Goal: Task Accomplishment & Management: Manage account settings

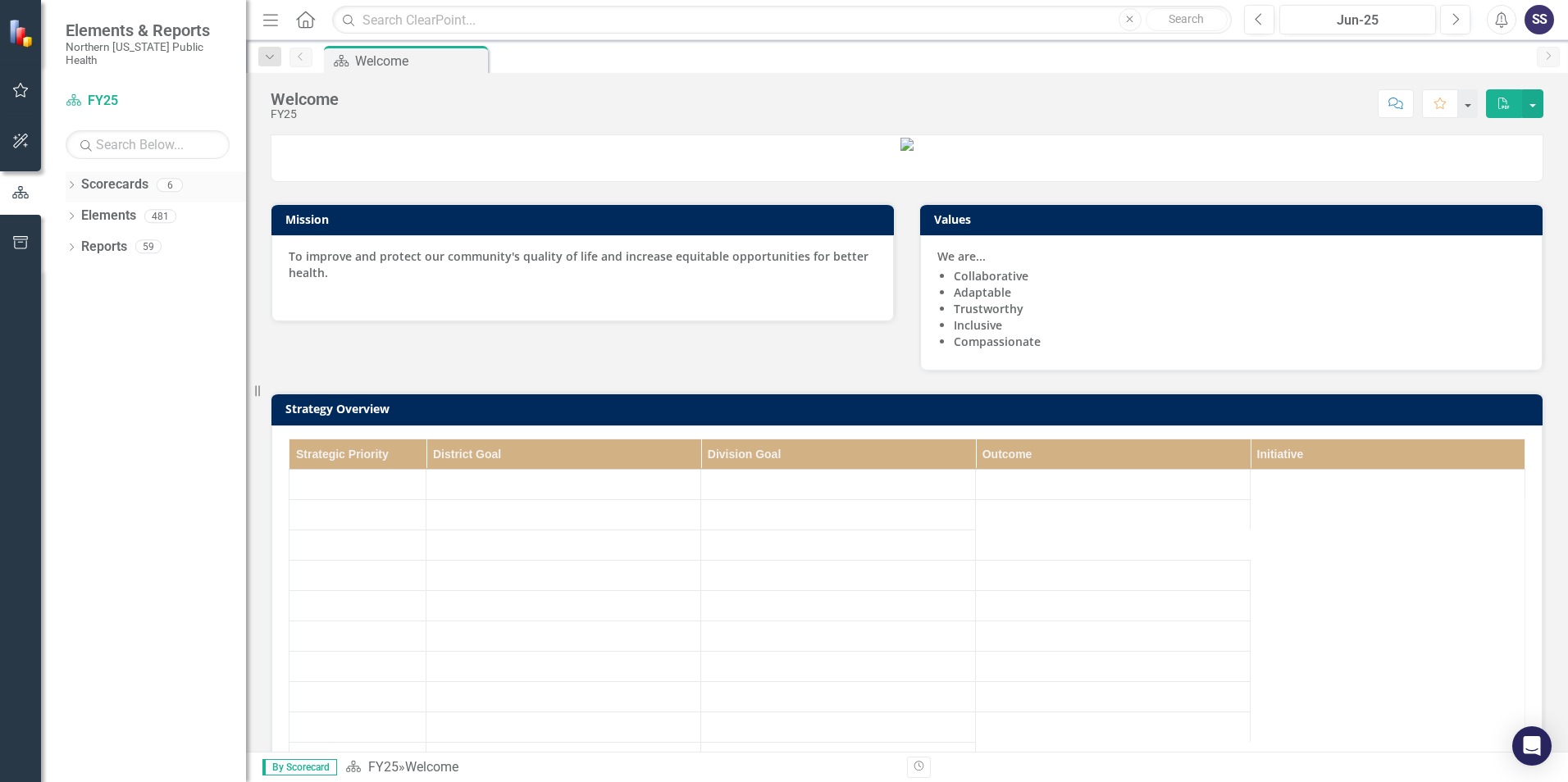
click at [122, 176] on link "Scorecards" at bounding box center [114, 185] width 67 height 19
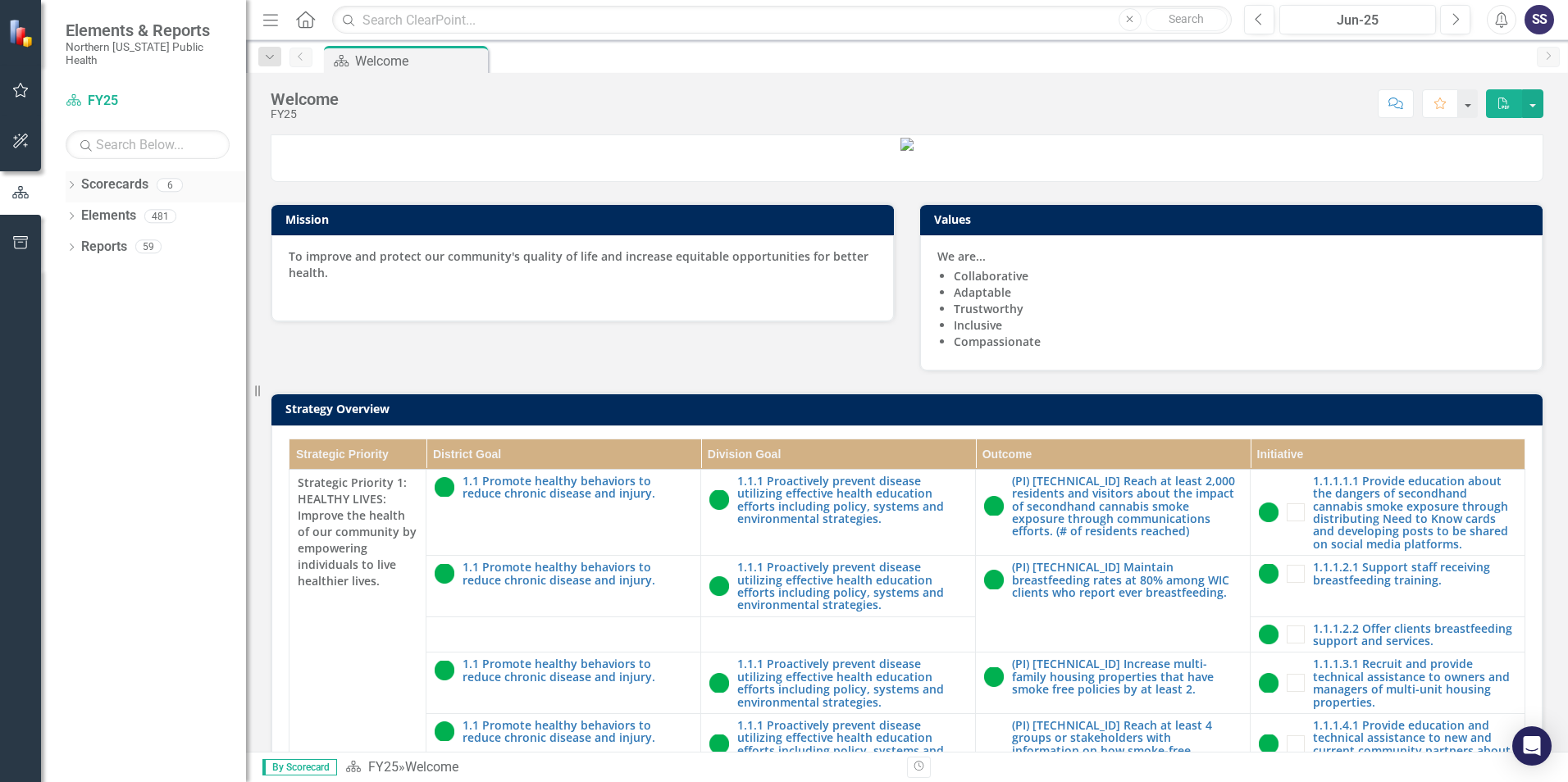
click at [102, 176] on link "Scorecards" at bounding box center [114, 185] width 67 height 19
click at [21, 91] on icon "button" at bounding box center [20, 90] width 17 height 13
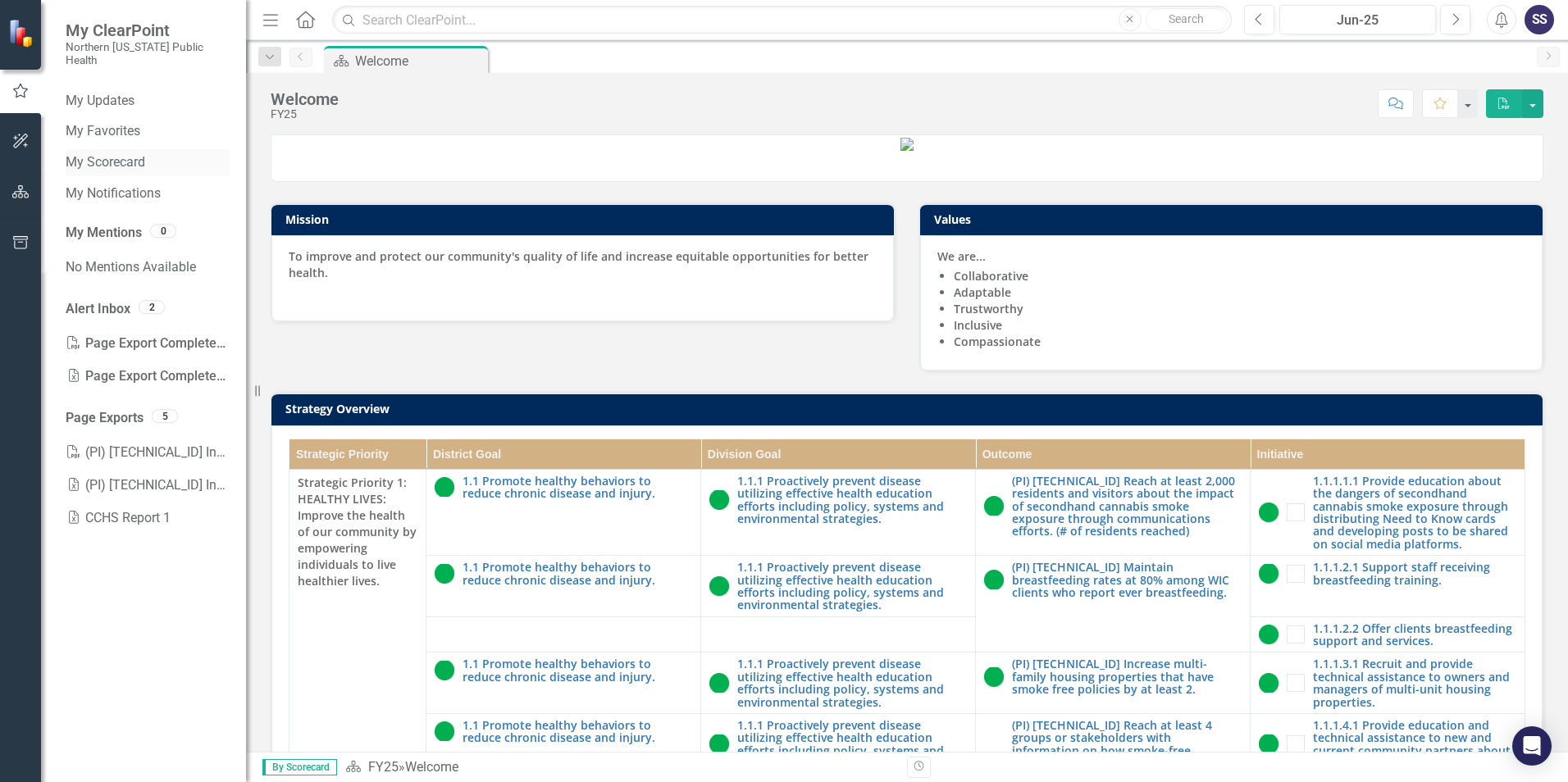
click at [124, 154] on link "My Scorecard" at bounding box center [147, 162] width 164 height 19
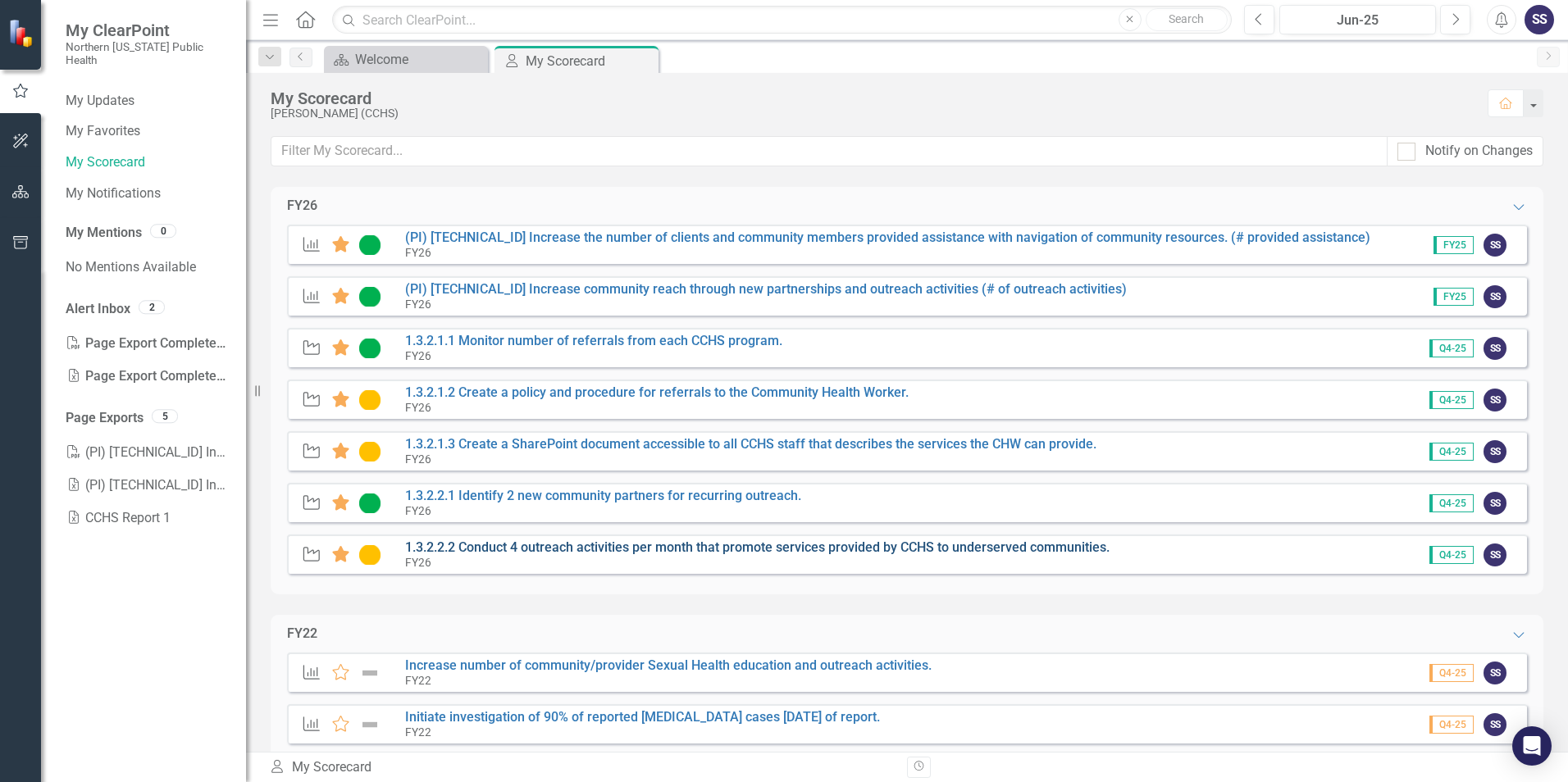
click at [491, 548] on link "1.3.2.2.2 Conduct 4 outreach activities per month that promote services provide…" at bounding box center [757, 548] width 705 height 16
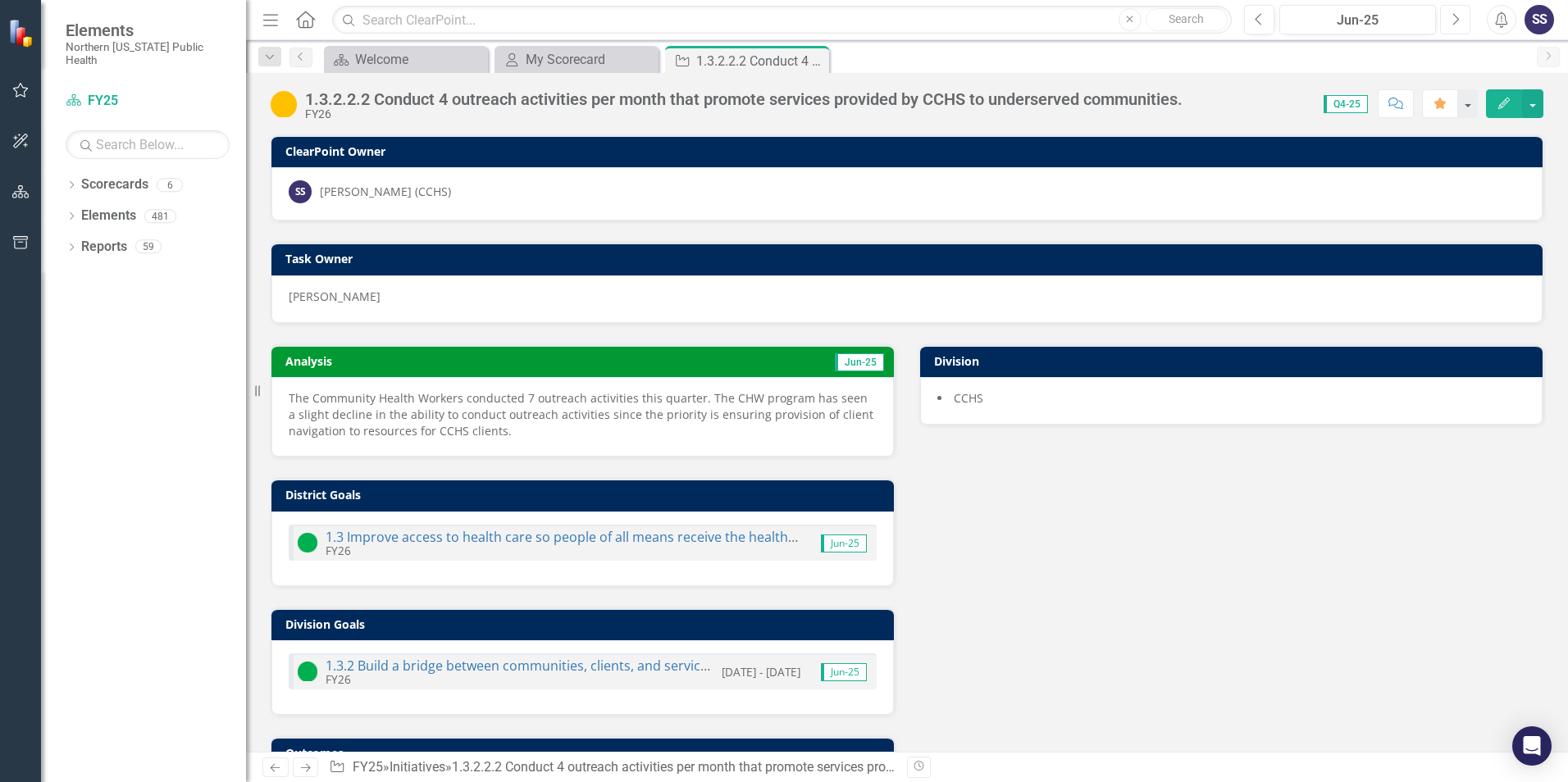
click at [1455, 22] on icon "button" at bounding box center [1455, 19] width 6 height 12
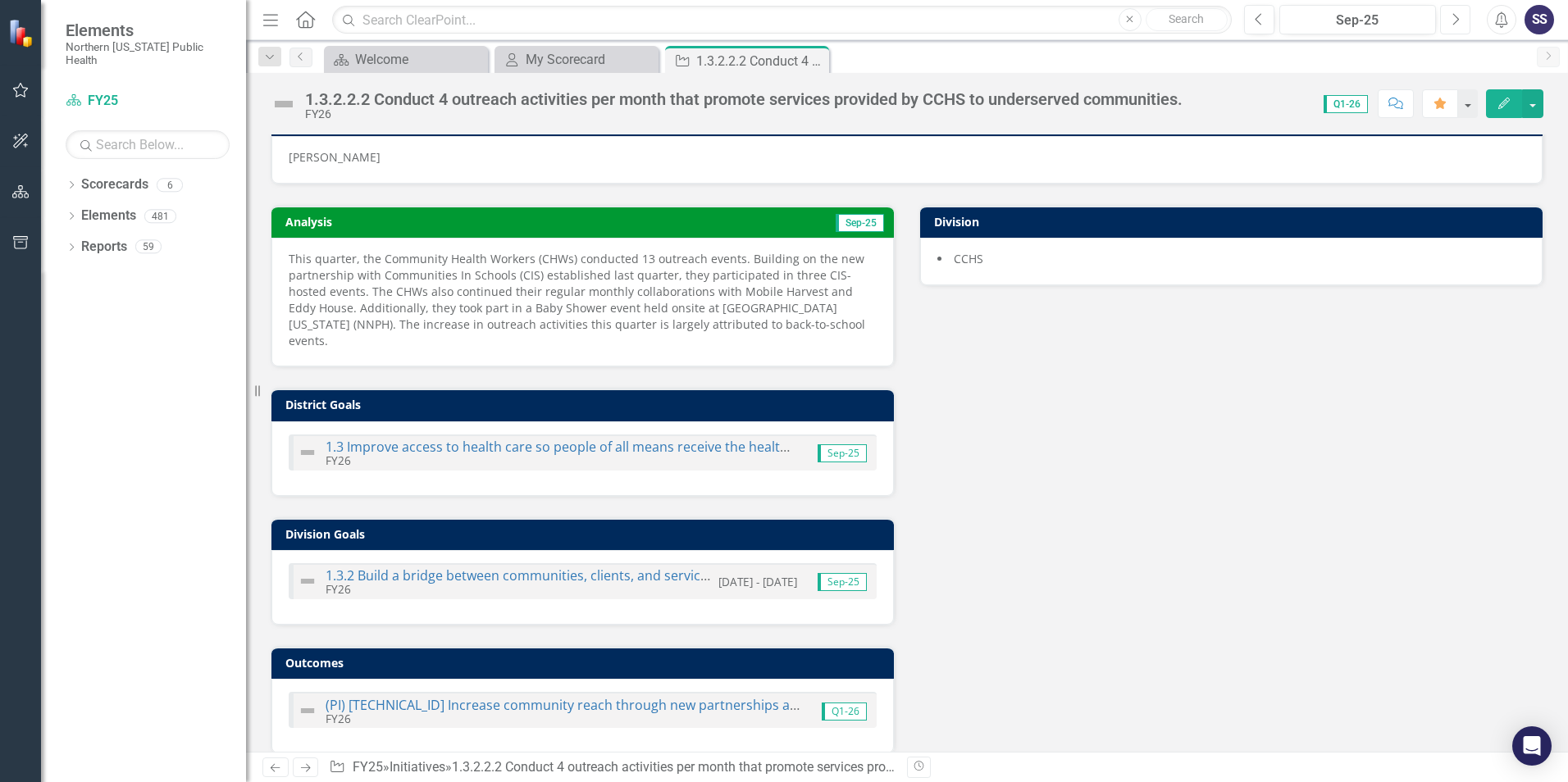
scroll to position [142, 0]
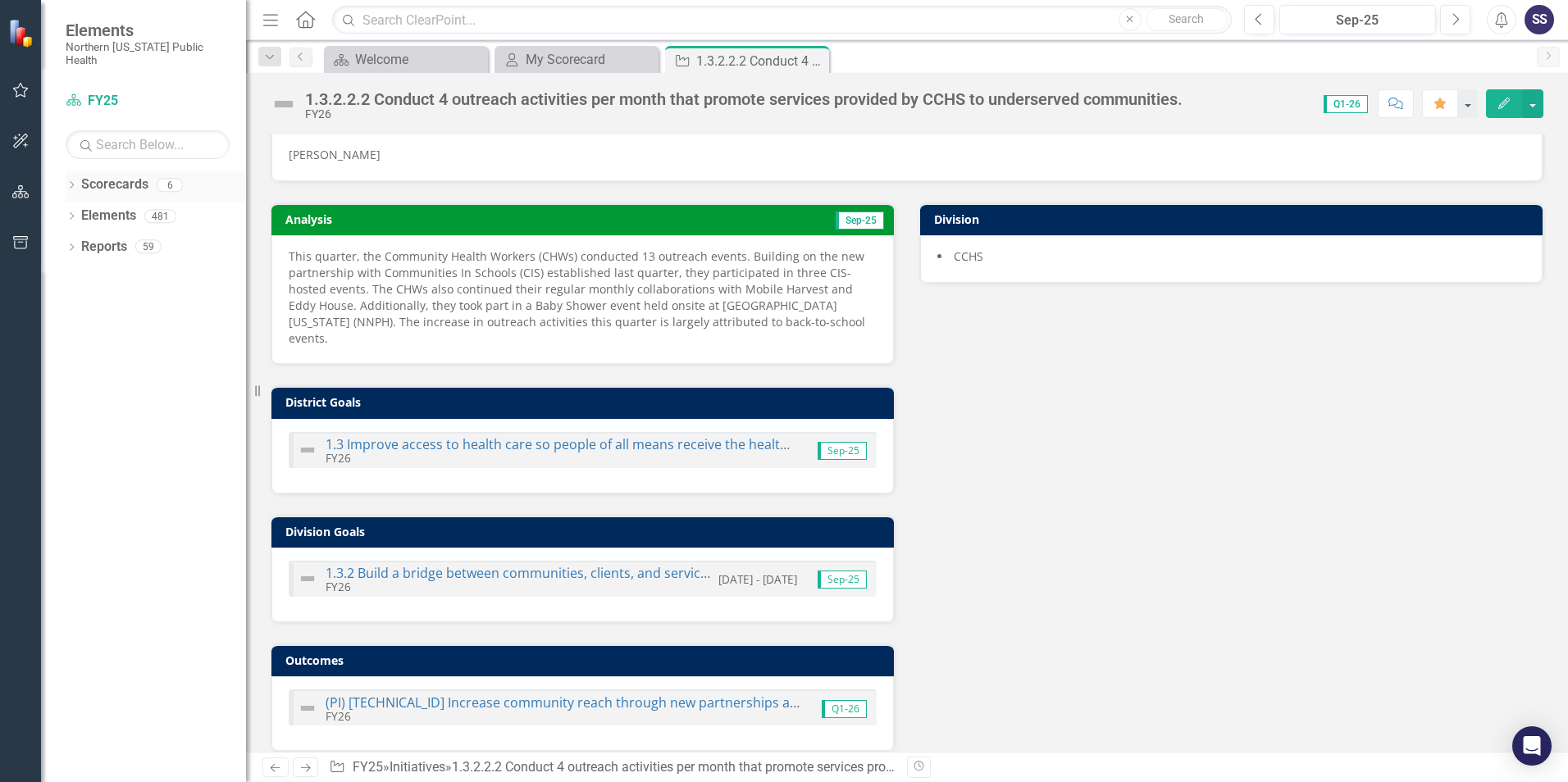
click at [114, 176] on link "Scorecards" at bounding box center [114, 185] width 67 height 19
click at [815, 59] on icon at bounding box center [814, 61] width 9 height 9
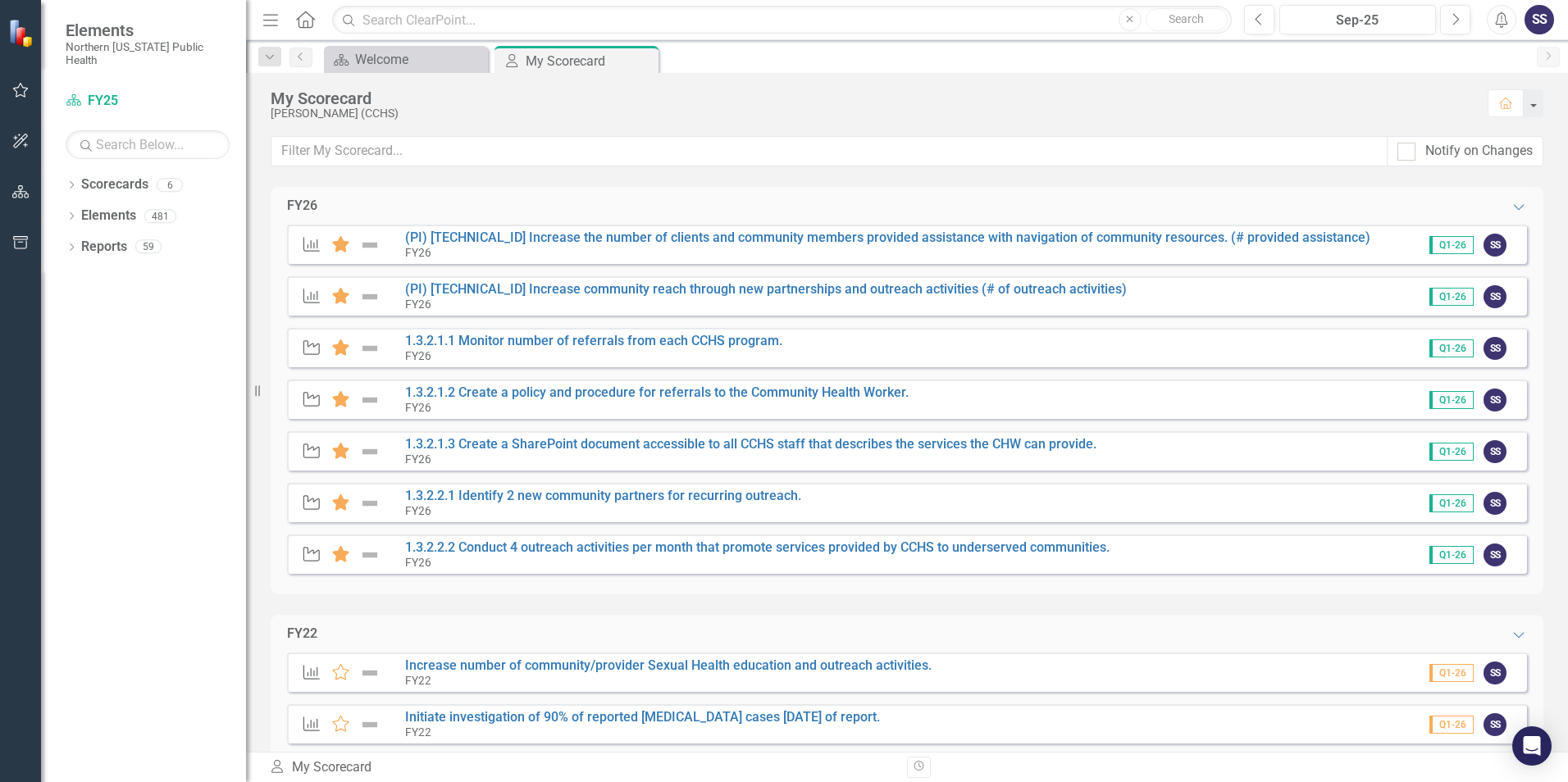
click at [368, 244] on img at bounding box center [370, 245] width 21 height 20
click at [469, 235] on link "(PI) [TECHNICAL_ID] Increase the number of clients and community members provid…" at bounding box center [887, 238] width 965 height 16
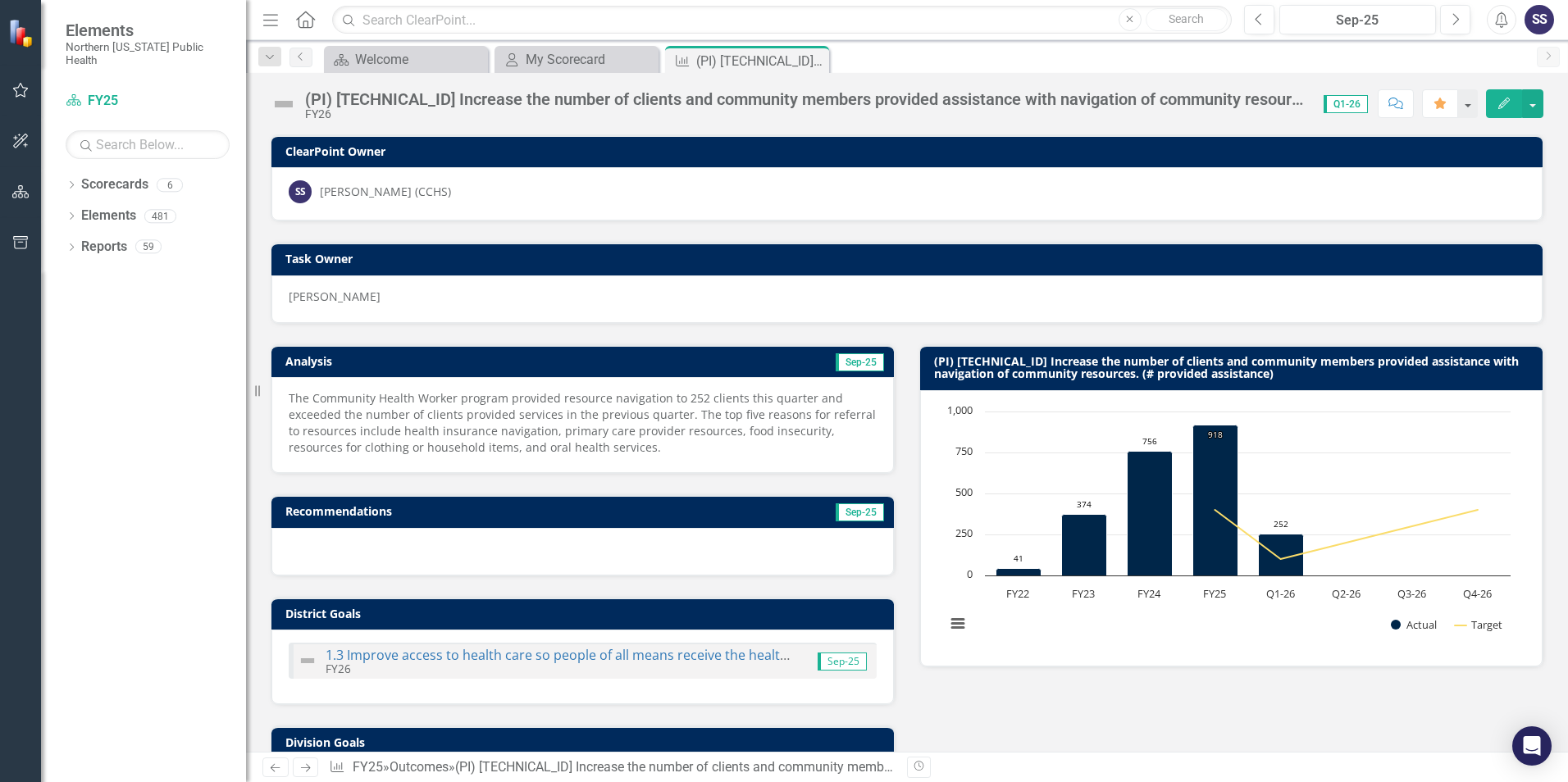
click at [280, 103] on img at bounding box center [284, 105] width 27 height 27
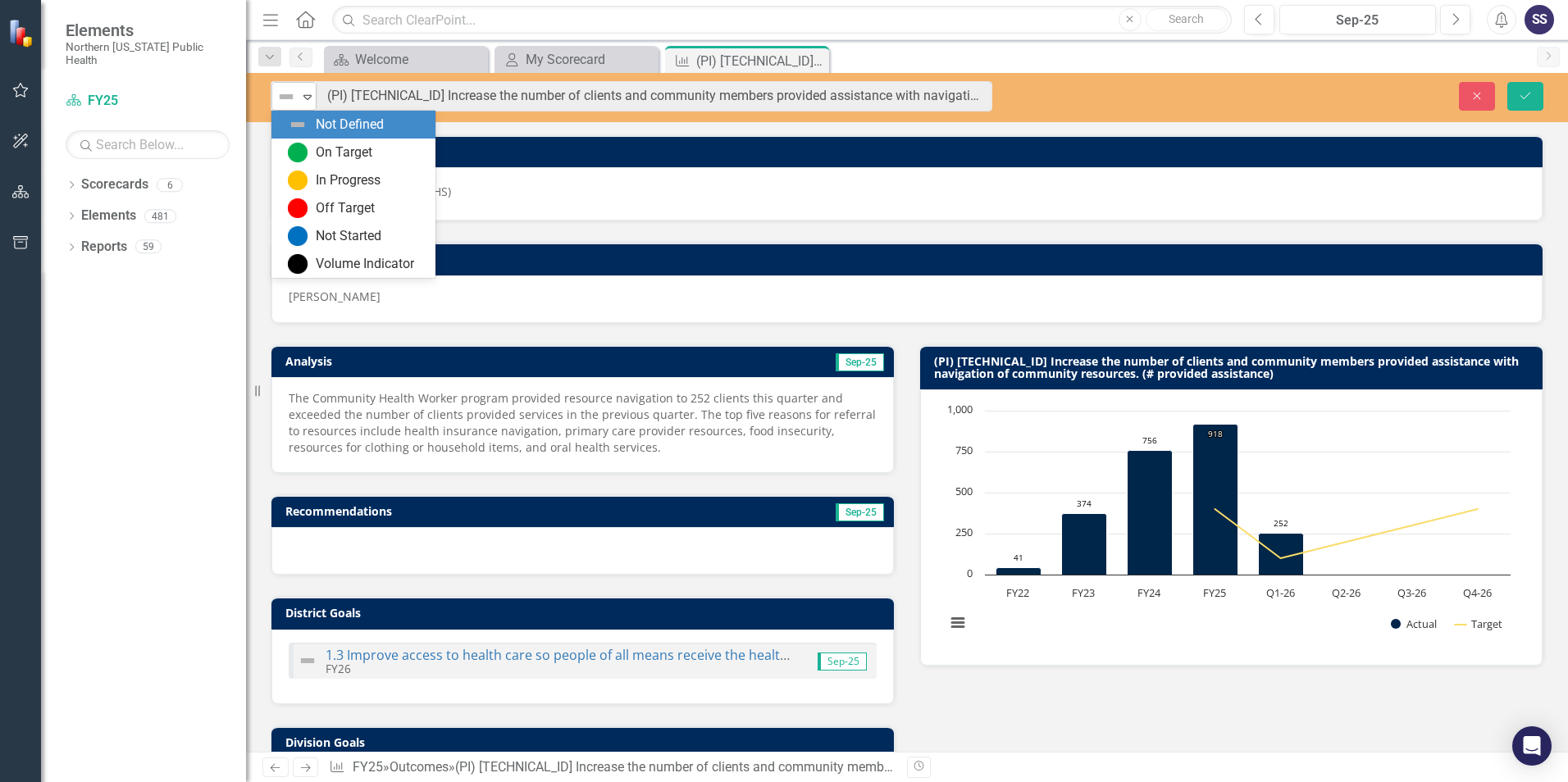
click at [307, 99] on icon at bounding box center [307, 98] width 8 height 5
click at [338, 149] on div "On Target" at bounding box center [344, 153] width 57 height 19
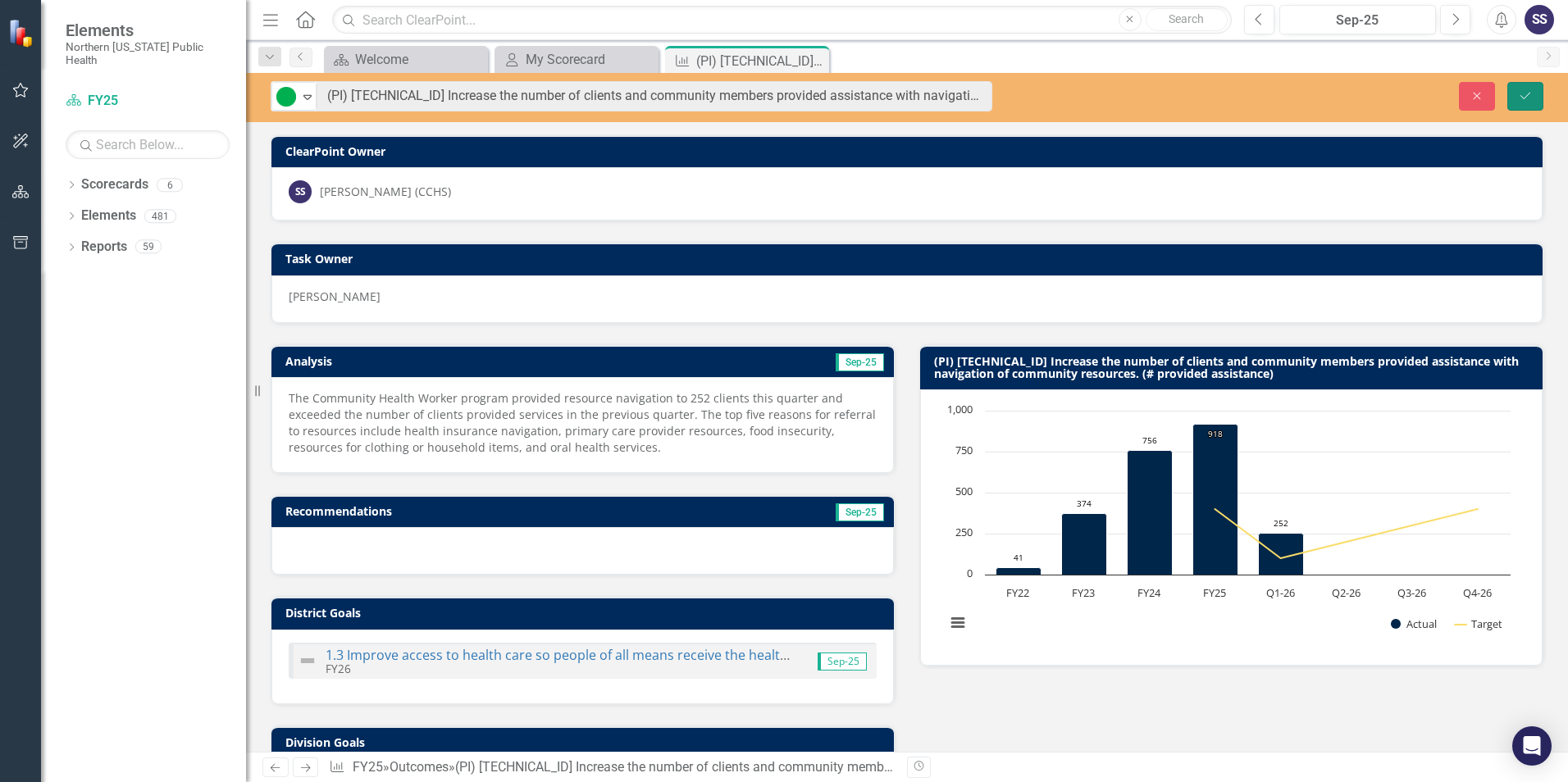
click at [1526, 99] on icon "Save" at bounding box center [1525, 96] width 15 height 12
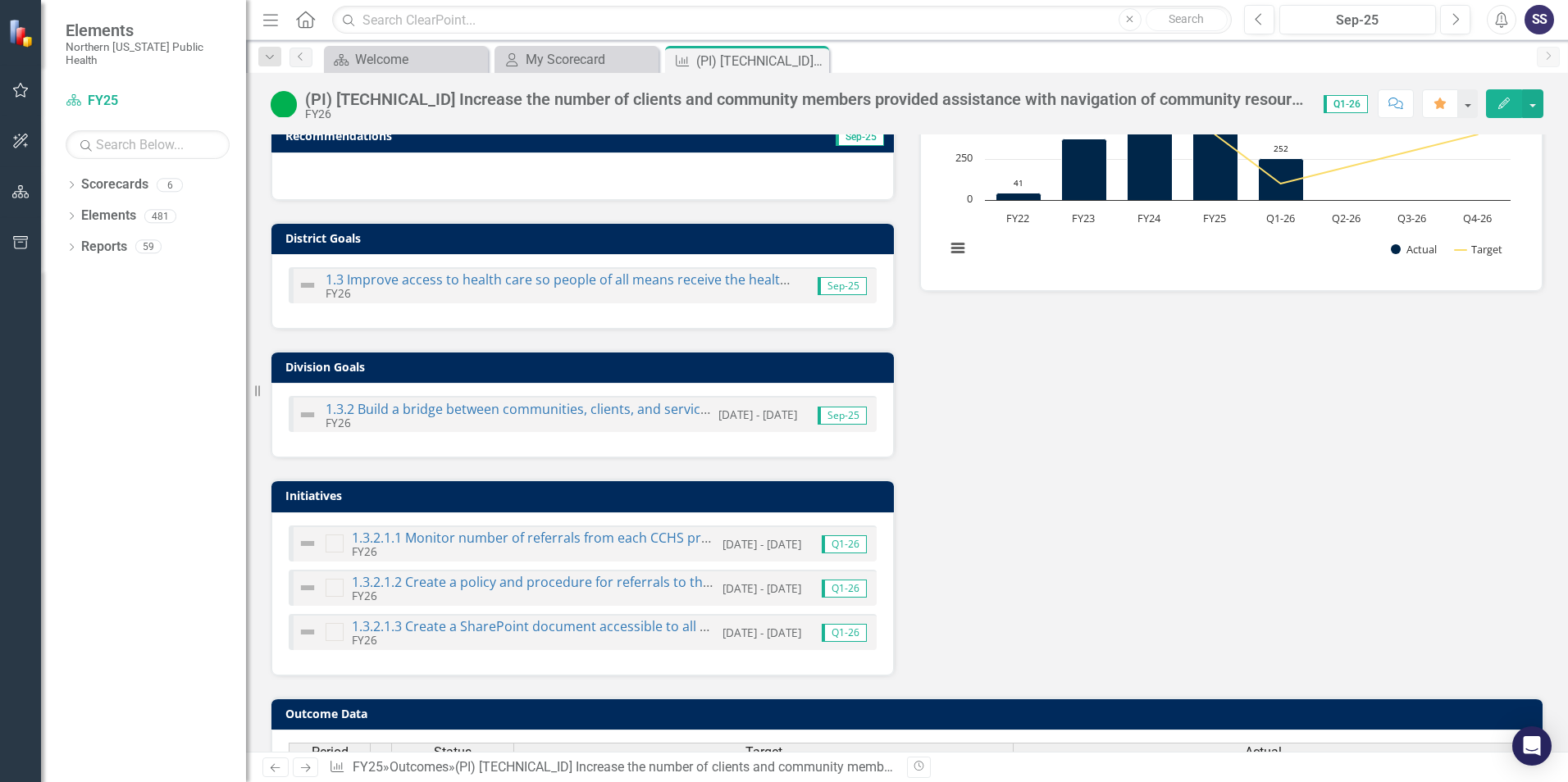
scroll to position [410, 0]
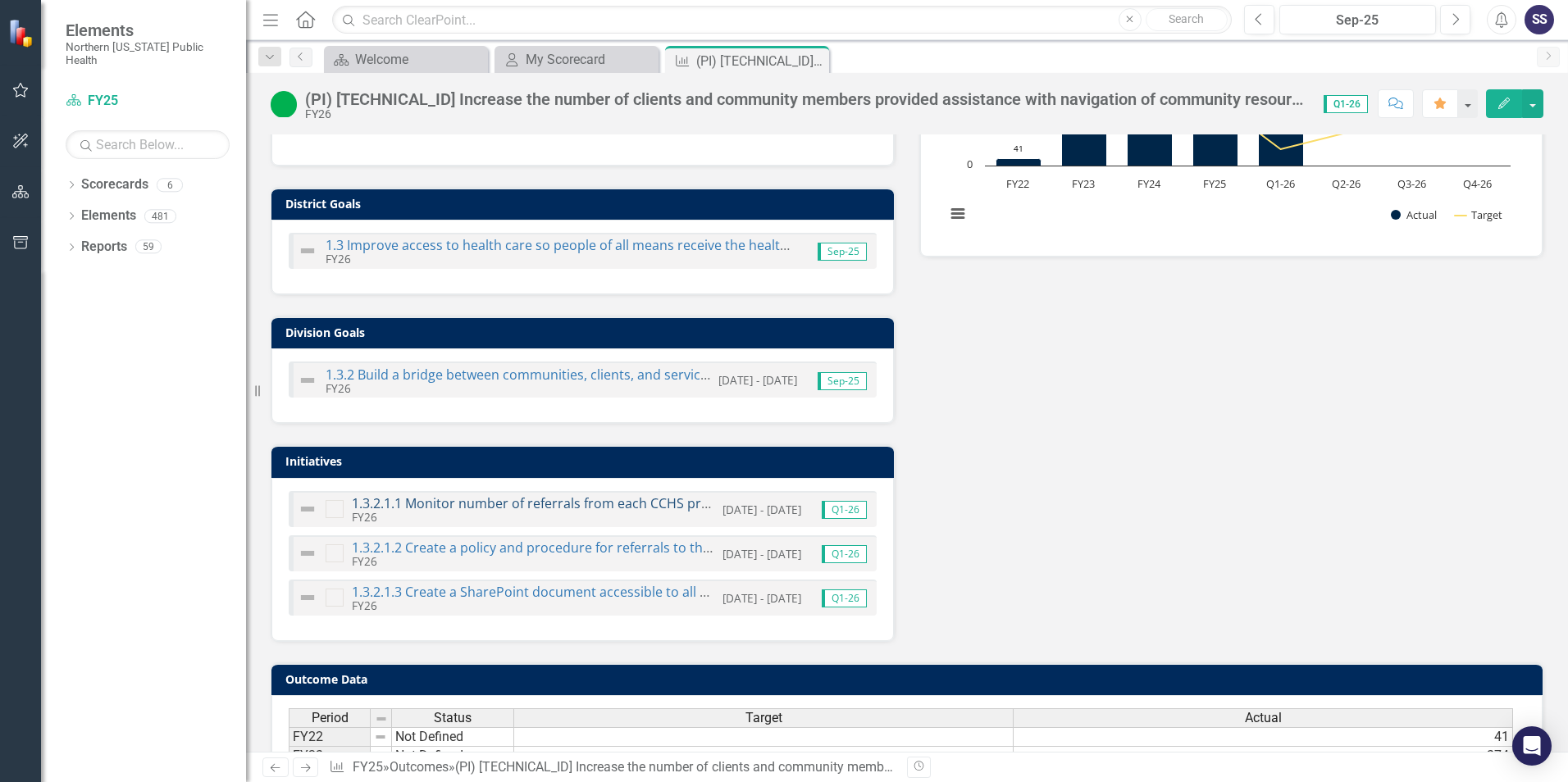
click at [444, 501] on link "1.3.2.1.1 Monitor number of referrals from each CCHS program." at bounding box center [548, 503] width 394 height 18
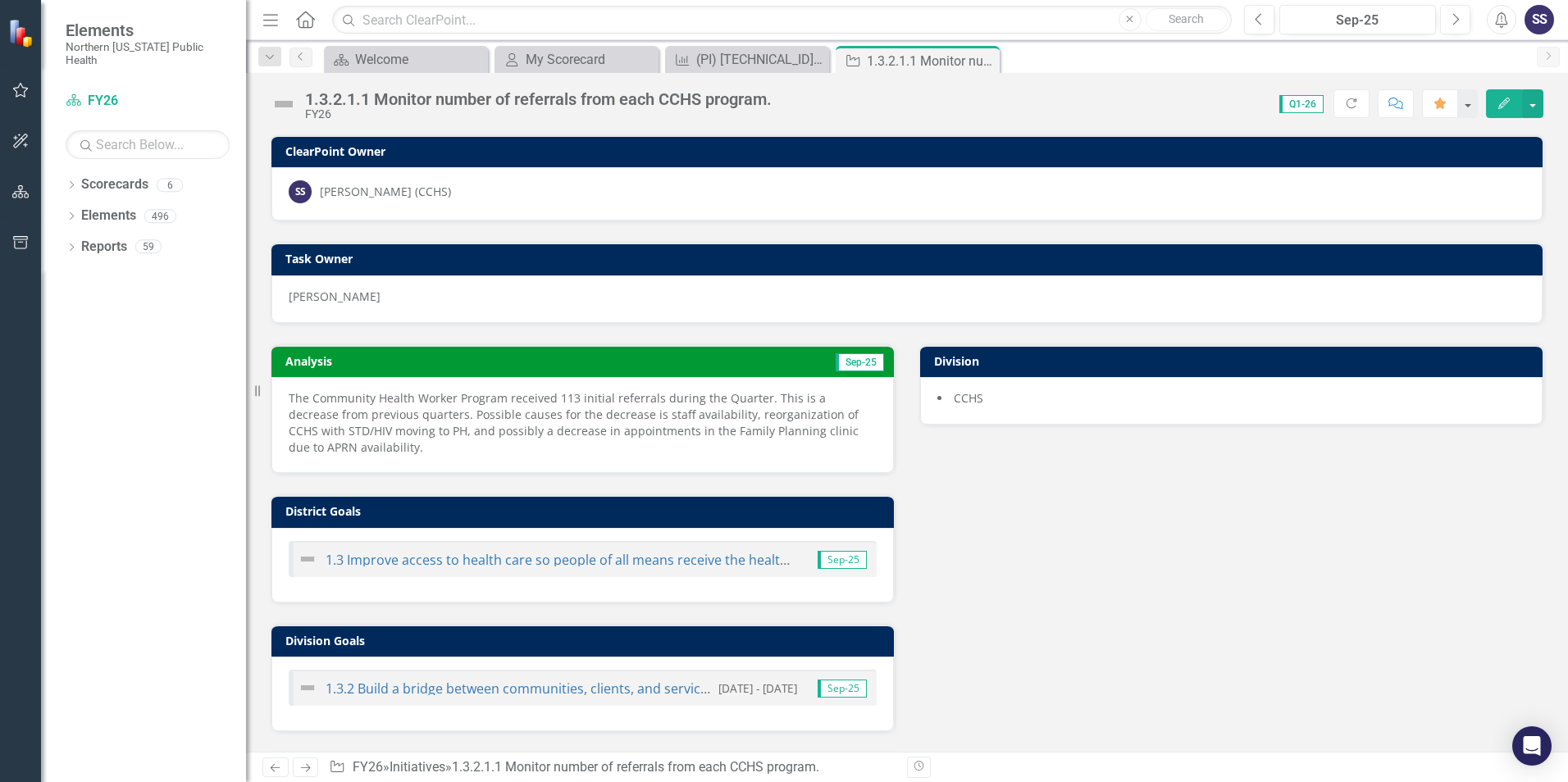
click at [284, 105] on img at bounding box center [284, 105] width 27 height 27
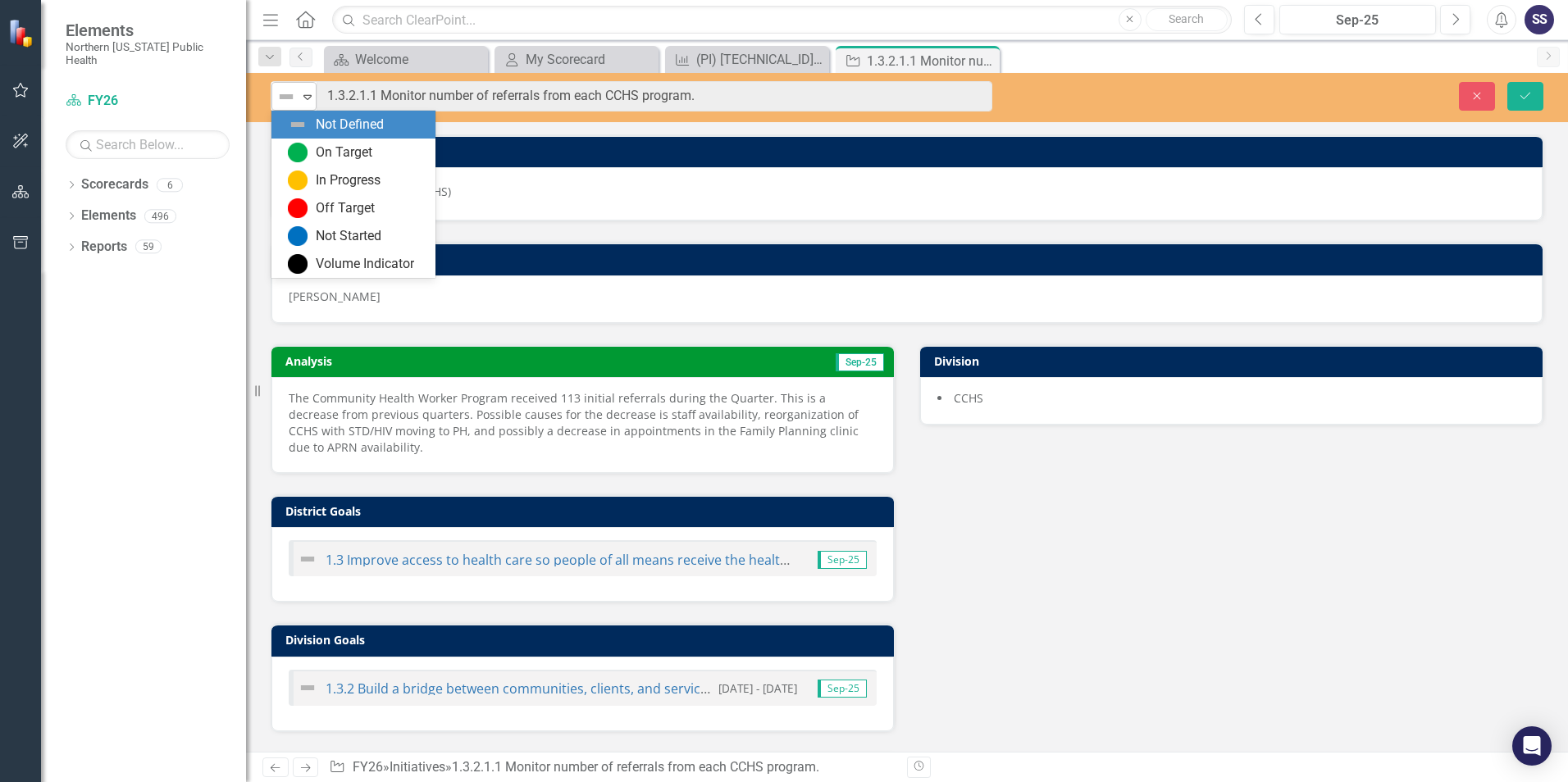
click at [307, 99] on icon at bounding box center [307, 98] width 8 height 5
click at [343, 155] on div "On Target" at bounding box center [344, 153] width 57 height 19
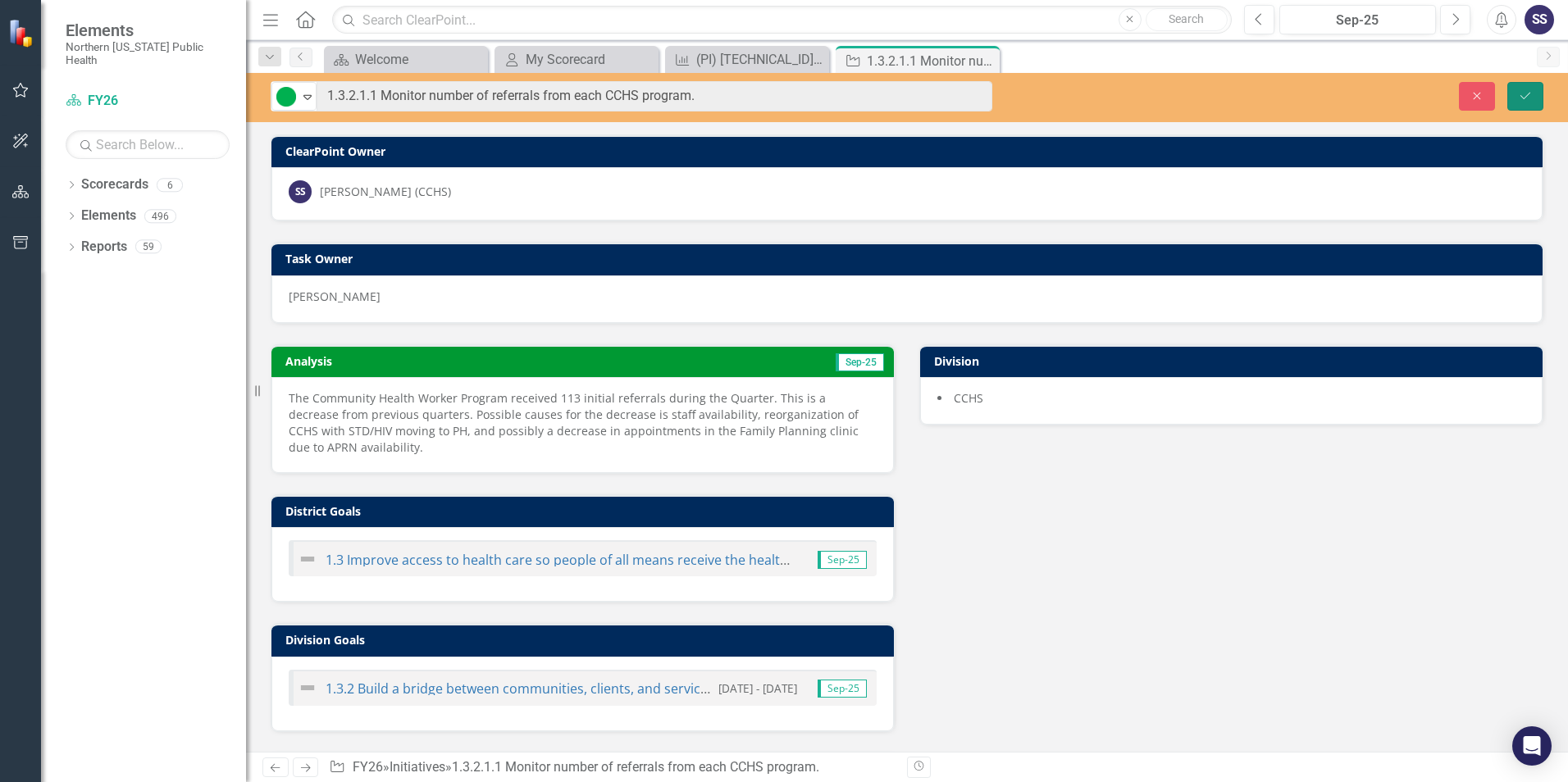
click at [1519, 92] on icon "Save" at bounding box center [1525, 96] width 15 height 12
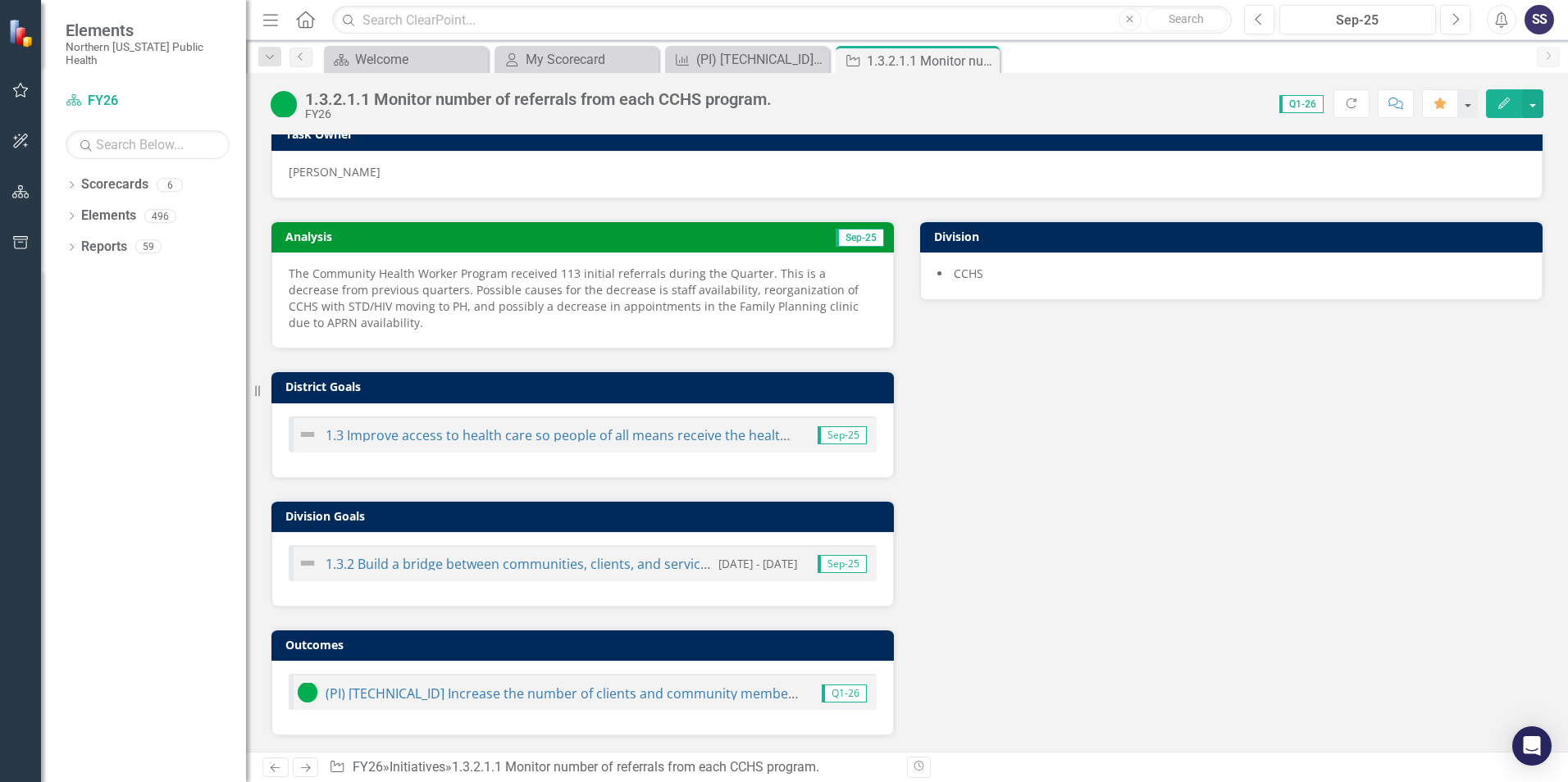
scroll to position [125, 0]
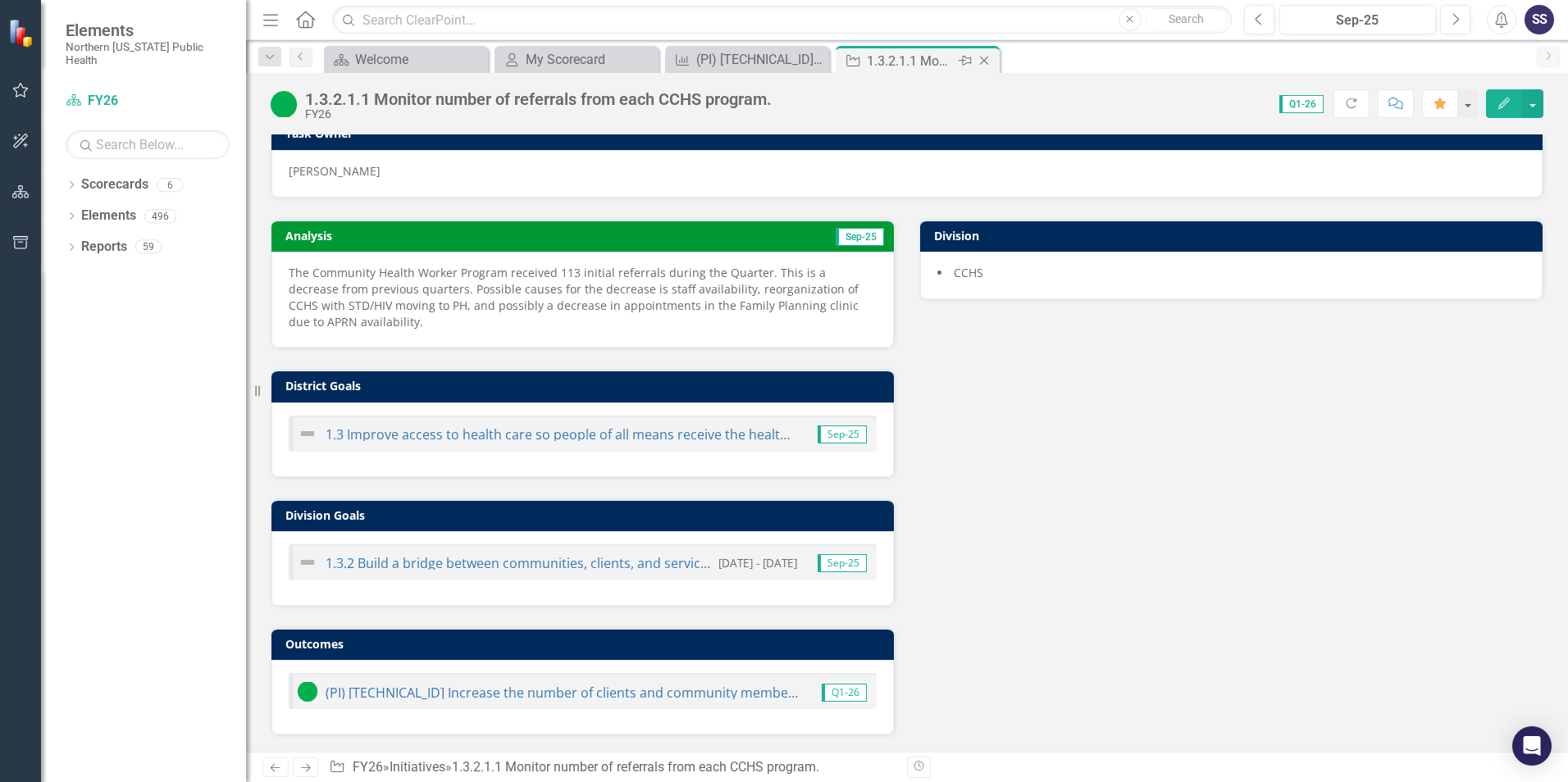
click at [983, 59] on icon "Close" at bounding box center [984, 60] width 16 height 13
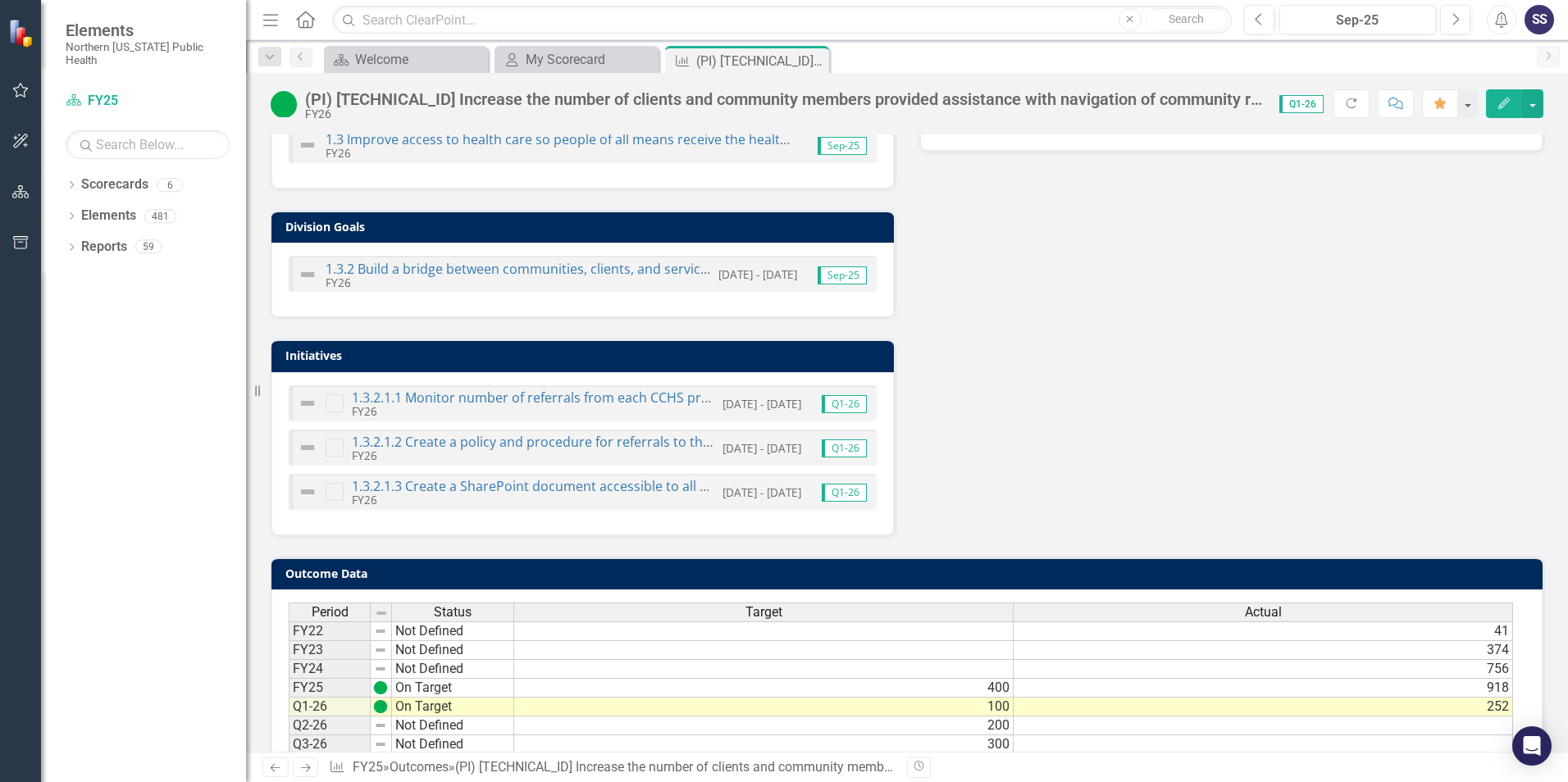
scroll to position [574, 0]
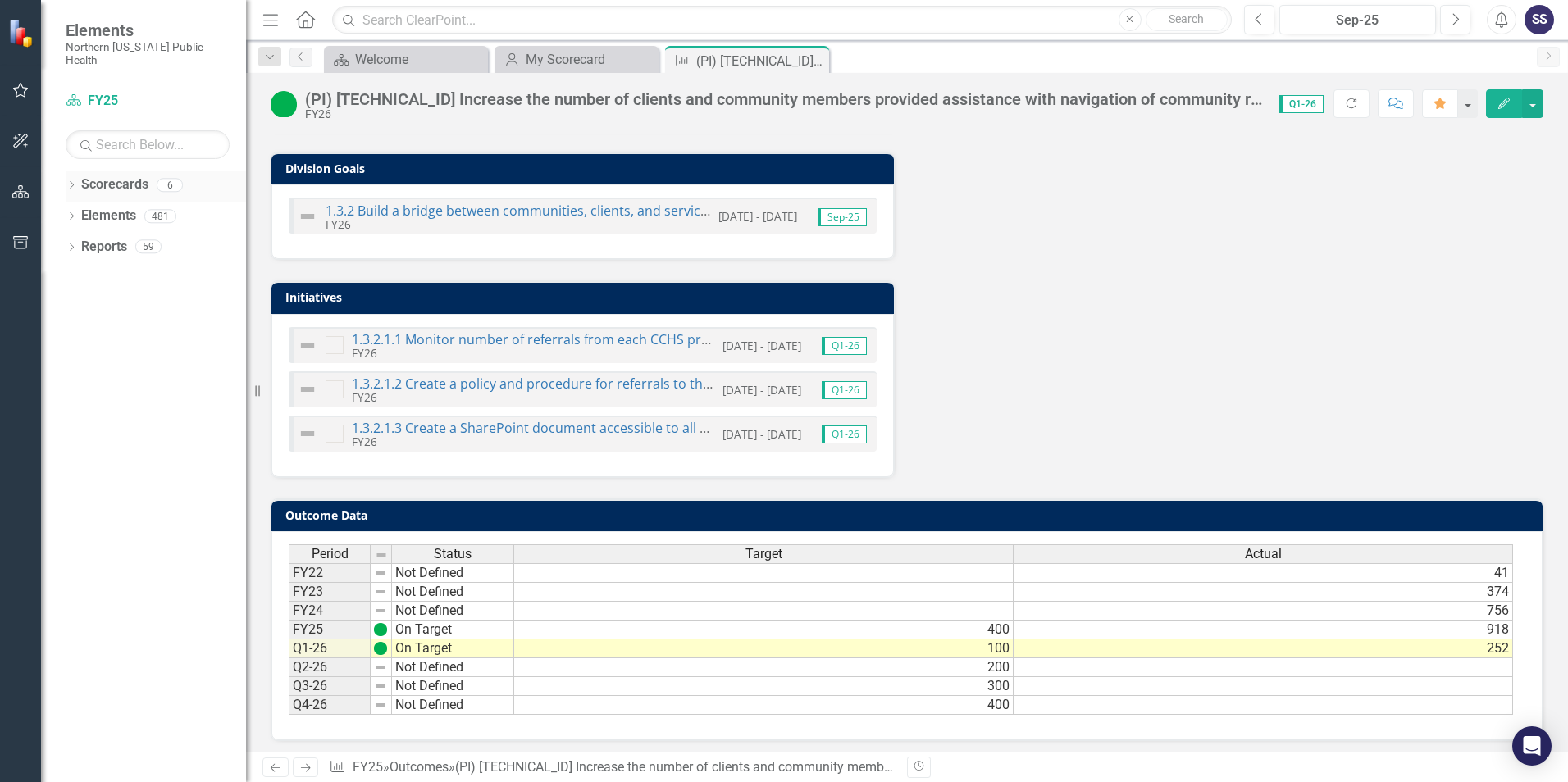
click at [127, 178] on link "Scorecards" at bounding box center [114, 185] width 67 height 19
click at [581, 58] on div "My Scorecard" at bounding box center [579, 59] width 108 height 20
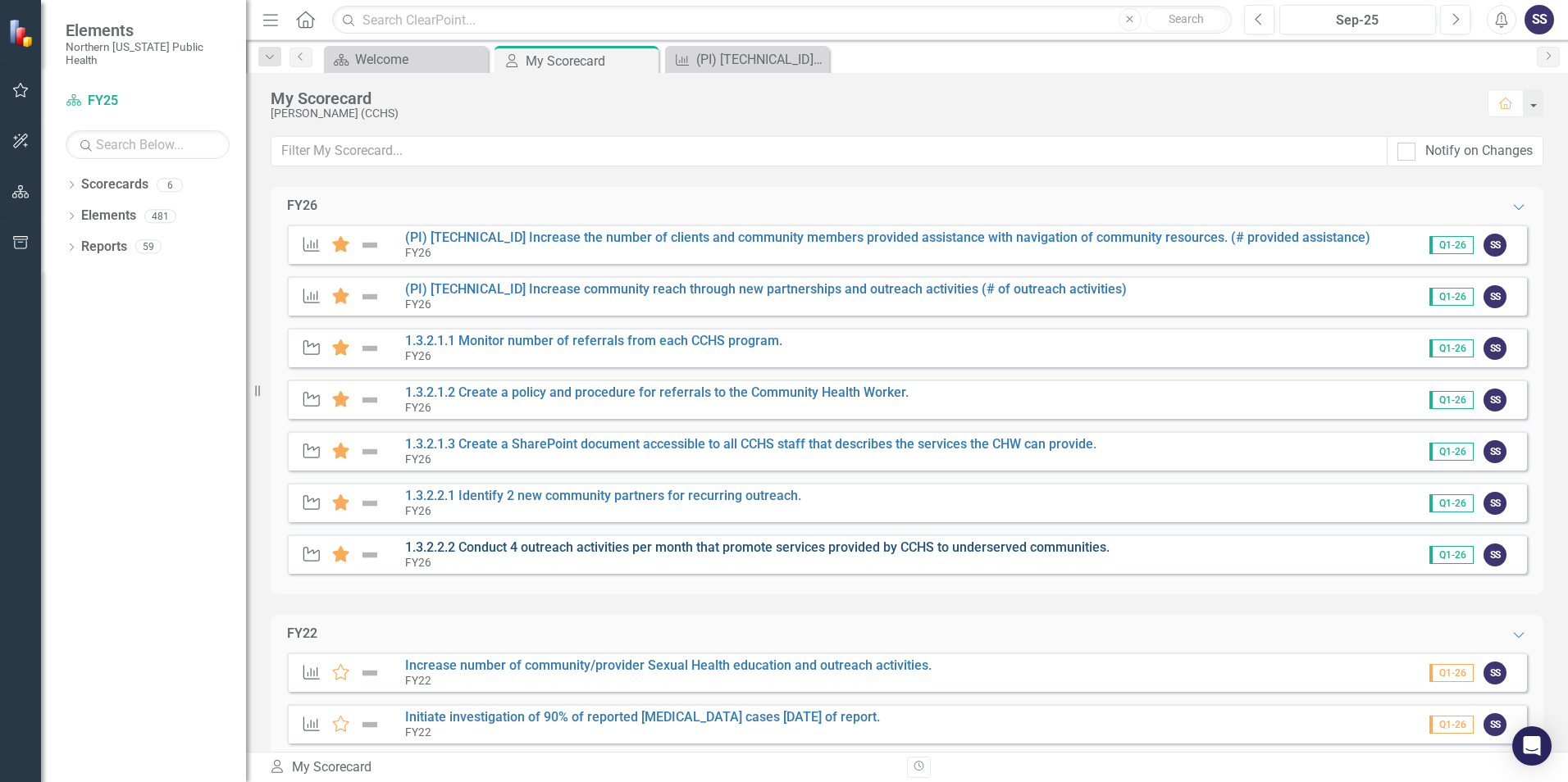
click at [524, 545] on link "1.3.2.2.2 Conduct 4 outreach activities per month that promote services provide…" at bounding box center [757, 548] width 705 height 16
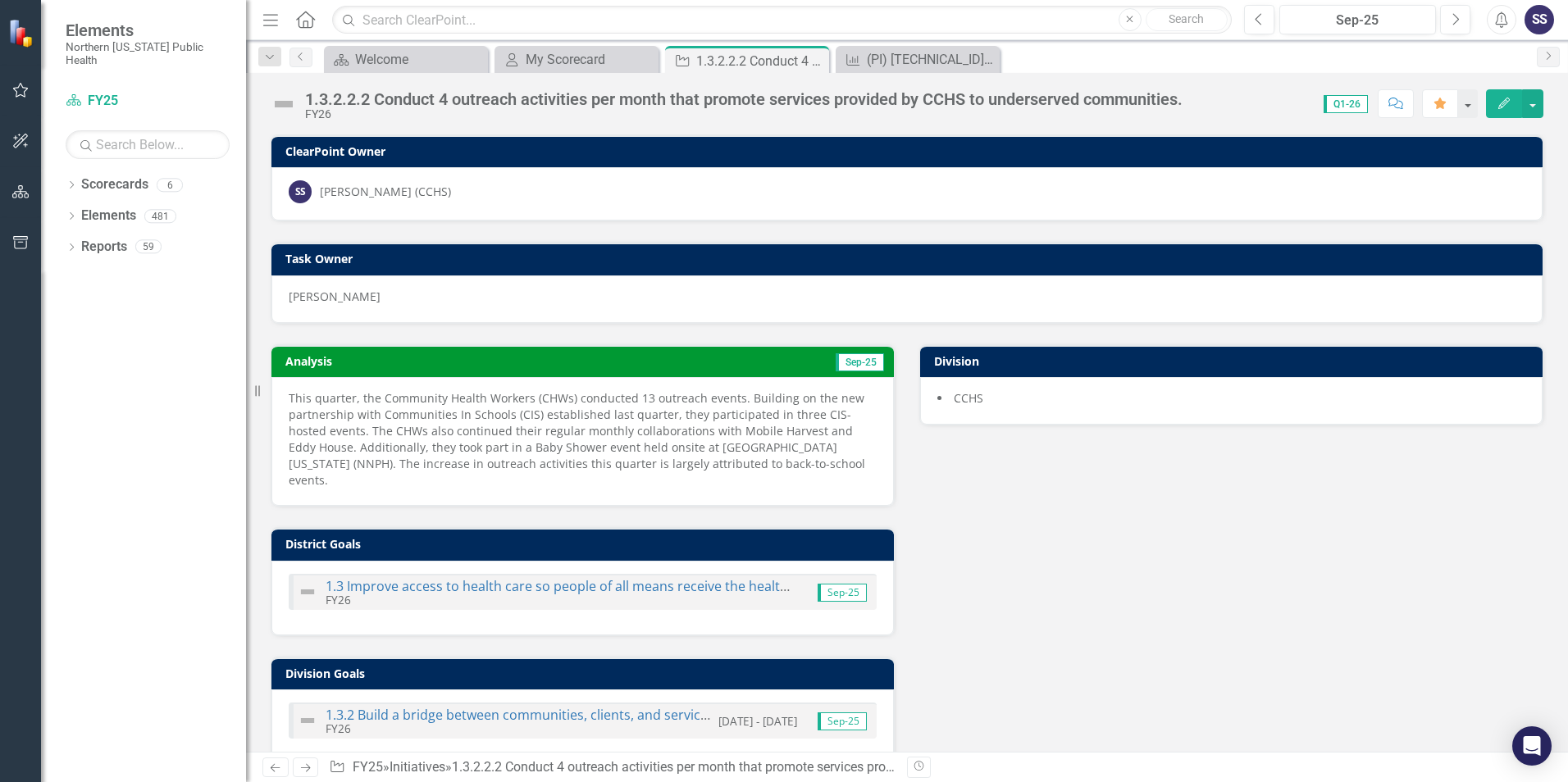
click at [281, 102] on img at bounding box center [284, 105] width 27 height 27
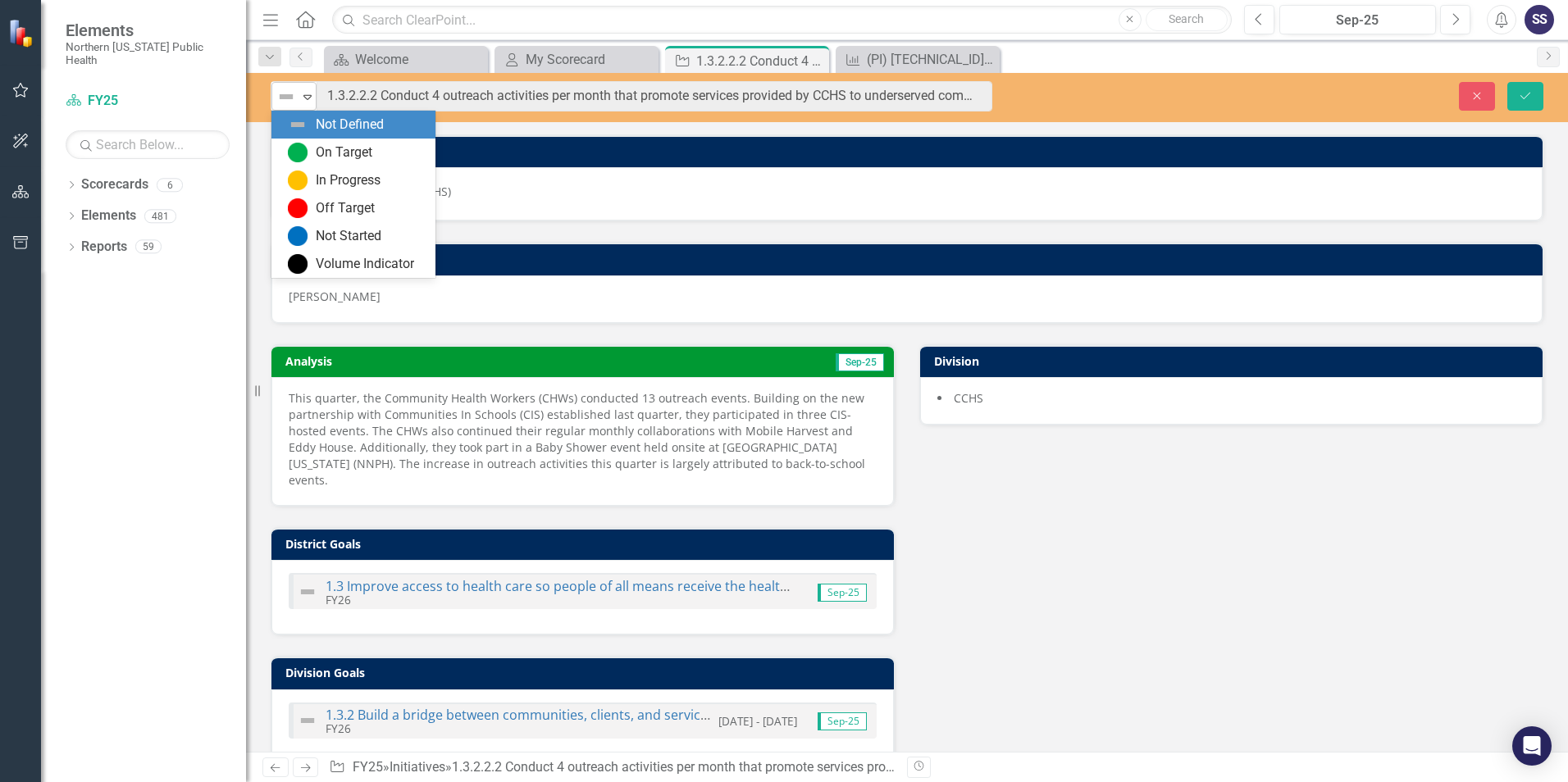
click at [309, 98] on icon at bounding box center [307, 98] width 8 height 5
click at [329, 161] on div "On Target" at bounding box center [344, 153] width 57 height 19
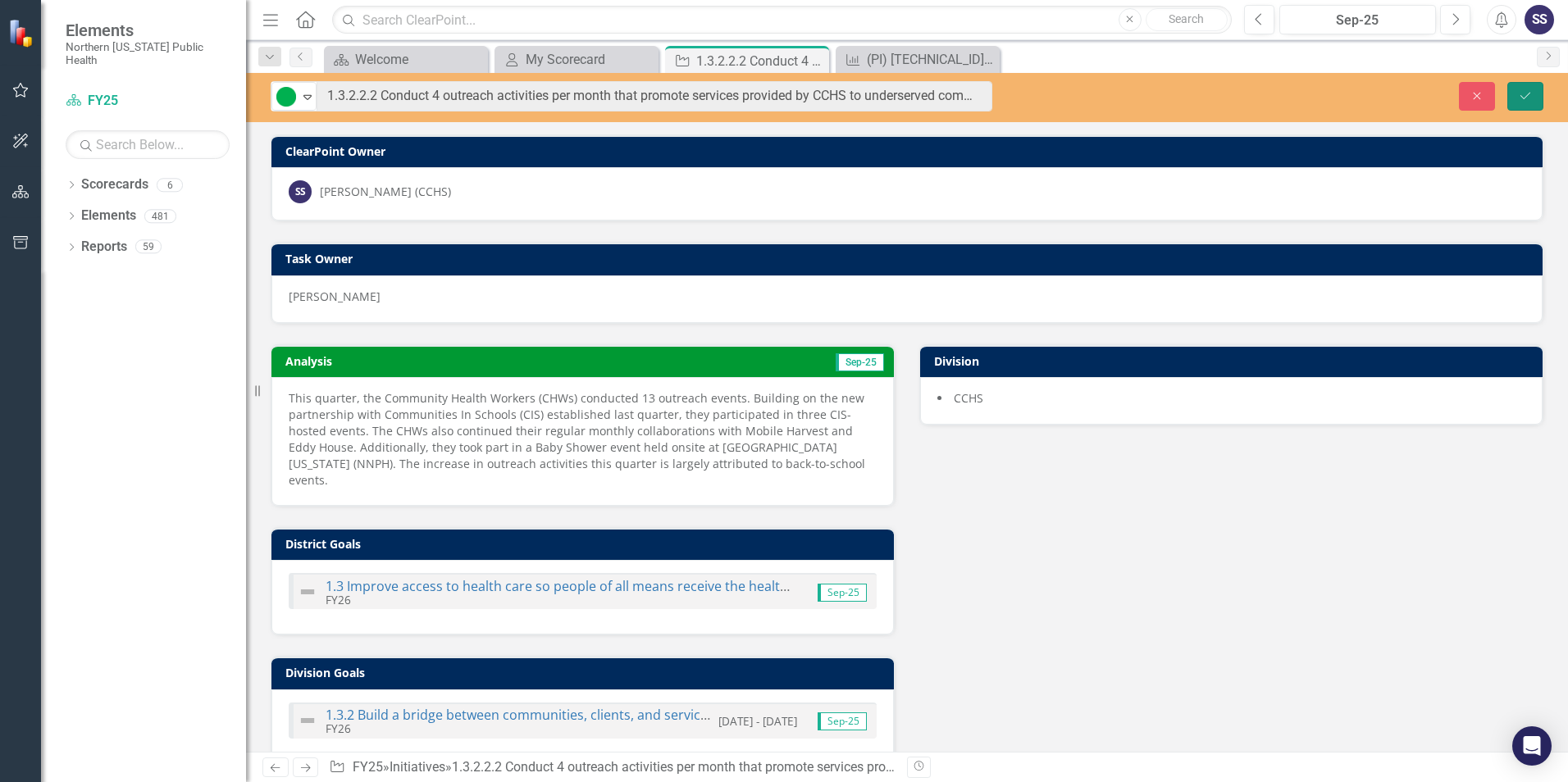
click at [1521, 91] on icon "Save" at bounding box center [1525, 96] width 15 height 12
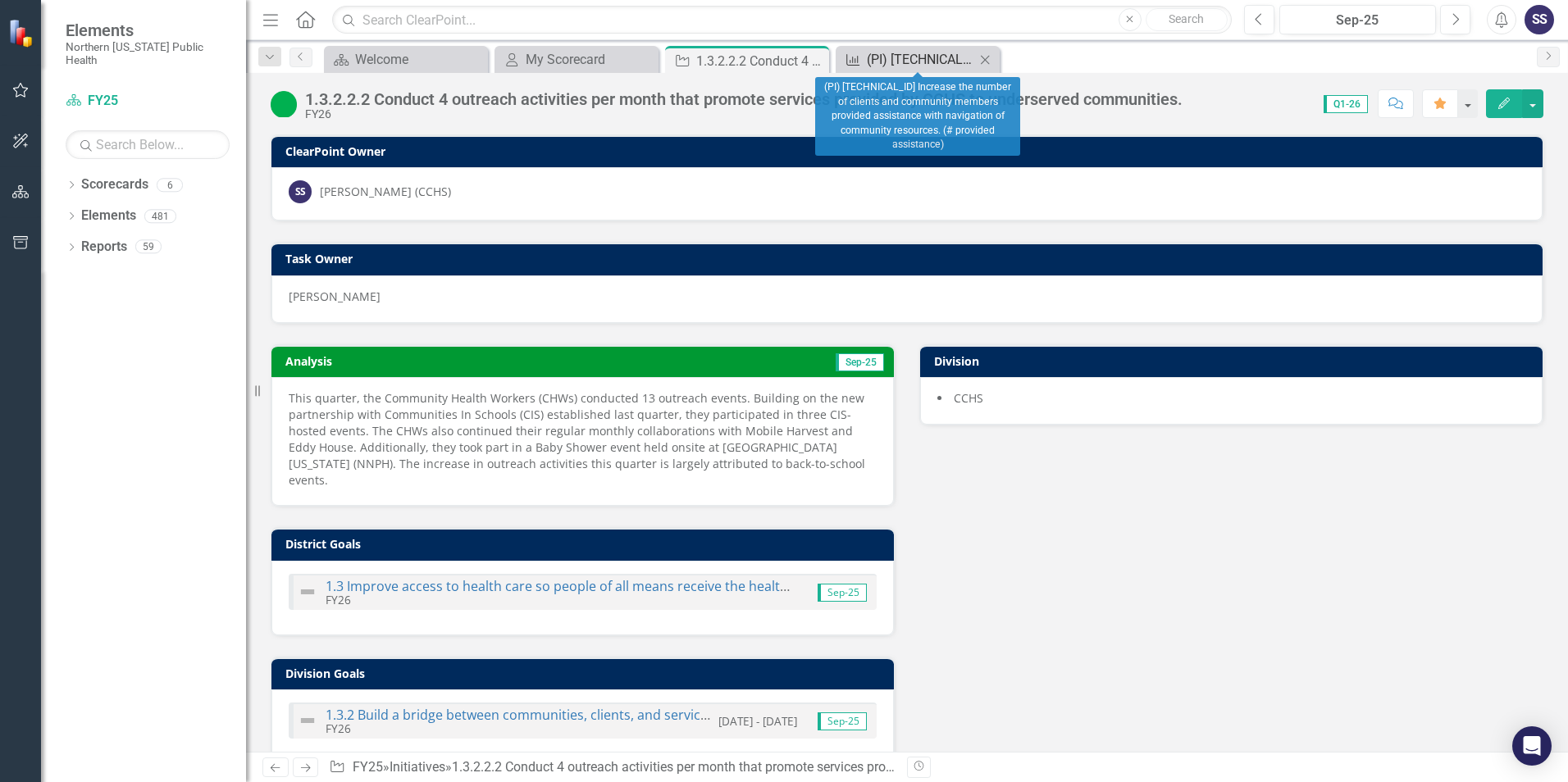
click at [953, 61] on div "(PI) [TECHNICAL_ID] Increase the number of clients and community members provid…" at bounding box center [921, 59] width 108 height 20
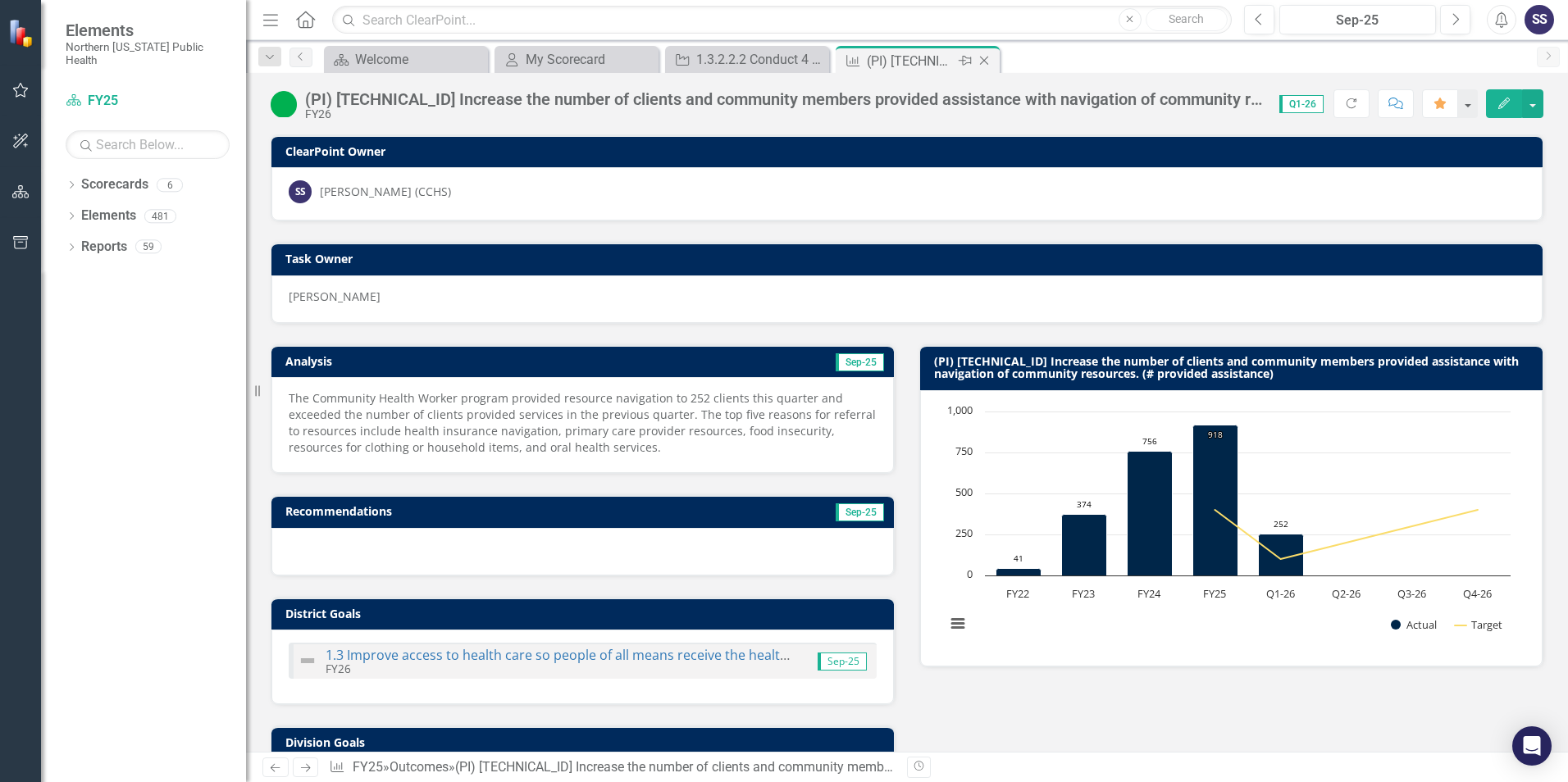
click at [982, 60] on icon "Close" at bounding box center [984, 60] width 16 height 13
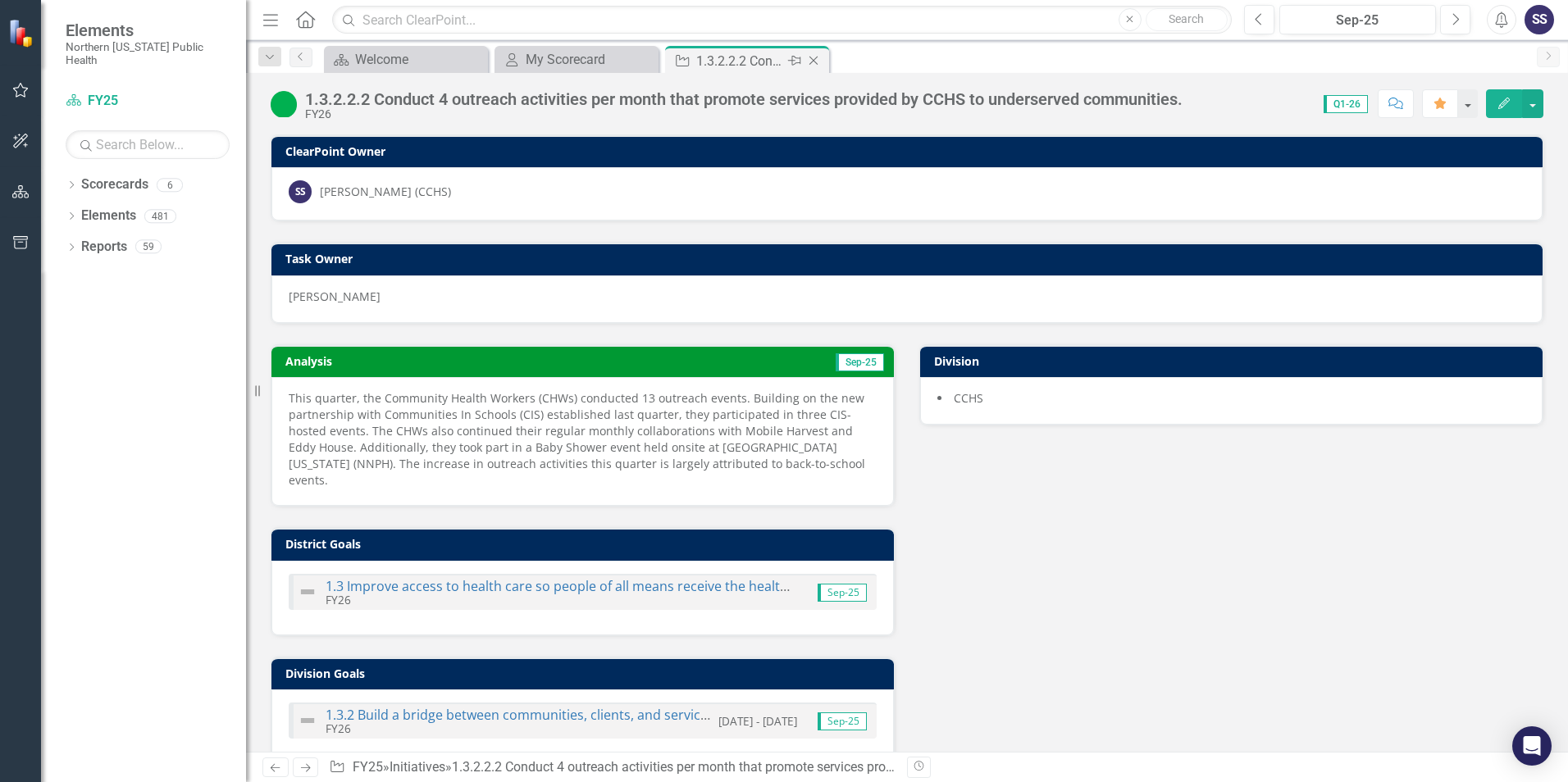
click at [816, 61] on icon "Close" at bounding box center [813, 60] width 16 height 13
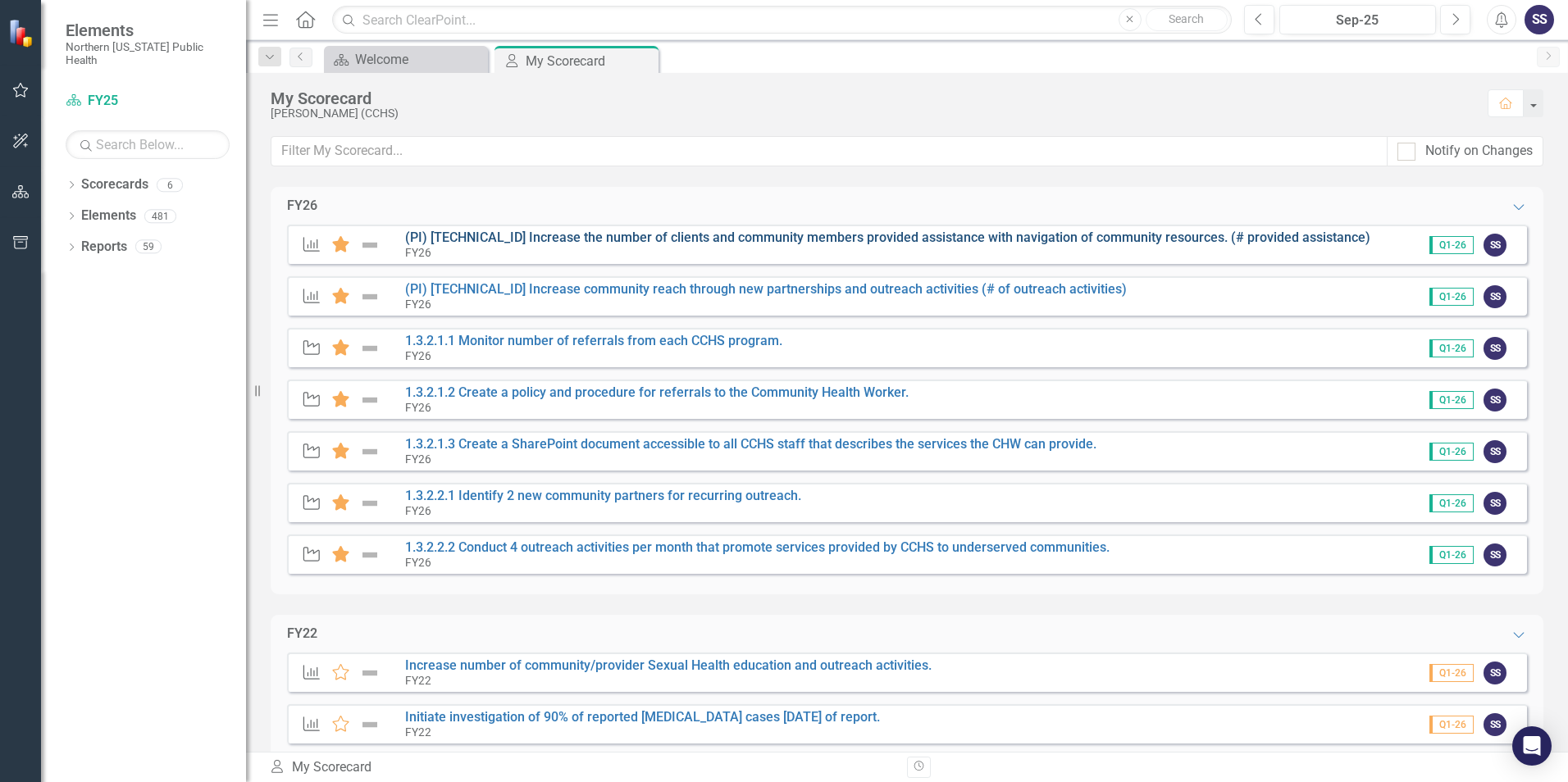
click at [551, 234] on link "(PI) [TECHNICAL_ID] Increase the number of clients and community members provid…" at bounding box center [887, 238] width 965 height 16
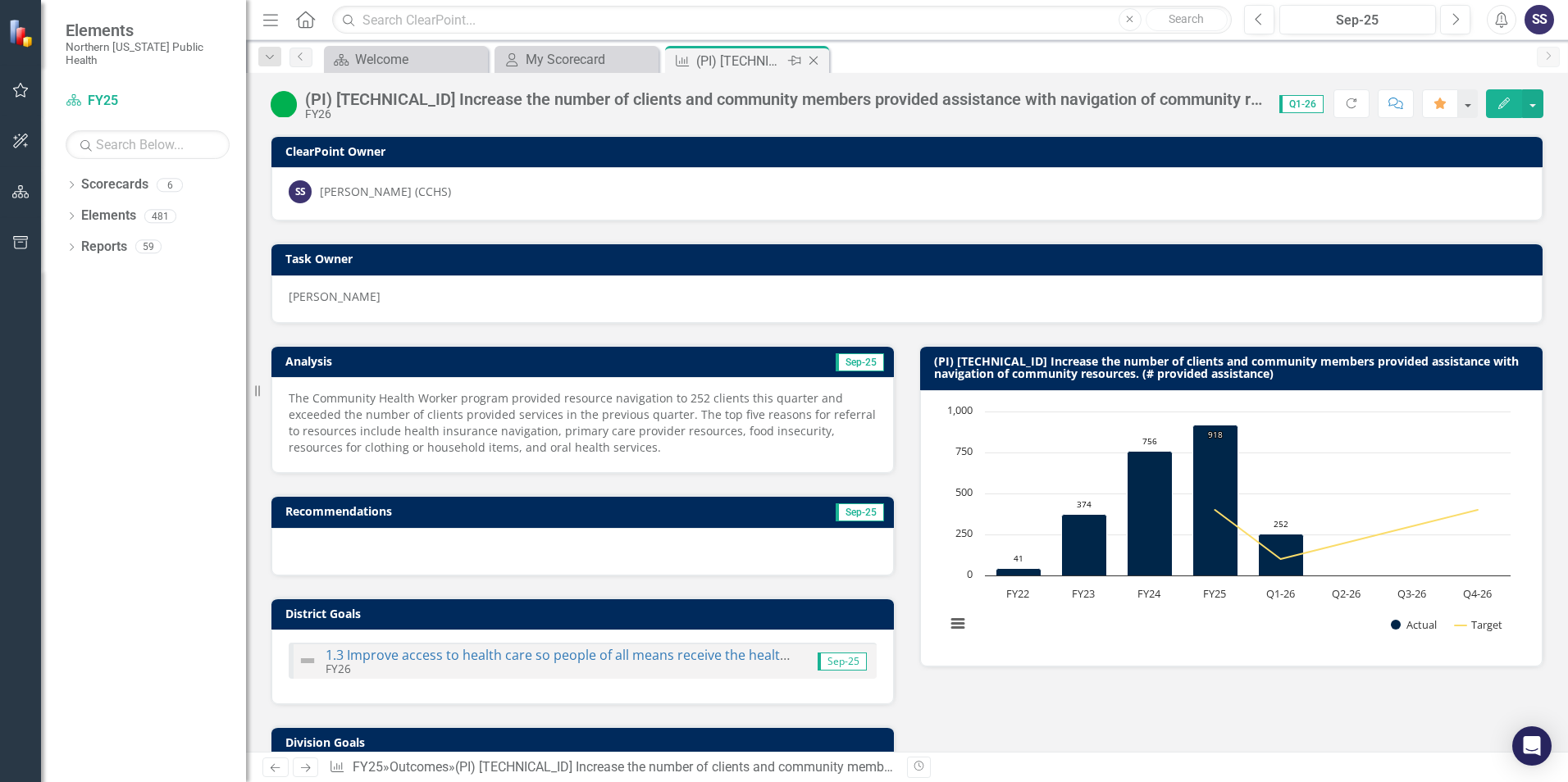
click at [810, 62] on icon "Close" at bounding box center [813, 60] width 16 height 13
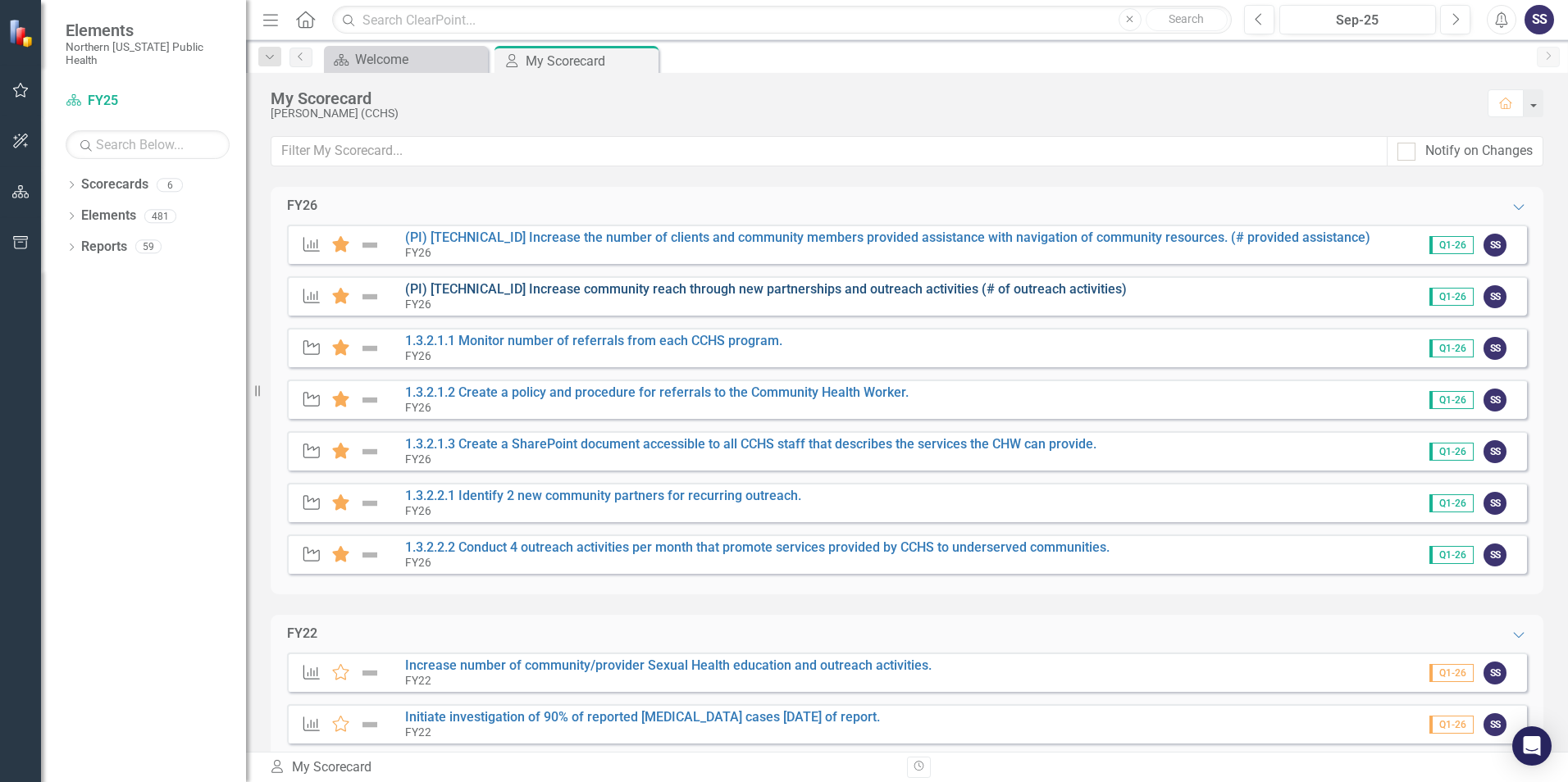
click at [491, 286] on link "(PI) [TECHNICAL_ID] Increase community reach through new partnerships and outre…" at bounding box center [765, 289] width 721 height 16
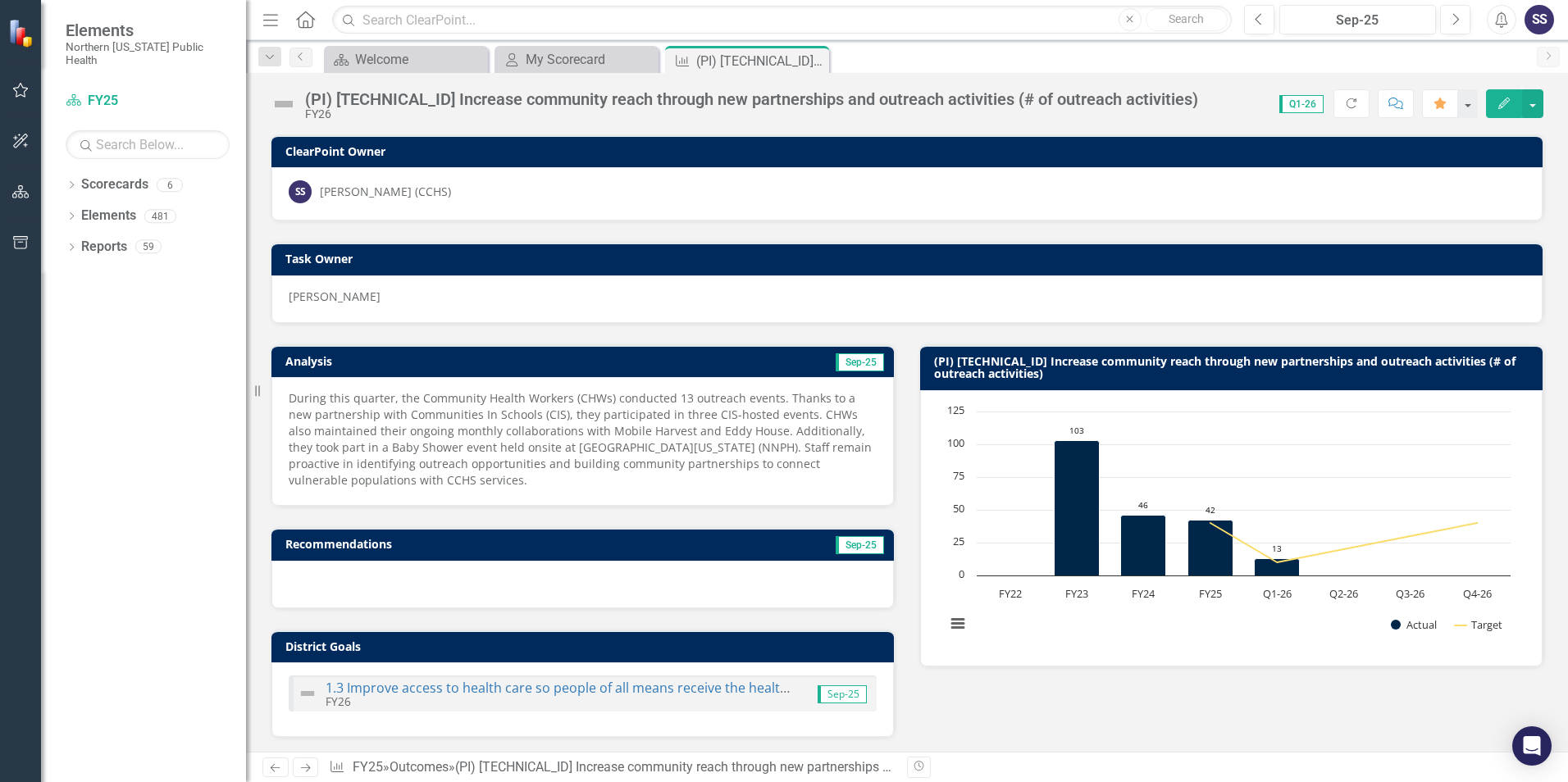
click at [284, 107] on img at bounding box center [284, 105] width 27 height 27
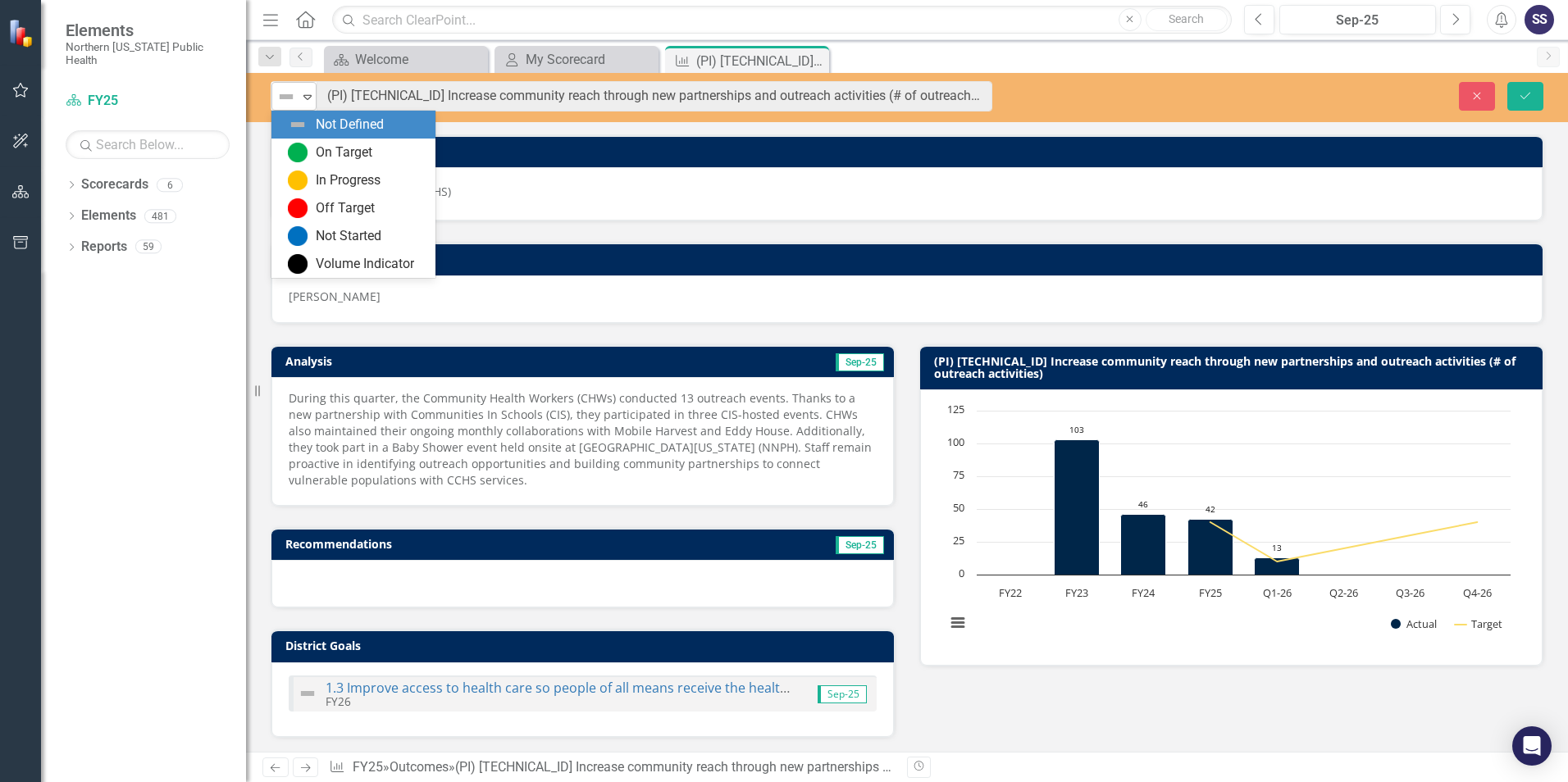
click at [307, 96] on icon "Expand" at bounding box center [307, 97] width 16 height 13
click at [330, 157] on div "On Target" at bounding box center [344, 153] width 57 height 19
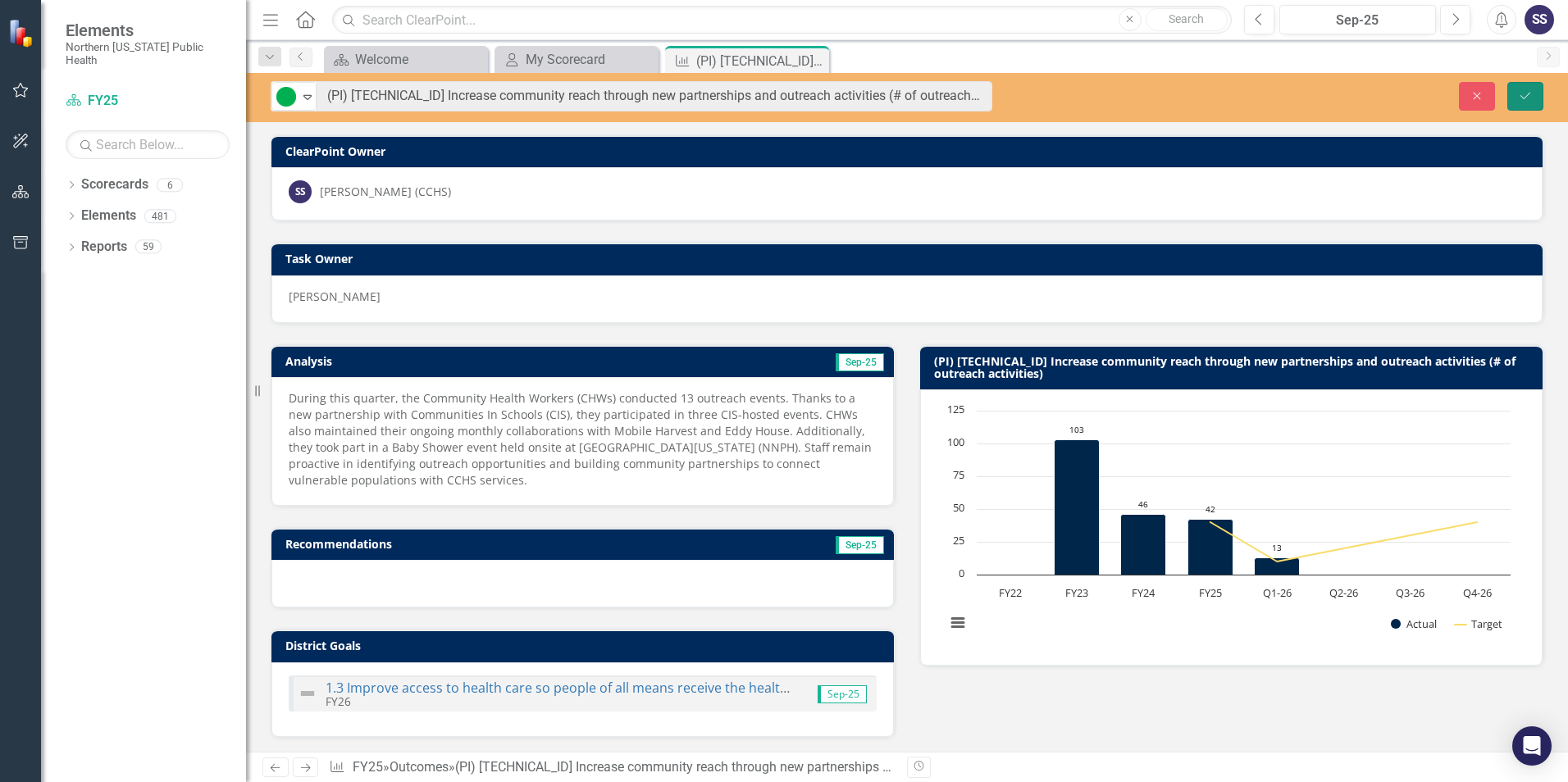
click at [1533, 96] on button "Save" at bounding box center [1525, 96] width 36 height 28
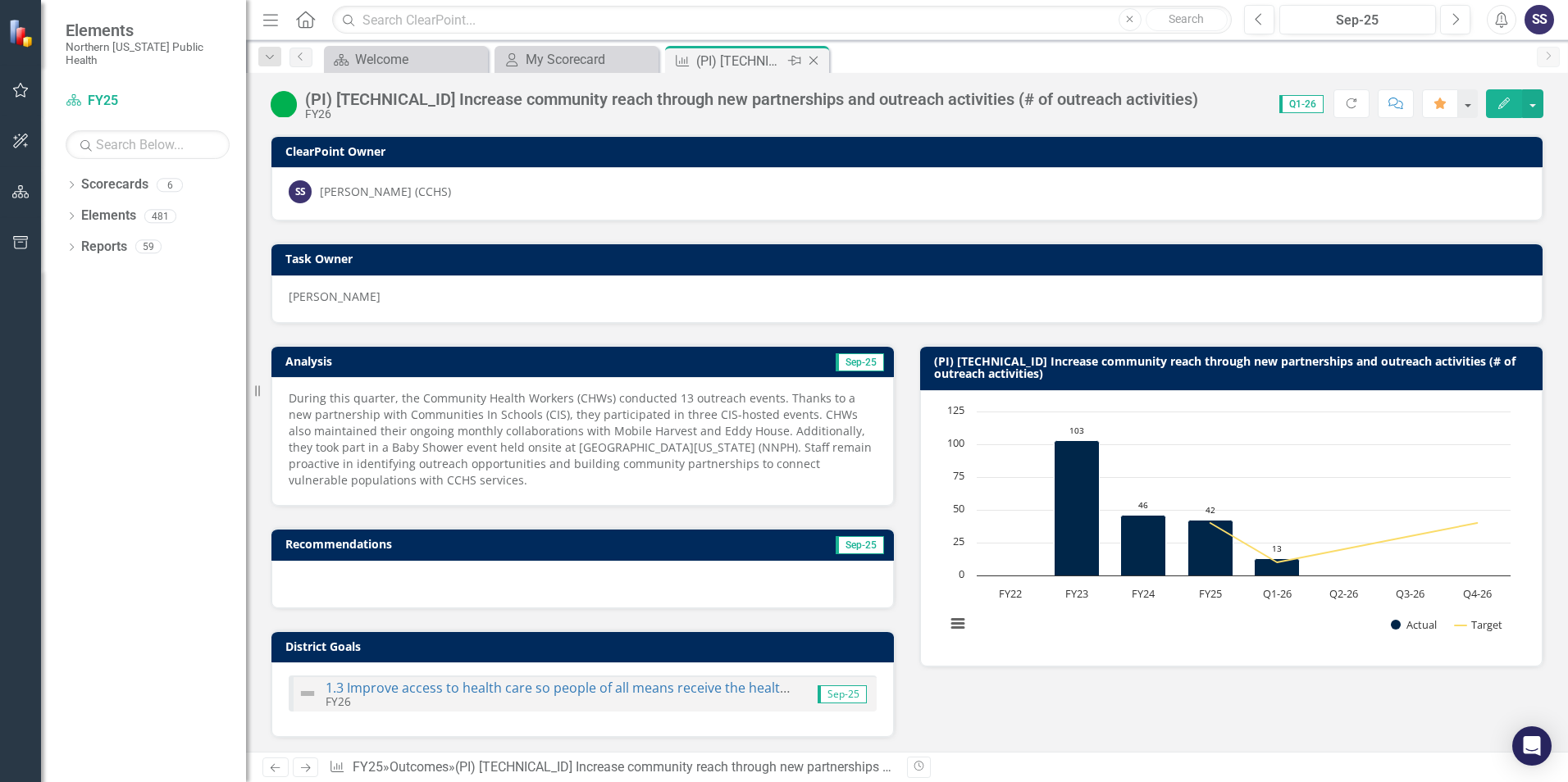
click at [812, 59] on icon at bounding box center [814, 61] width 9 height 9
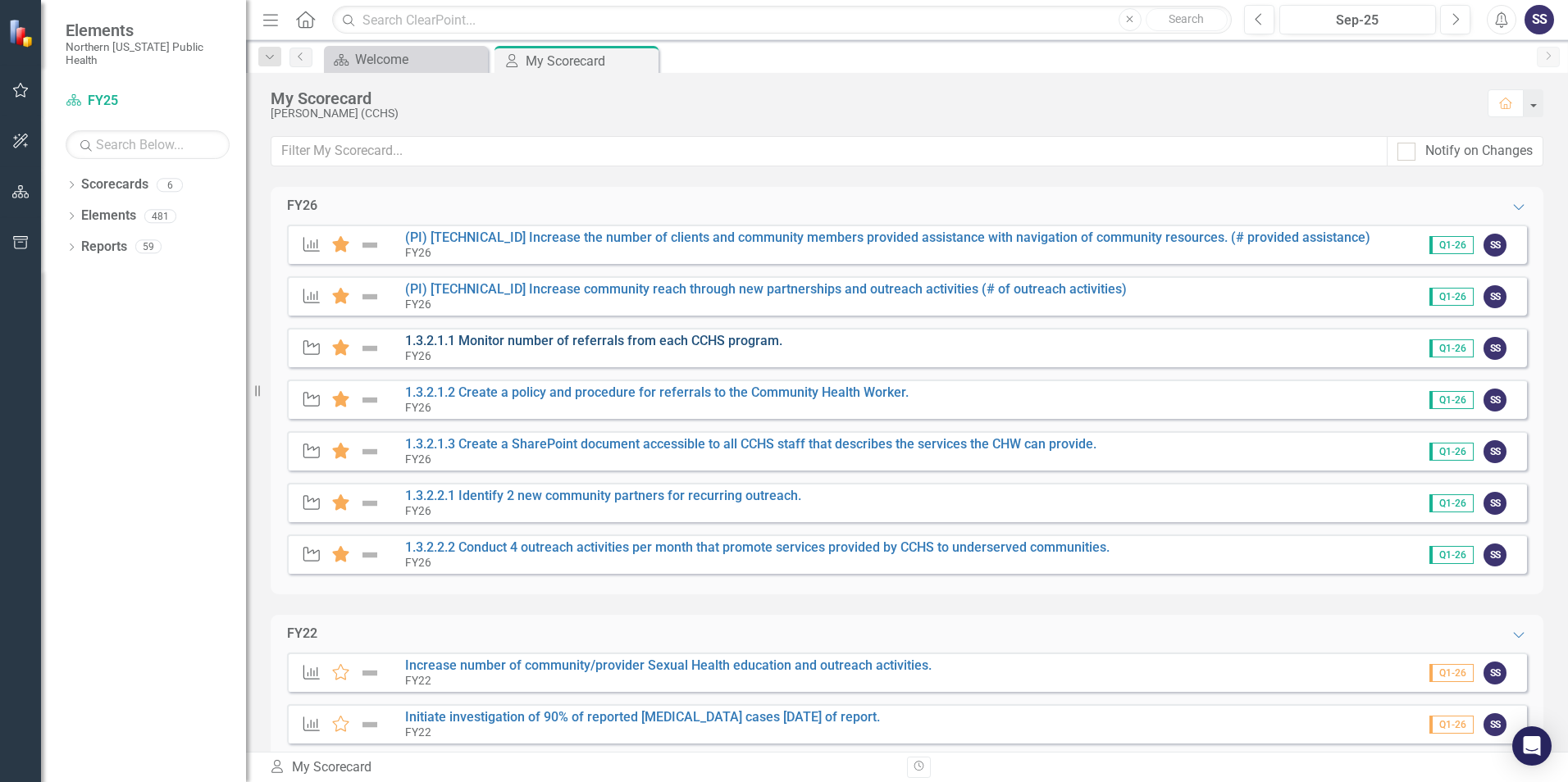
click at [518, 339] on link "1.3.2.1.1 Monitor number of referrals from each CCHS program." at bounding box center [593, 341] width 377 height 16
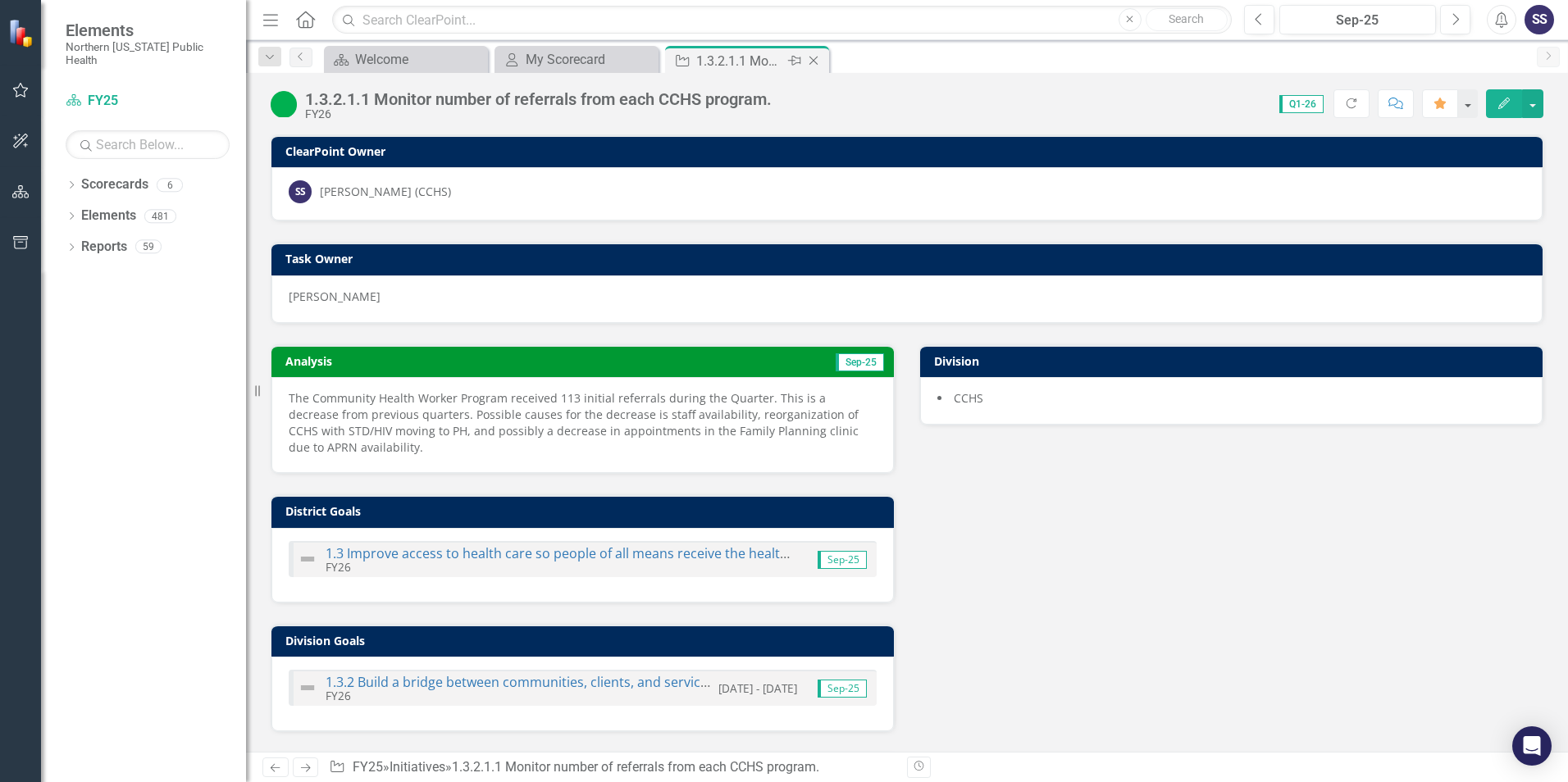
click at [816, 59] on icon at bounding box center [814, 61] width 9 height 9
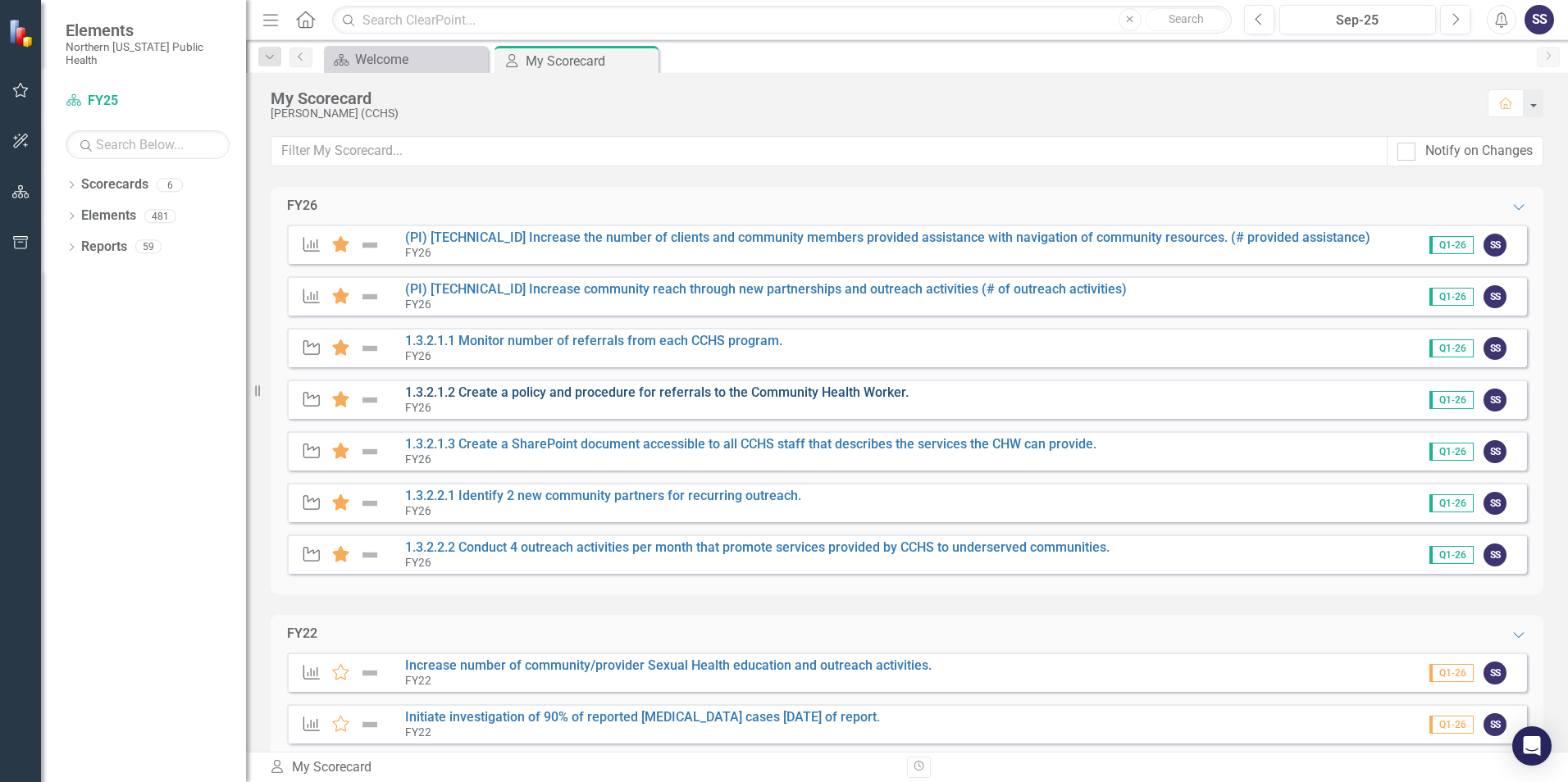
click at [535, 392] on link "1.3.2.1.2 Create a policy and procedure for referrals to the Community Health W…" at bounding box center [656, 392] width 503 height 16
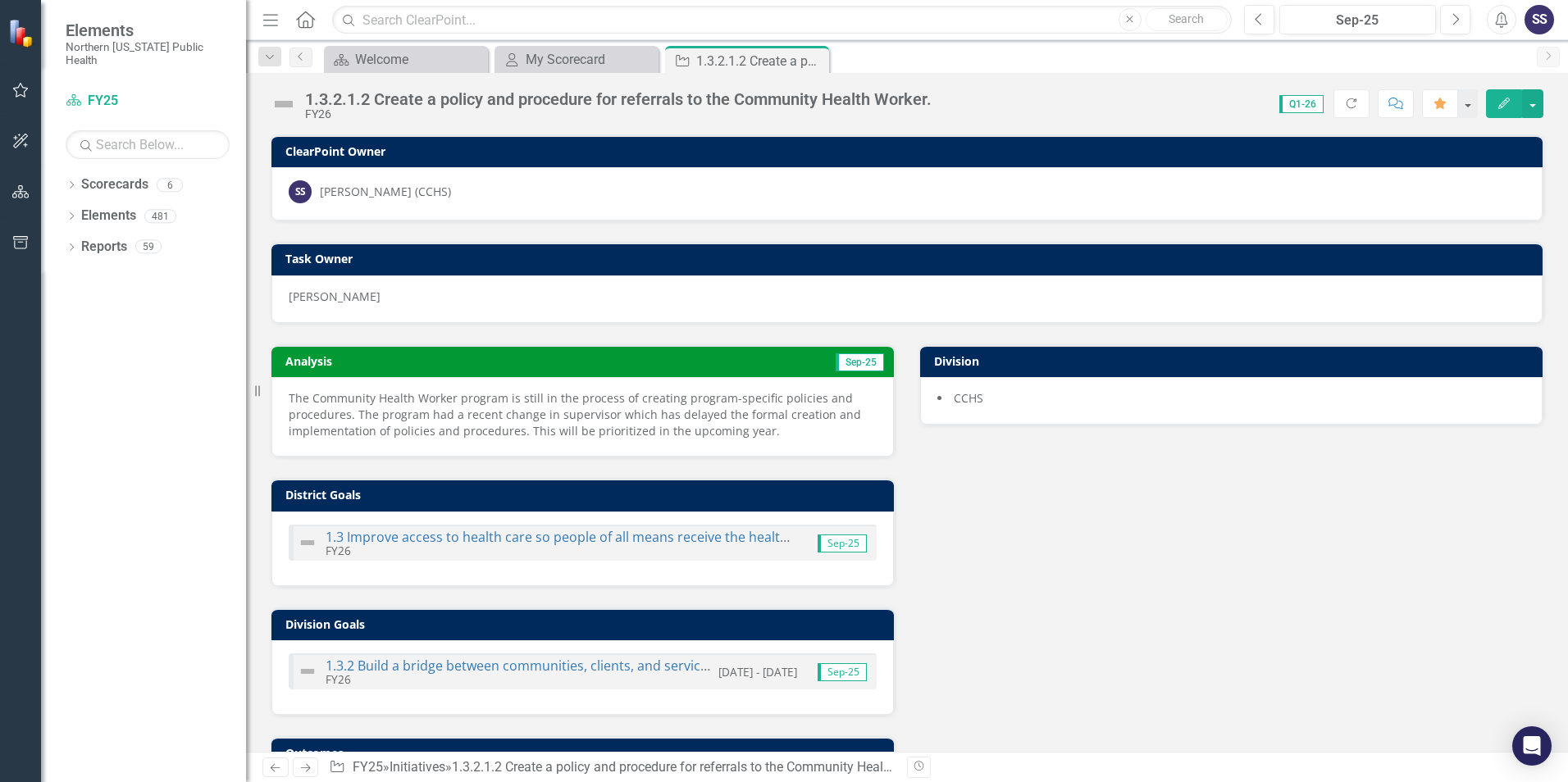
click at [282, 107] on img at bounding box center [284, 105] width 27 height 27
click at [281, 103] on img at bounding box center [284, 105] width 27 height 27
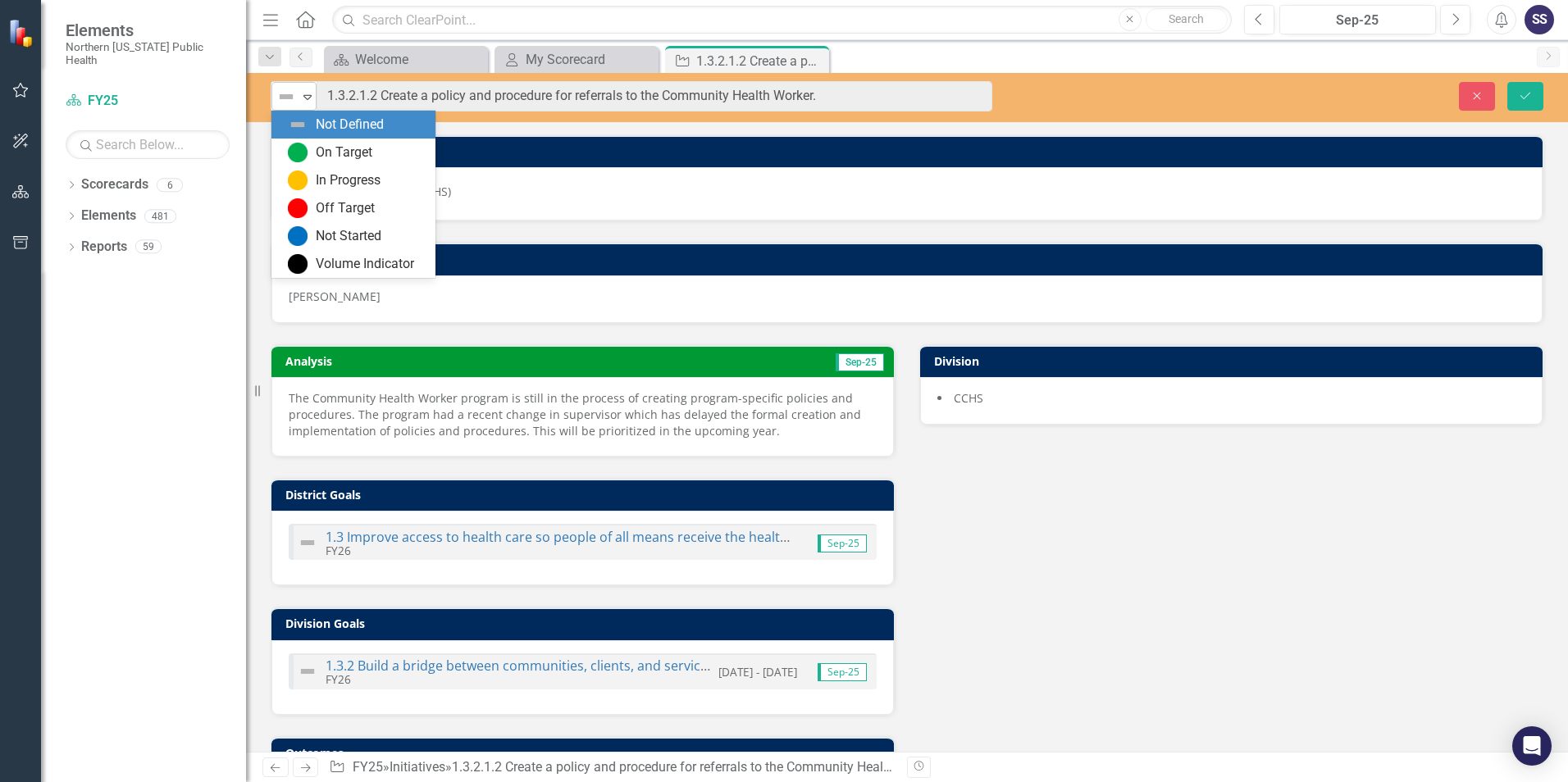
click at [305, 99] on icon "Expand" at bounding box center [307, 97] width 16 height 13
click at [366, 229] on div "Not Started" at bounding box center [349, 236] width 66 height 19
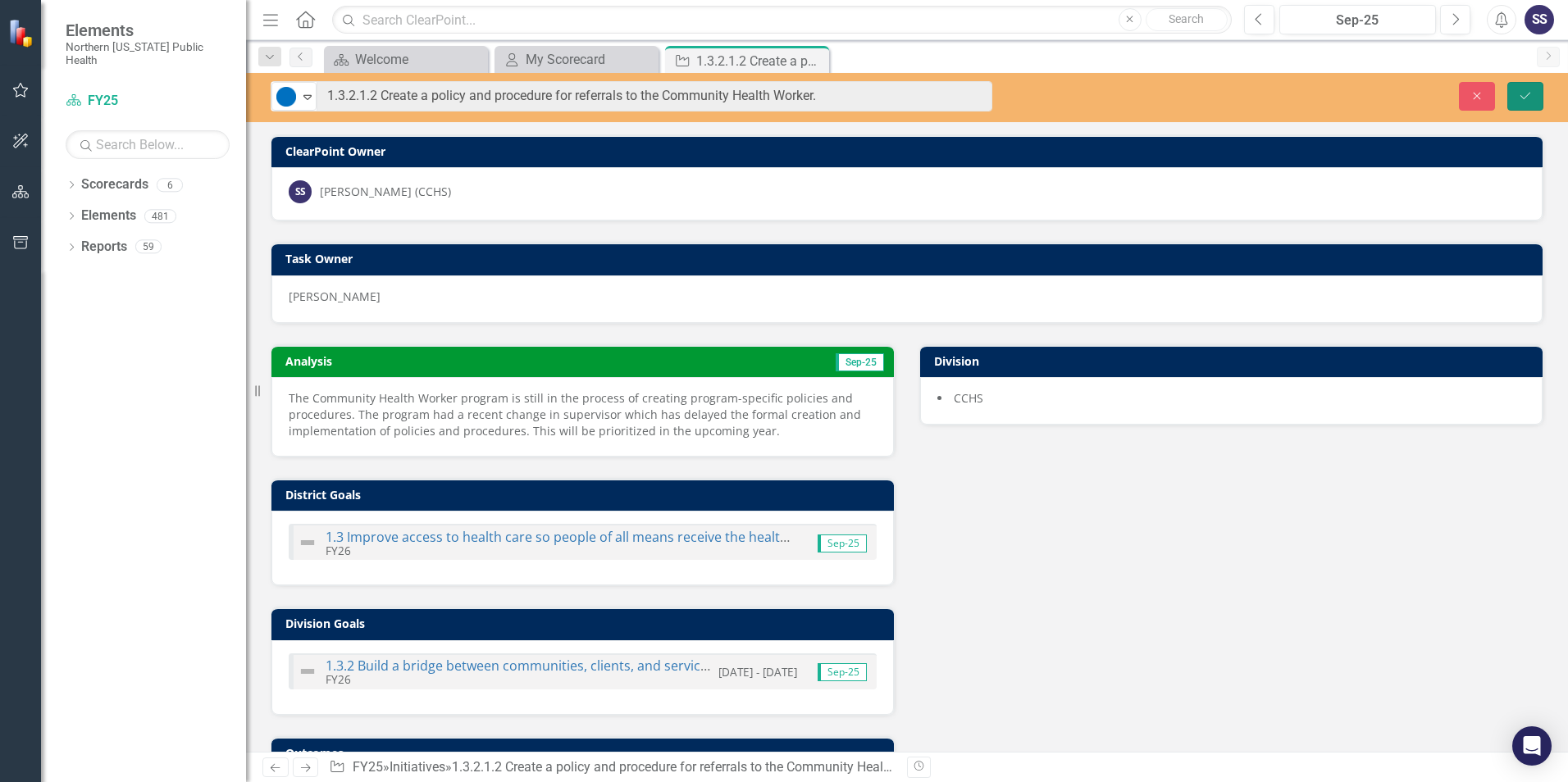
click at [1519, 88] on button "Save" at bounding box center [1525, 96] width 36 height 28
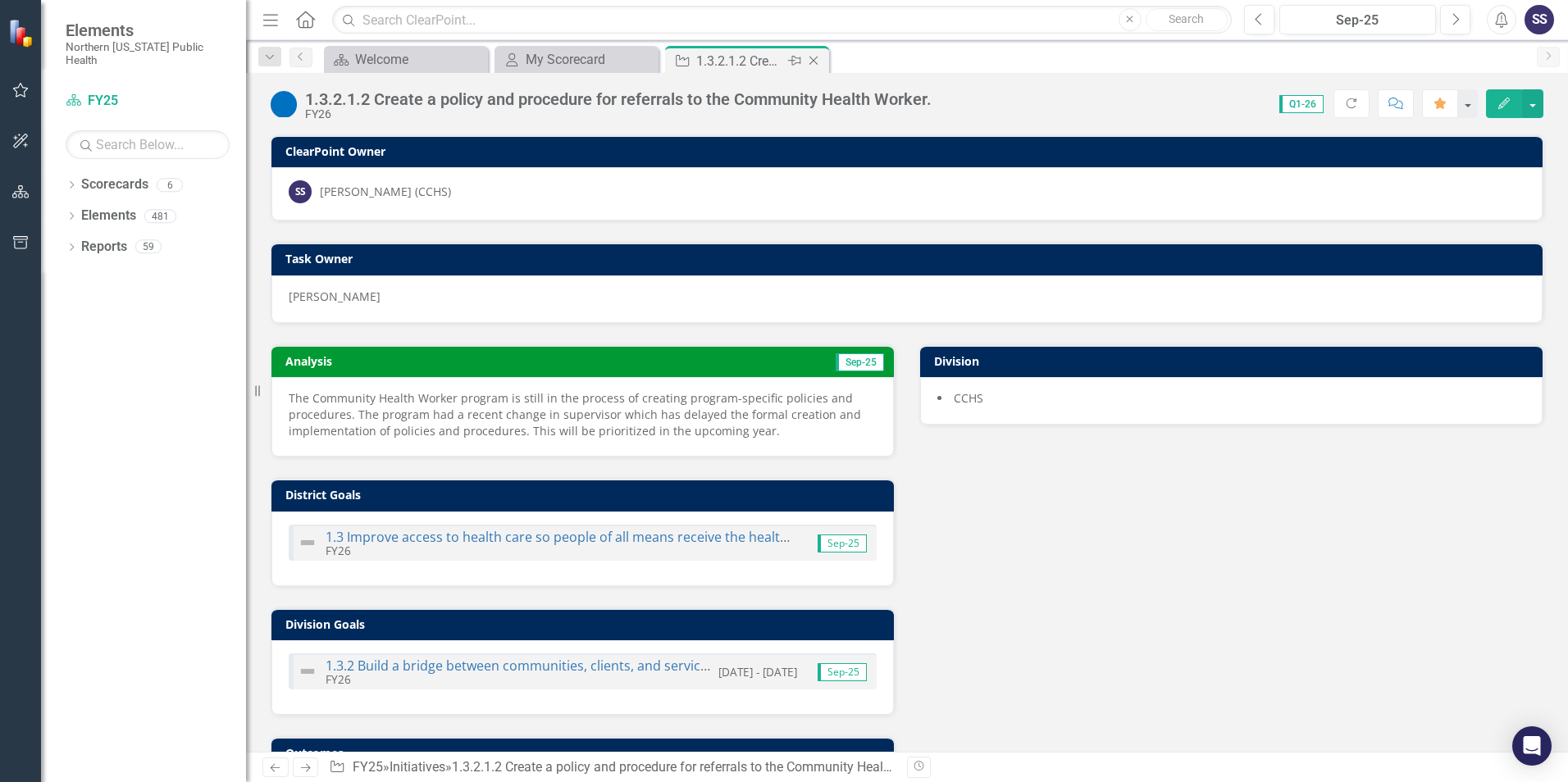
click at [815, 61] on icon "Close" at bounding box center [813, 60] width 16 height 13
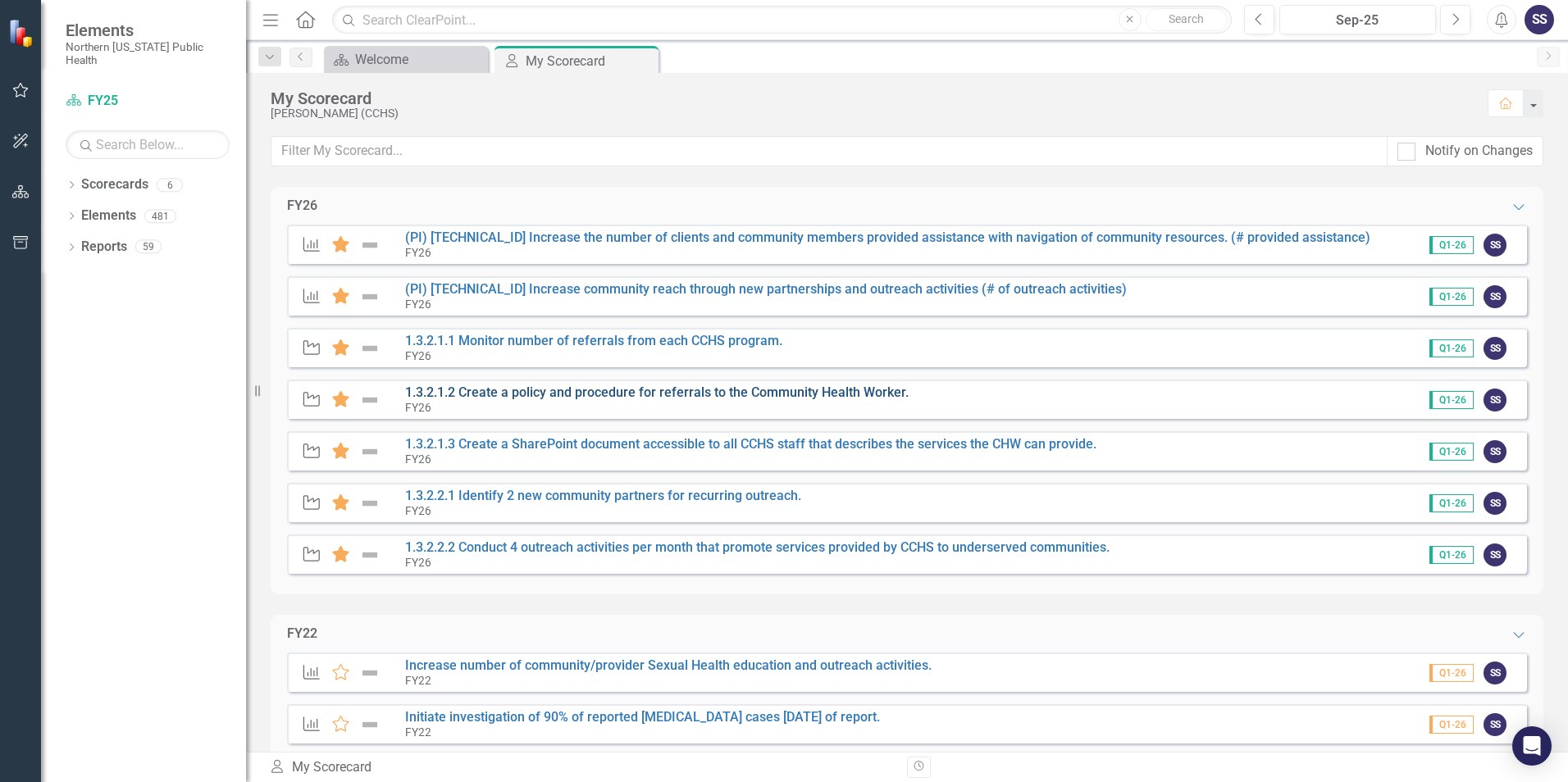
click at [511, 391] on link "1.3.2.1.2 Create a policy and procedure for referrals to the Community Health W…" at bounding box center [656, 392] width 503 height 16
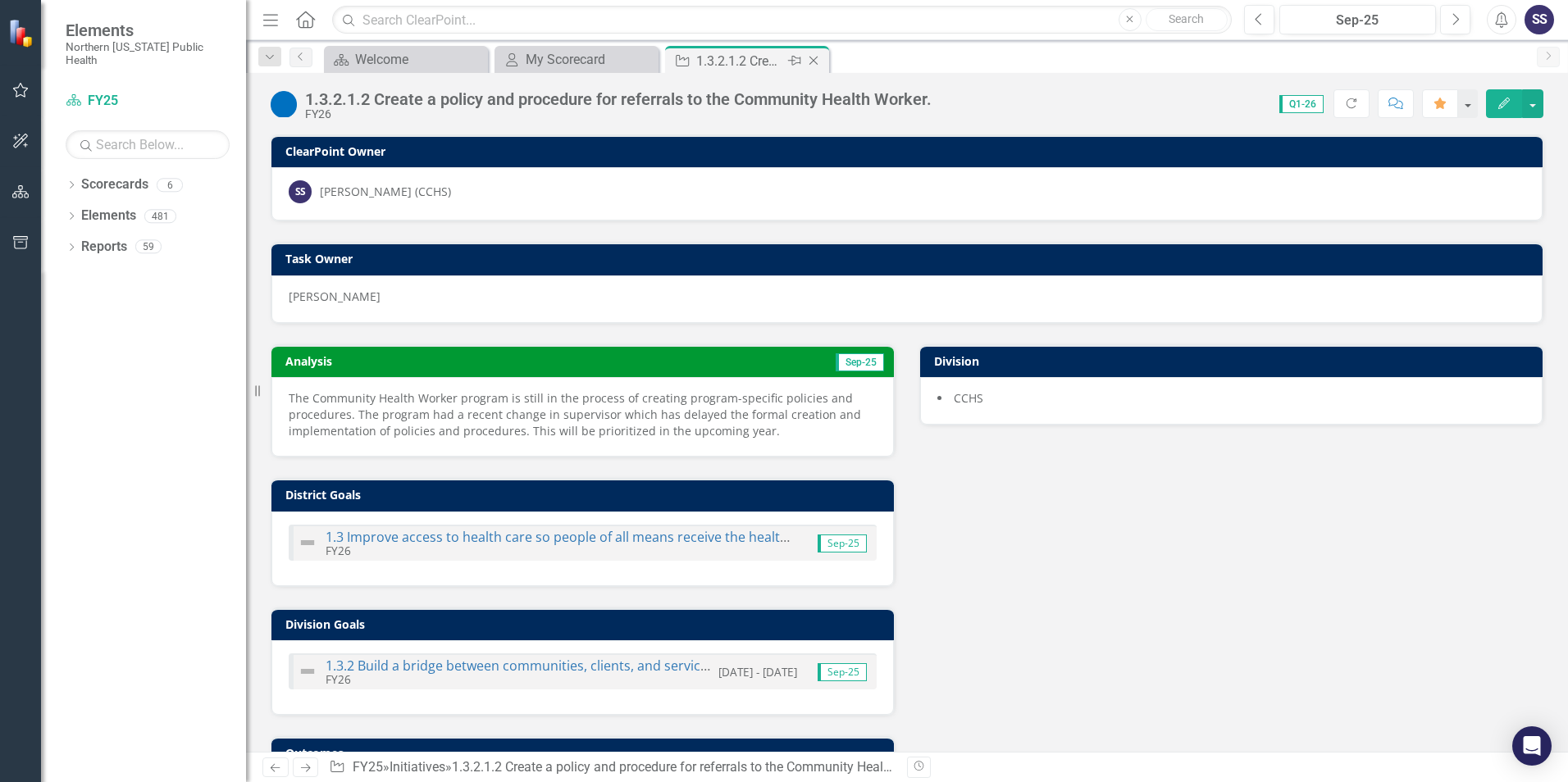
click at [811, 59] on icon "Close" at bounding box center [813, 60] width 16 height 13
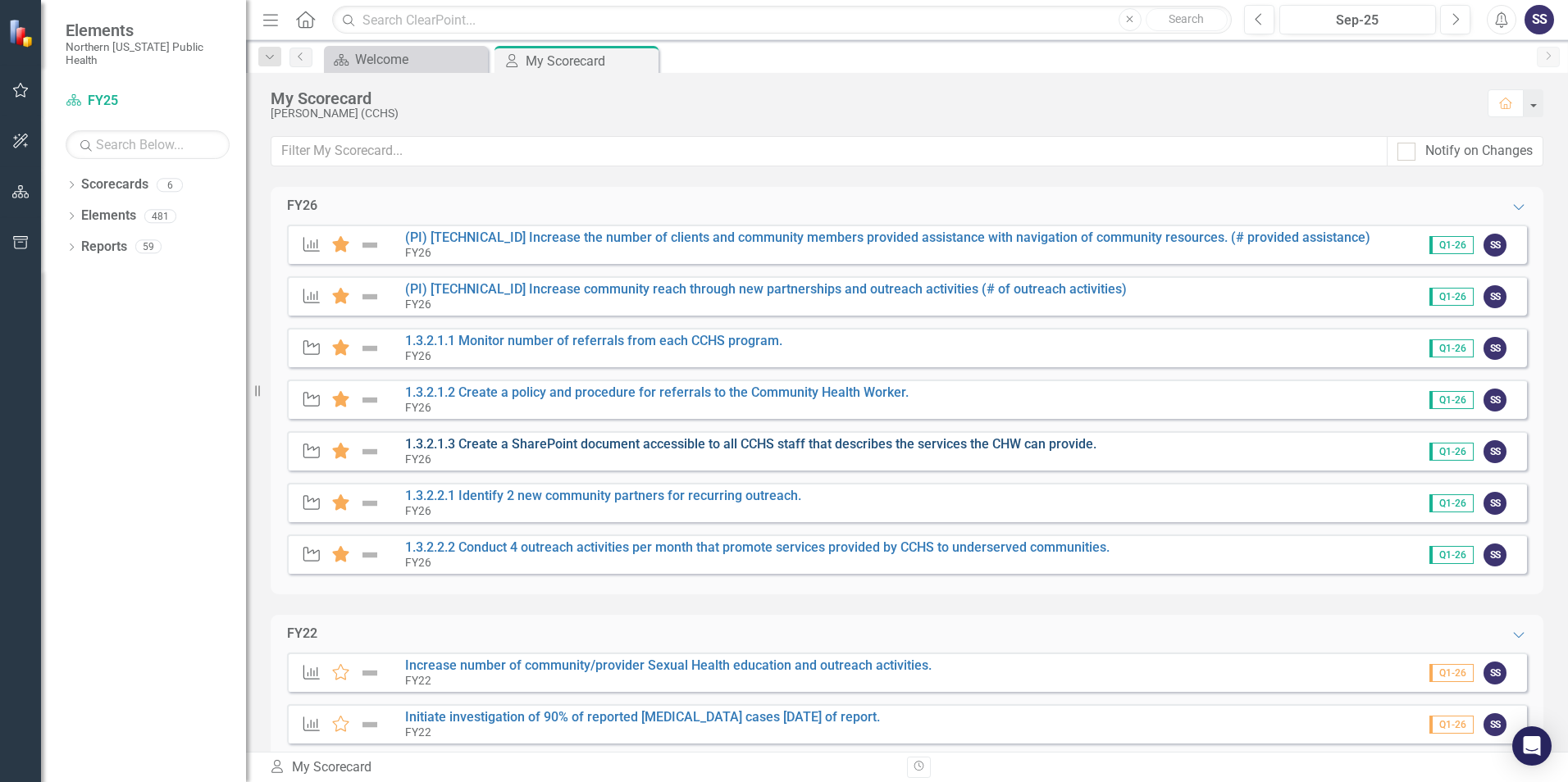
click at [566, 443] on link "1.3.2.1.3 Create a SharePoint document accessible to all CCHS staff that descri…" at bounding box center [750, 445] width 691 height 16
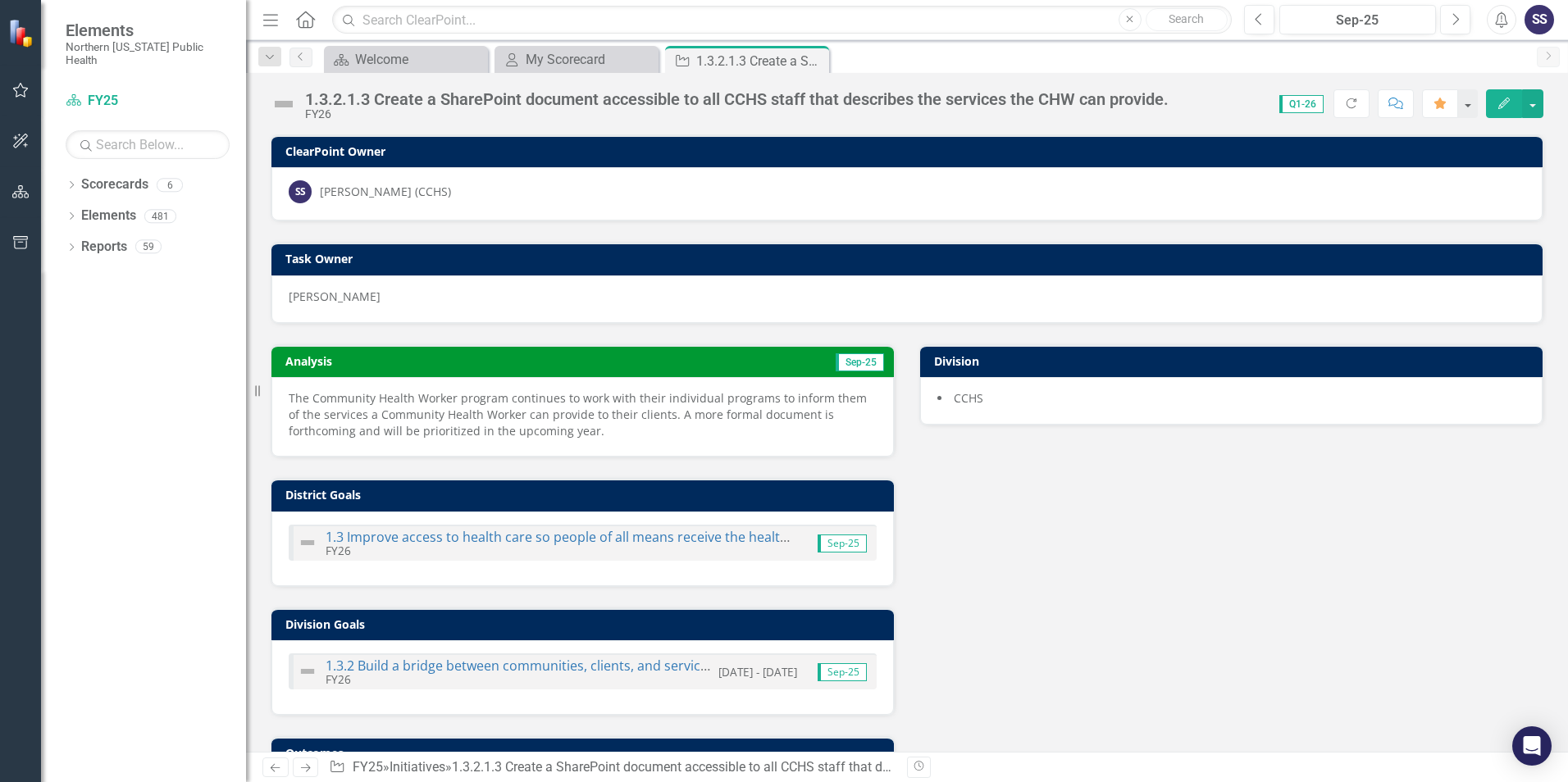
click at [279, 103] on img at bounding box center [284, 105] width 27 height 27
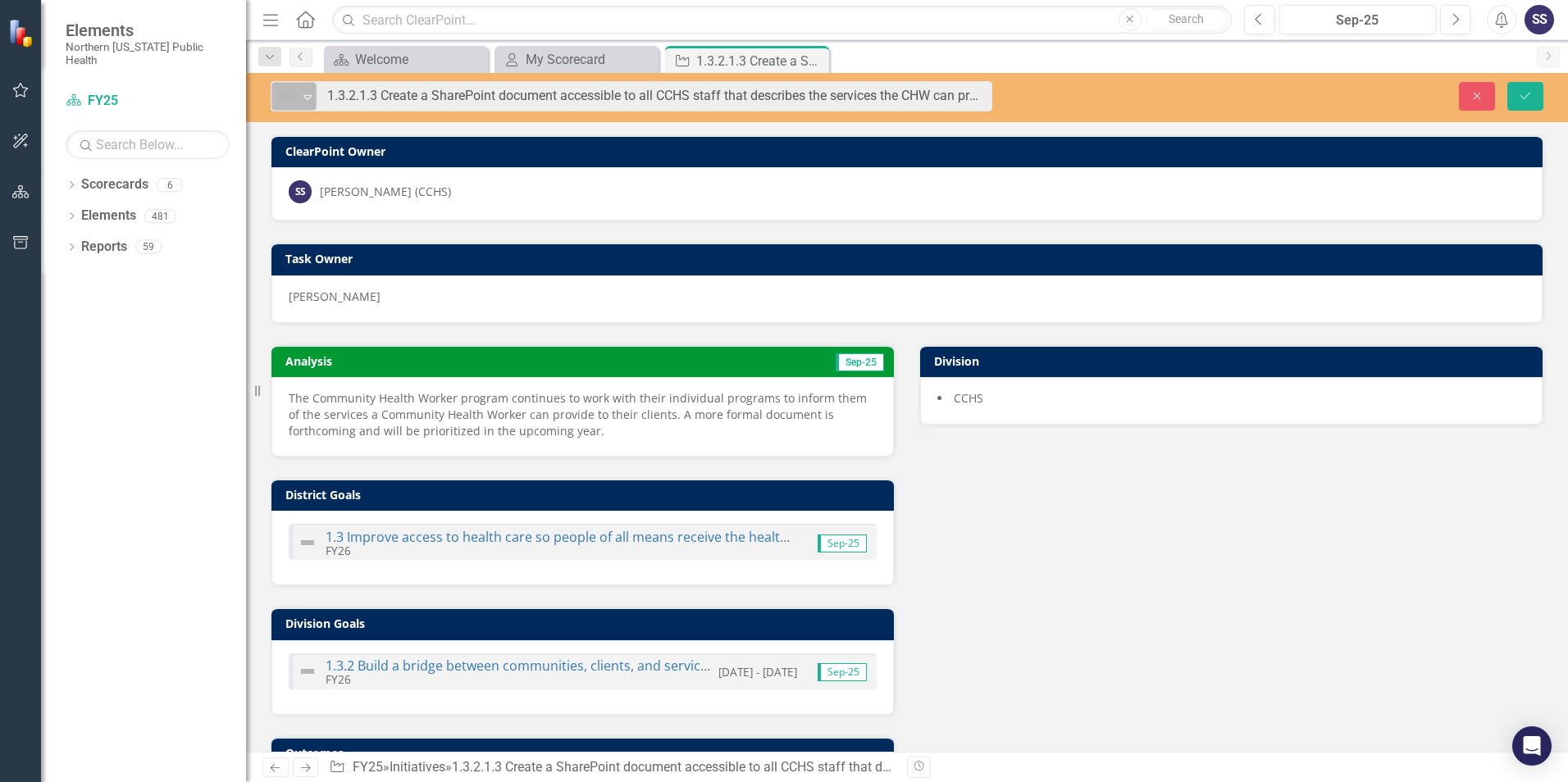
click at [310, 98] on icon "Expand" at bounding box center [307, 97] width 16 height 13
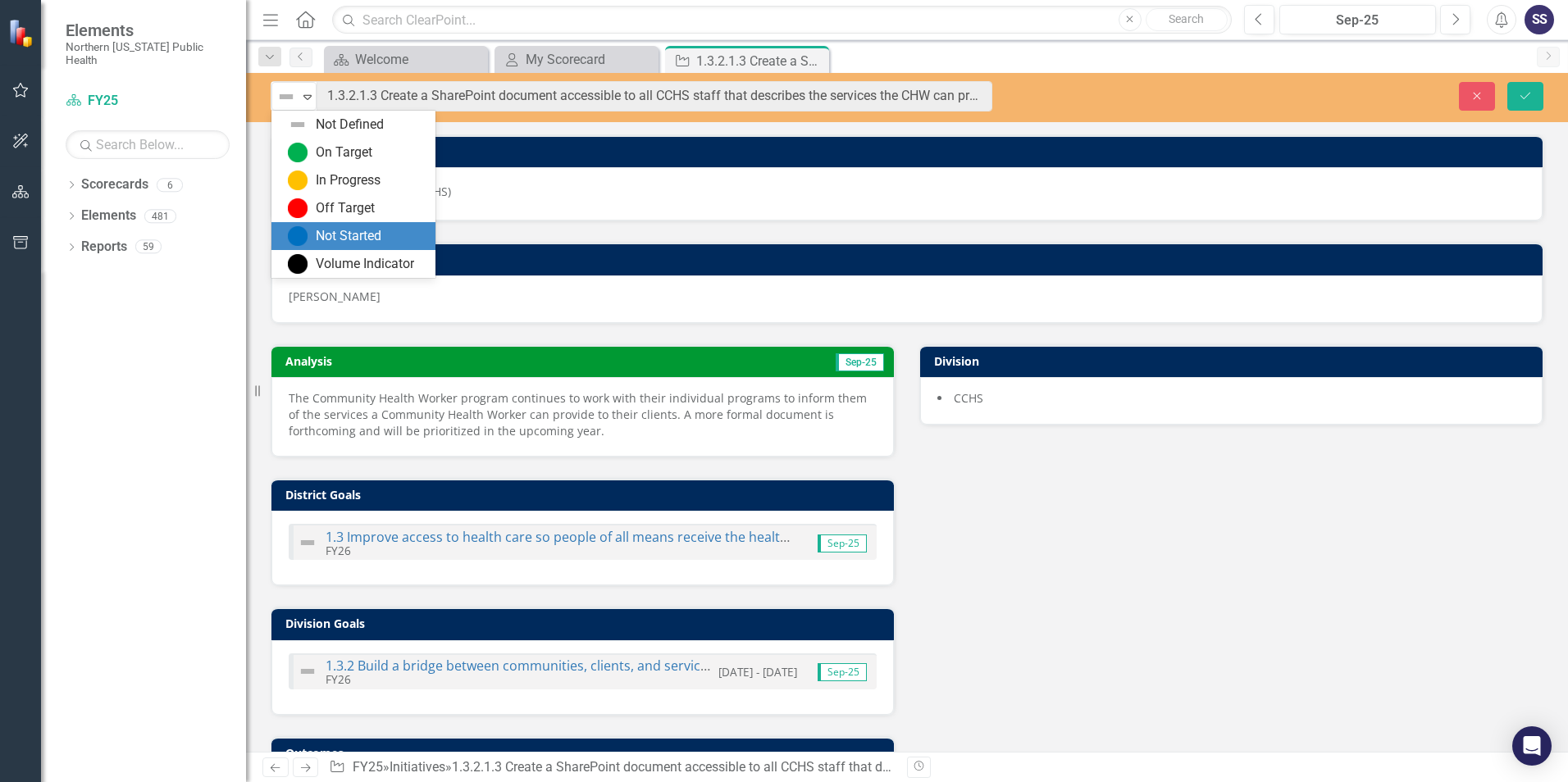
click at [374, 241] on div "Not Started" at bounding box center [349, 236] width 66 height 19
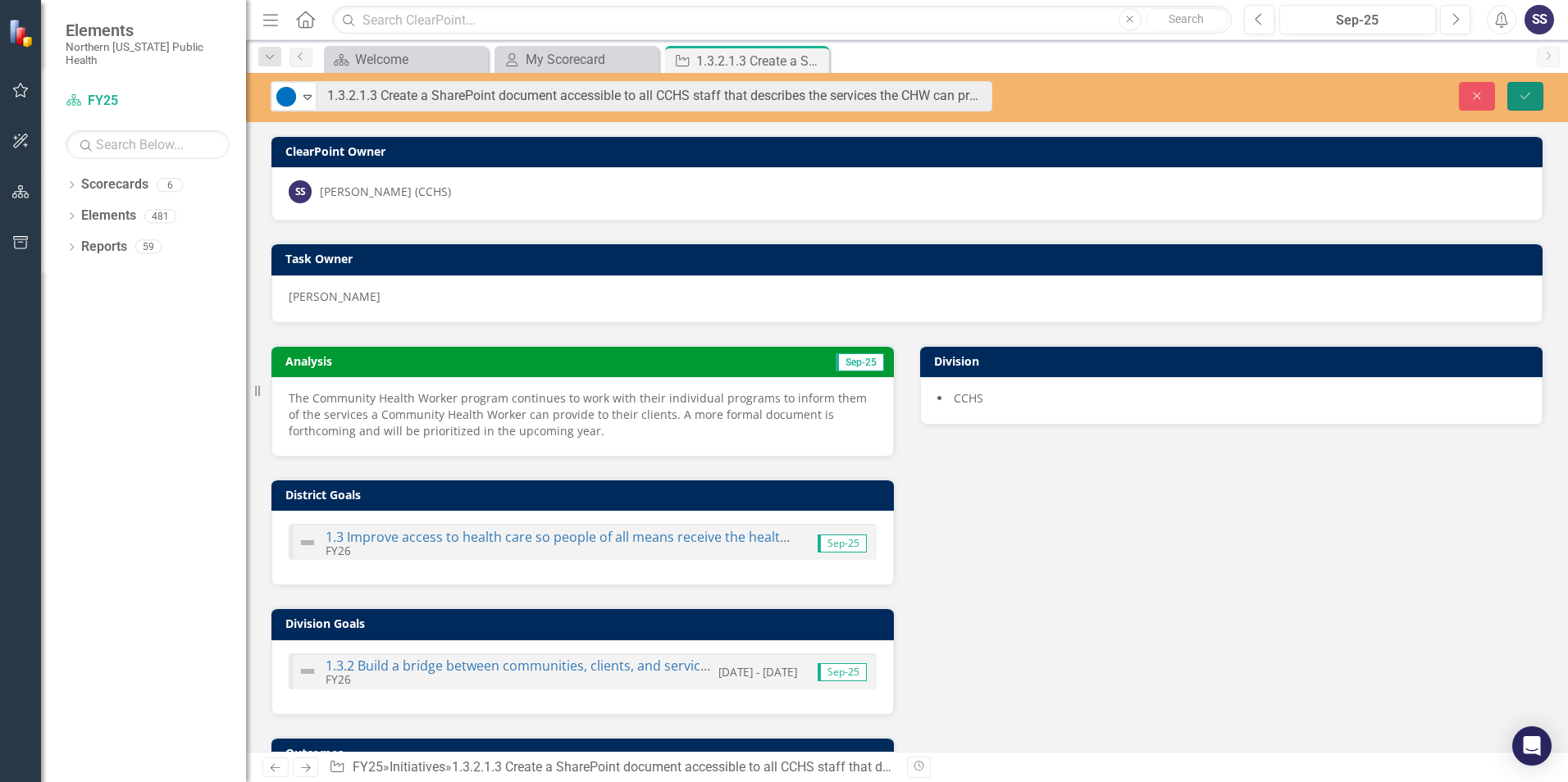
click at [1527, 96] on icon "Save" at bounding box center [1525, 96] width 15 height 12
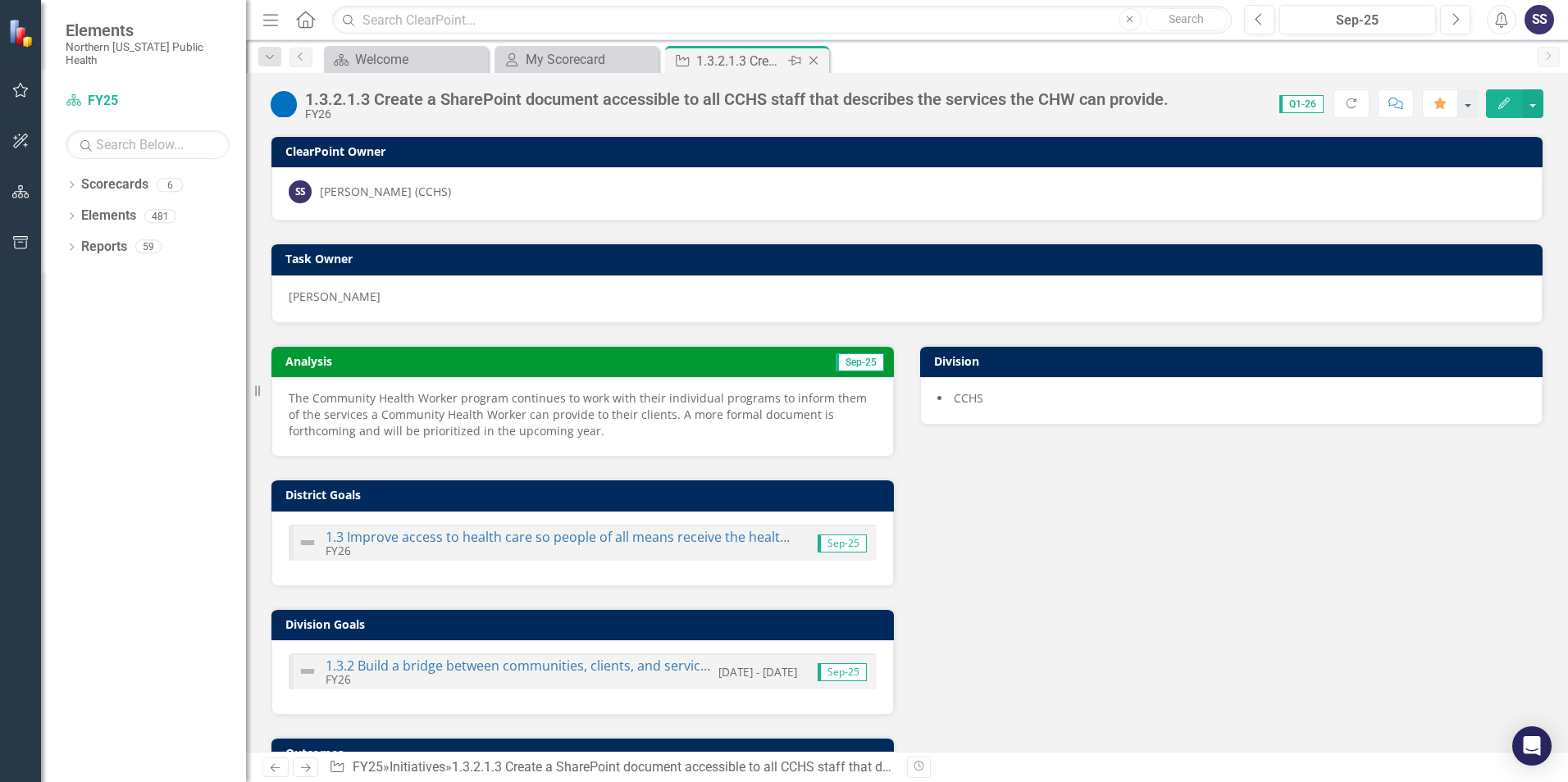
click at [815, 67] on div "Close" at bounding box center [814, 60] width 20 height 20
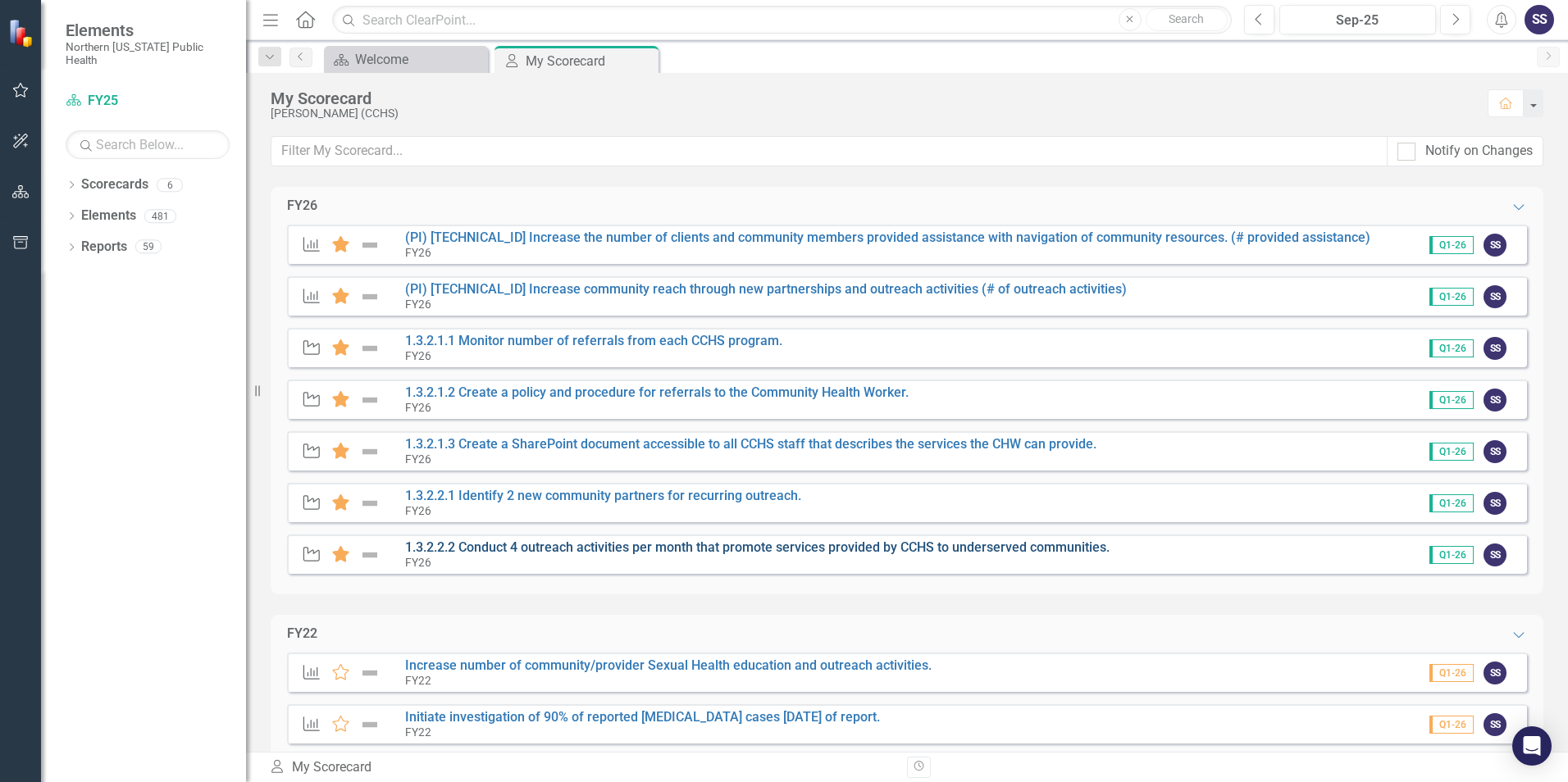
click at [481, 547] on link "1.3.2.2.2 Conduct 4 outreach activities per month that promote services provide…" at bounding box center [757, 548] width 705 height 16
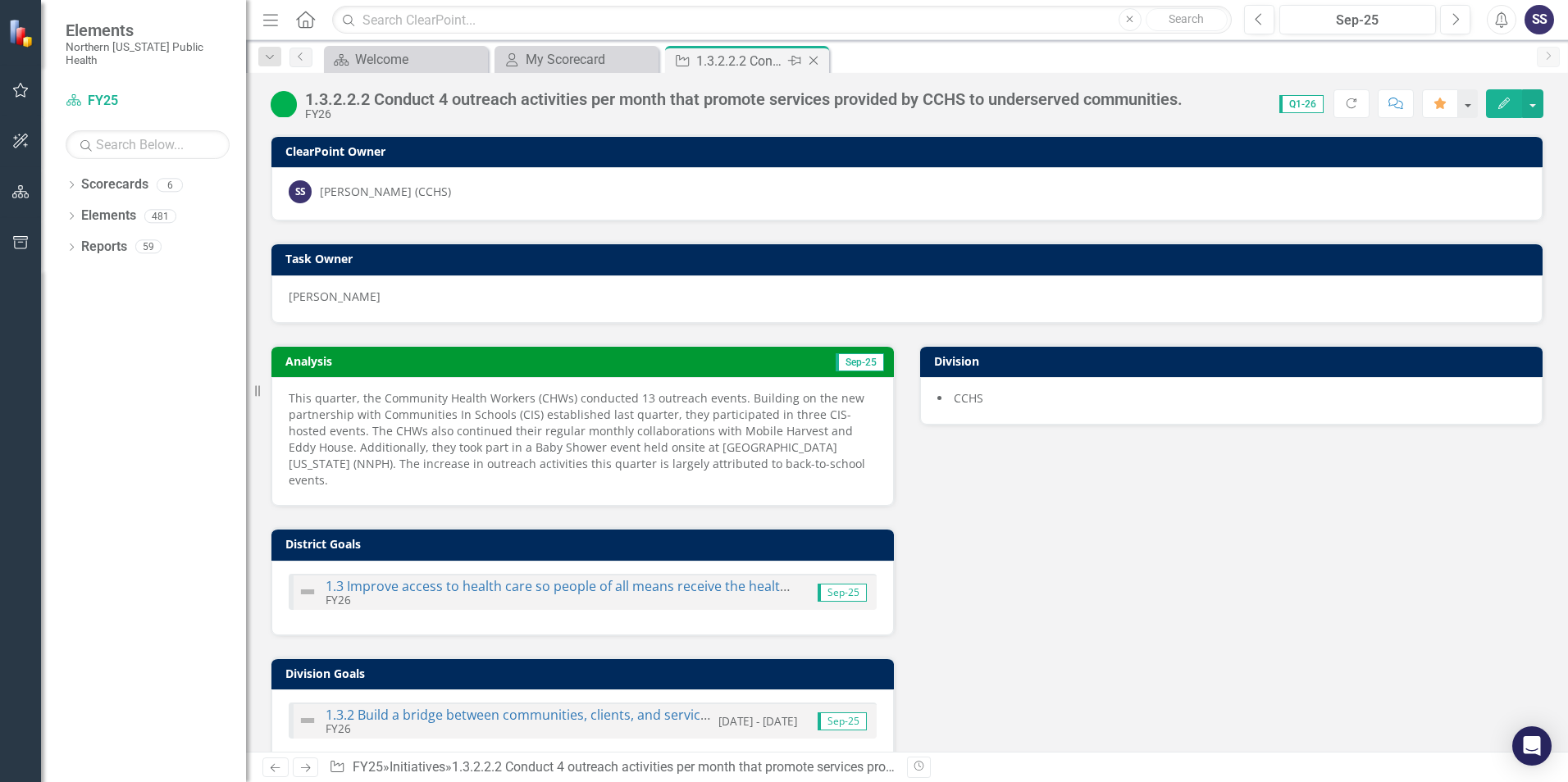
click at [814, 61] on icon "Close" at bounding box center [813, 60] width 16 height 13
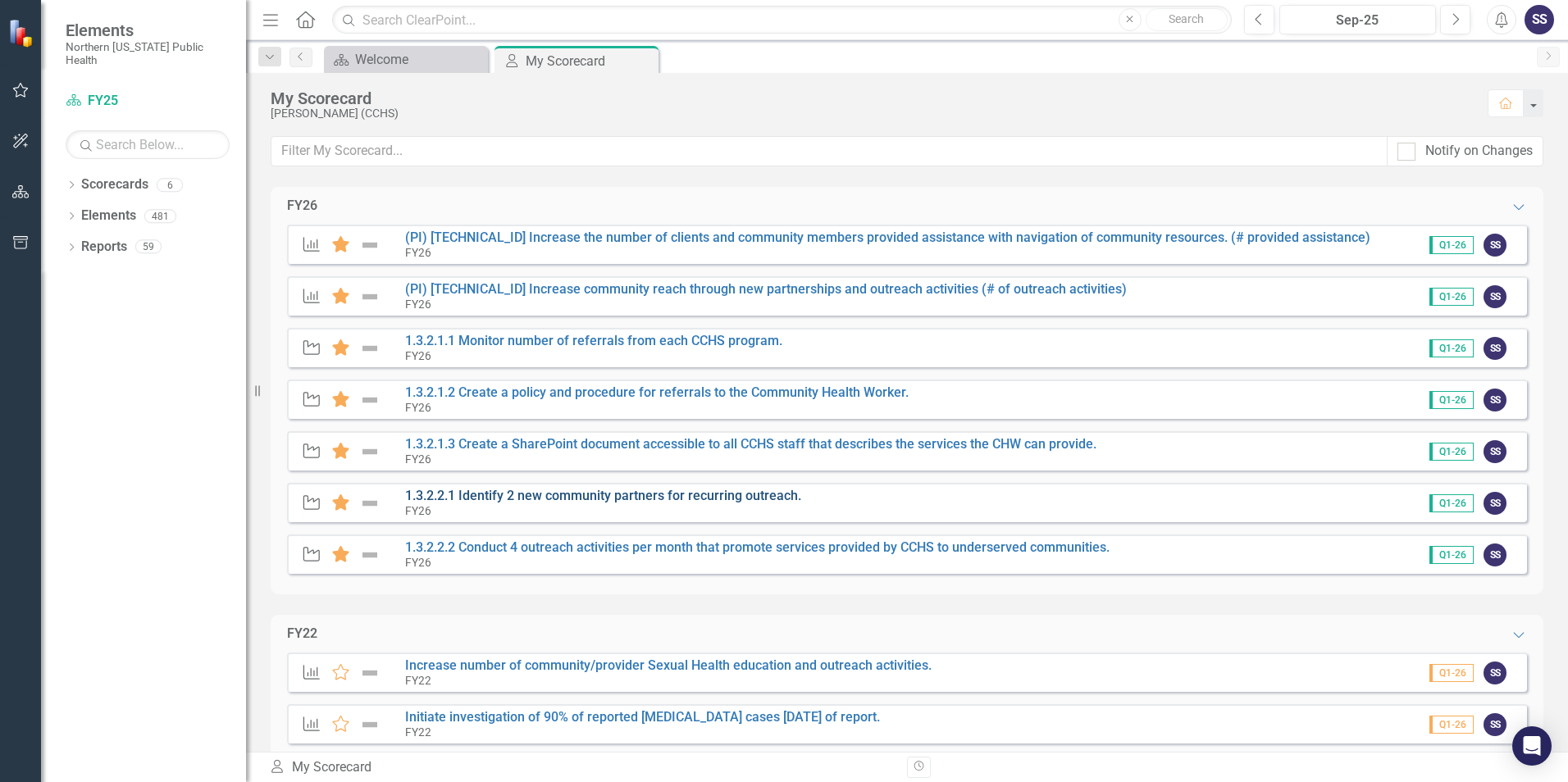
click at [479, 499] on link "1.3.2.2.1 Identify 2 new community partners for recurring outreach." at bounding box center [603, 496] width 396 height 16
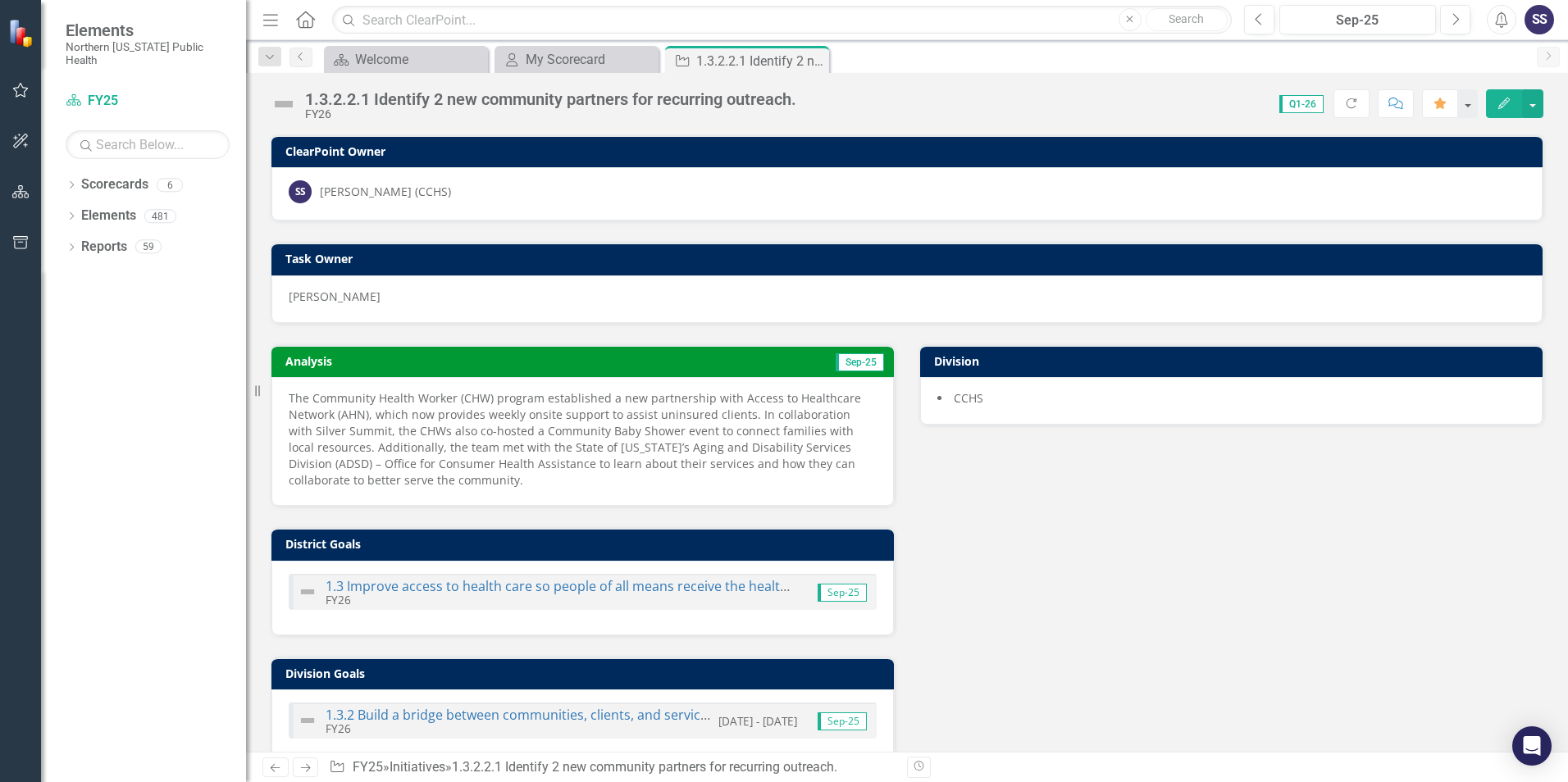
click at [282, 105] on img at bounding box center [284, 105] width 27 height 27
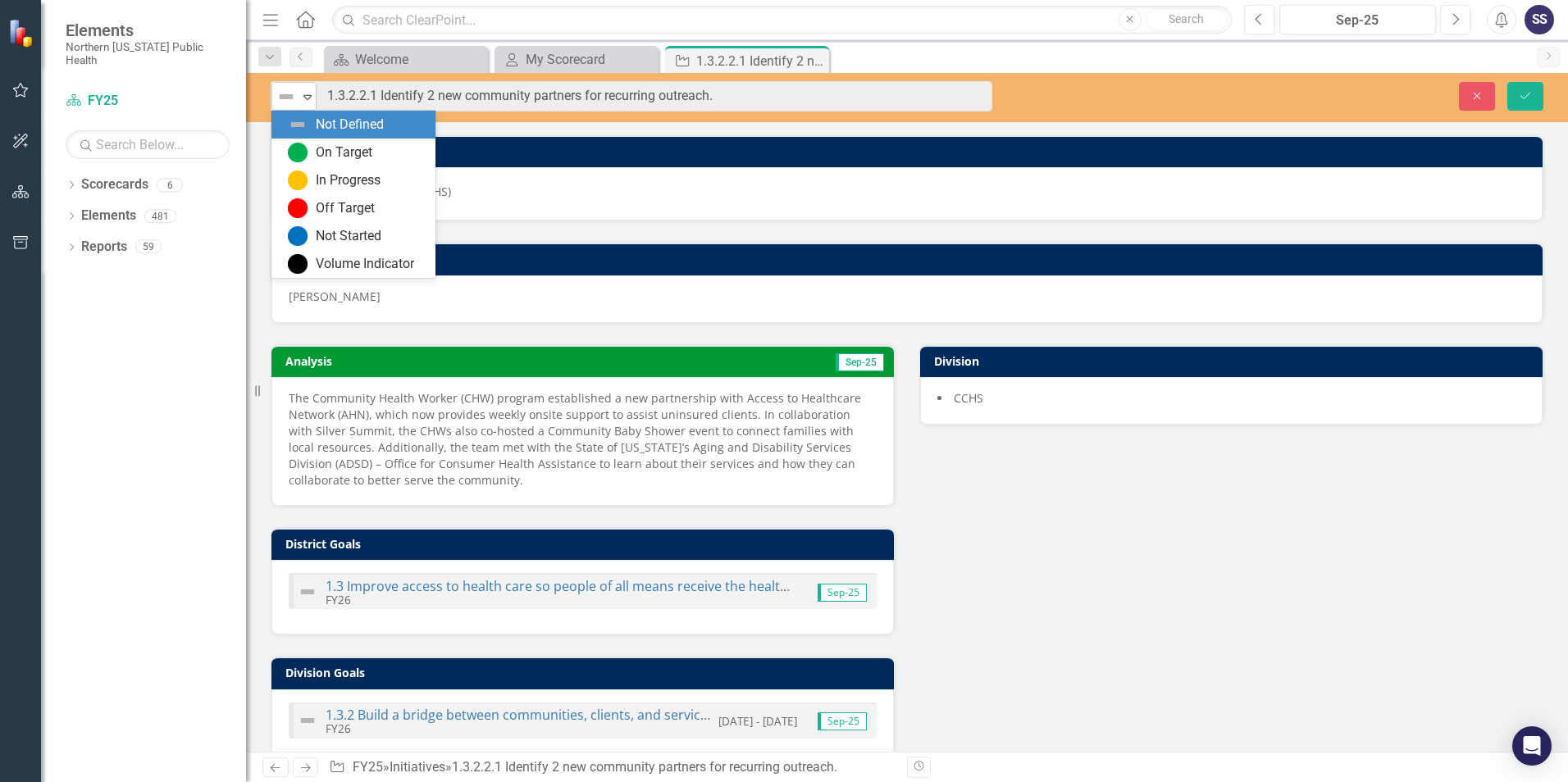
click at [308, 94] on icon "Expand" at bounding box center [307, 97] width 16 height 13
click at [330, 149] on div "On Target" at bounding box center [344, 153] width 57 height 19
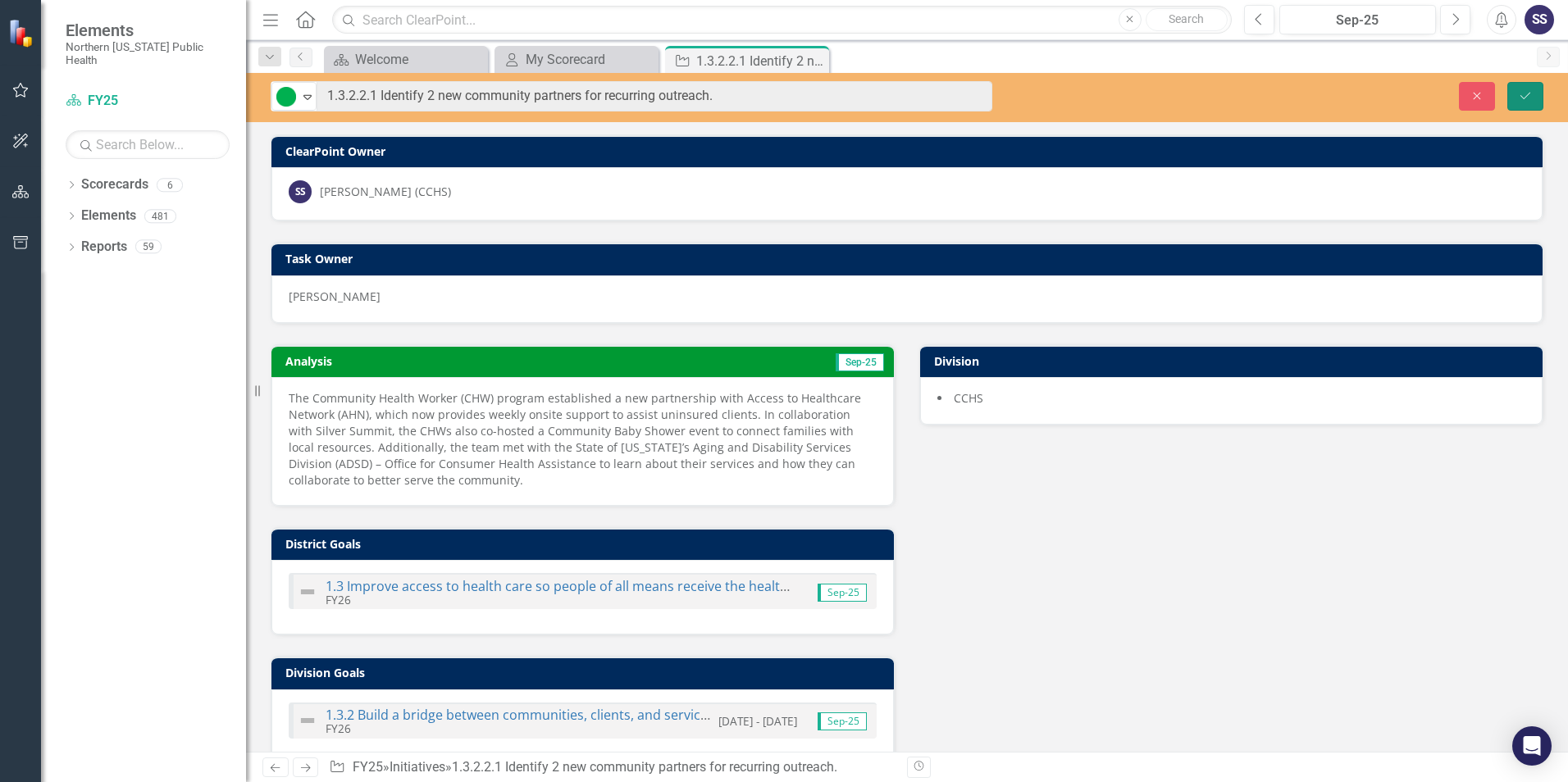
click at [1523, 99] on icon "Save" at bounding box center [1525, 96] width 15 height 12
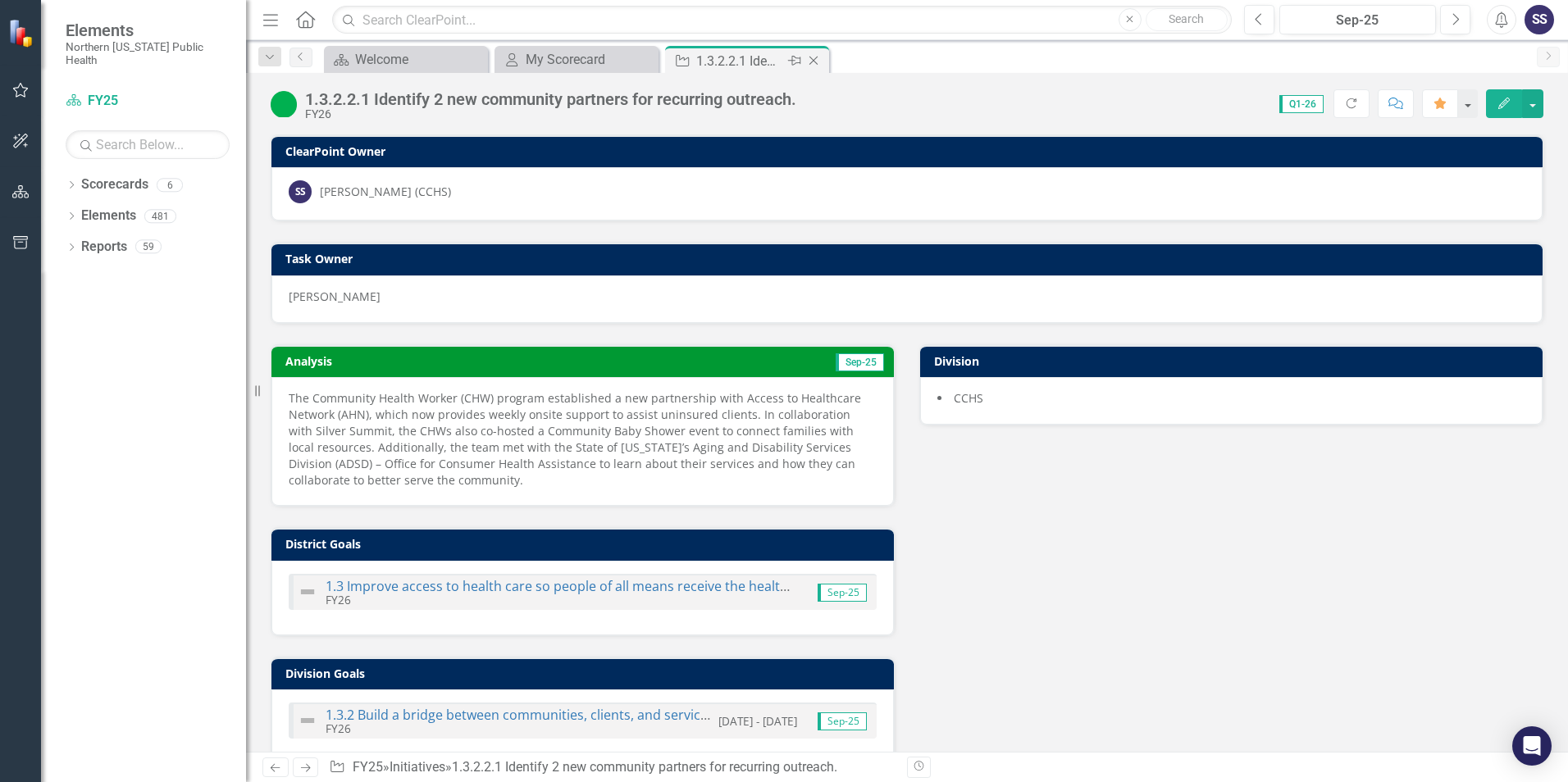
click at [814, 63] on icon "Close" at bounding box center [813, 60] width 16 height 13
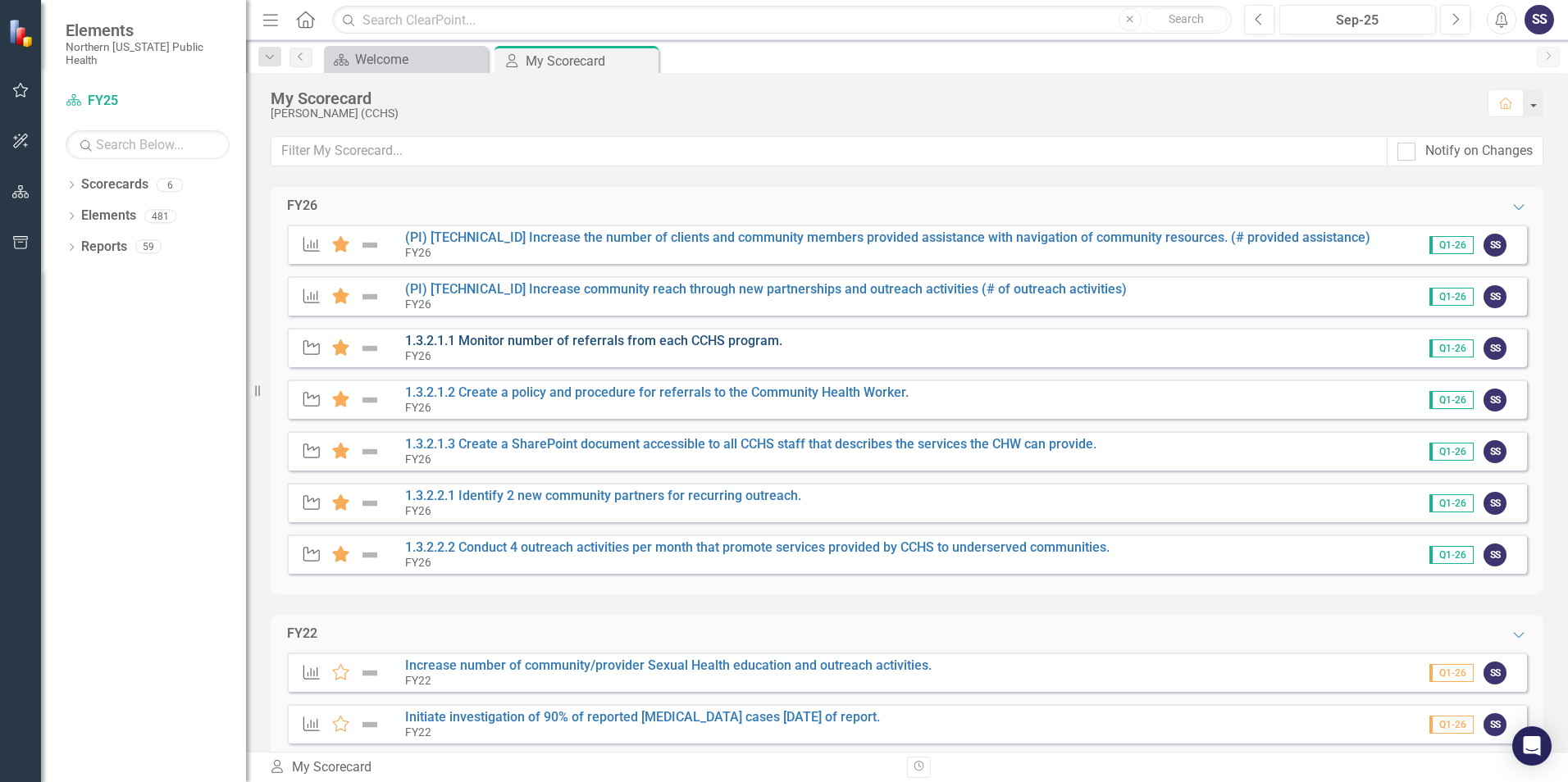
click at [521, 336] on link "1.3.2.1.1 Monitor number of referrals from each CCHS program." at bounding box center [593, 341] width 377 height 16
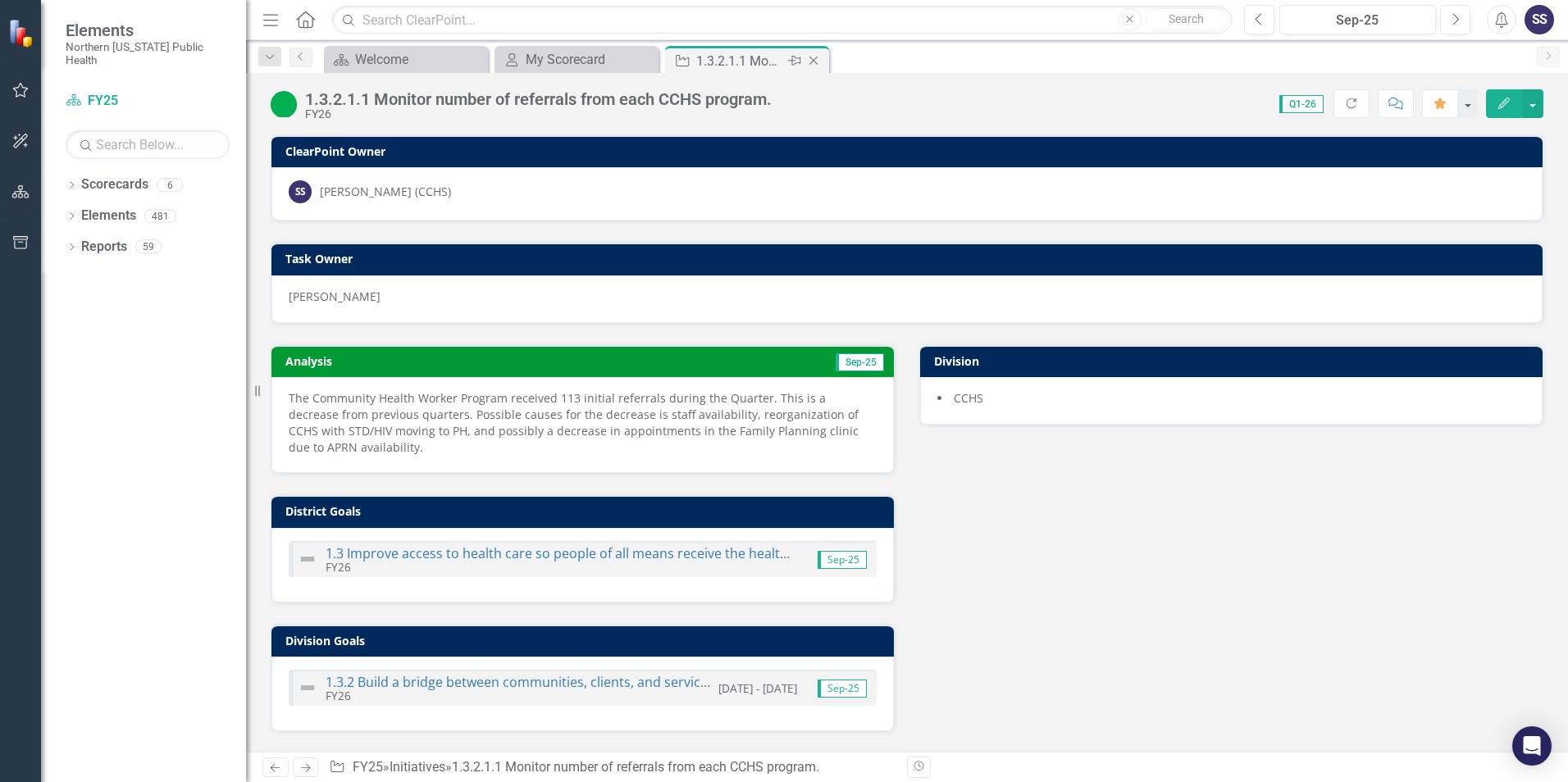
click at [808, 59] on icon "Close" at bounding box center [813, 60] width 16 height 13
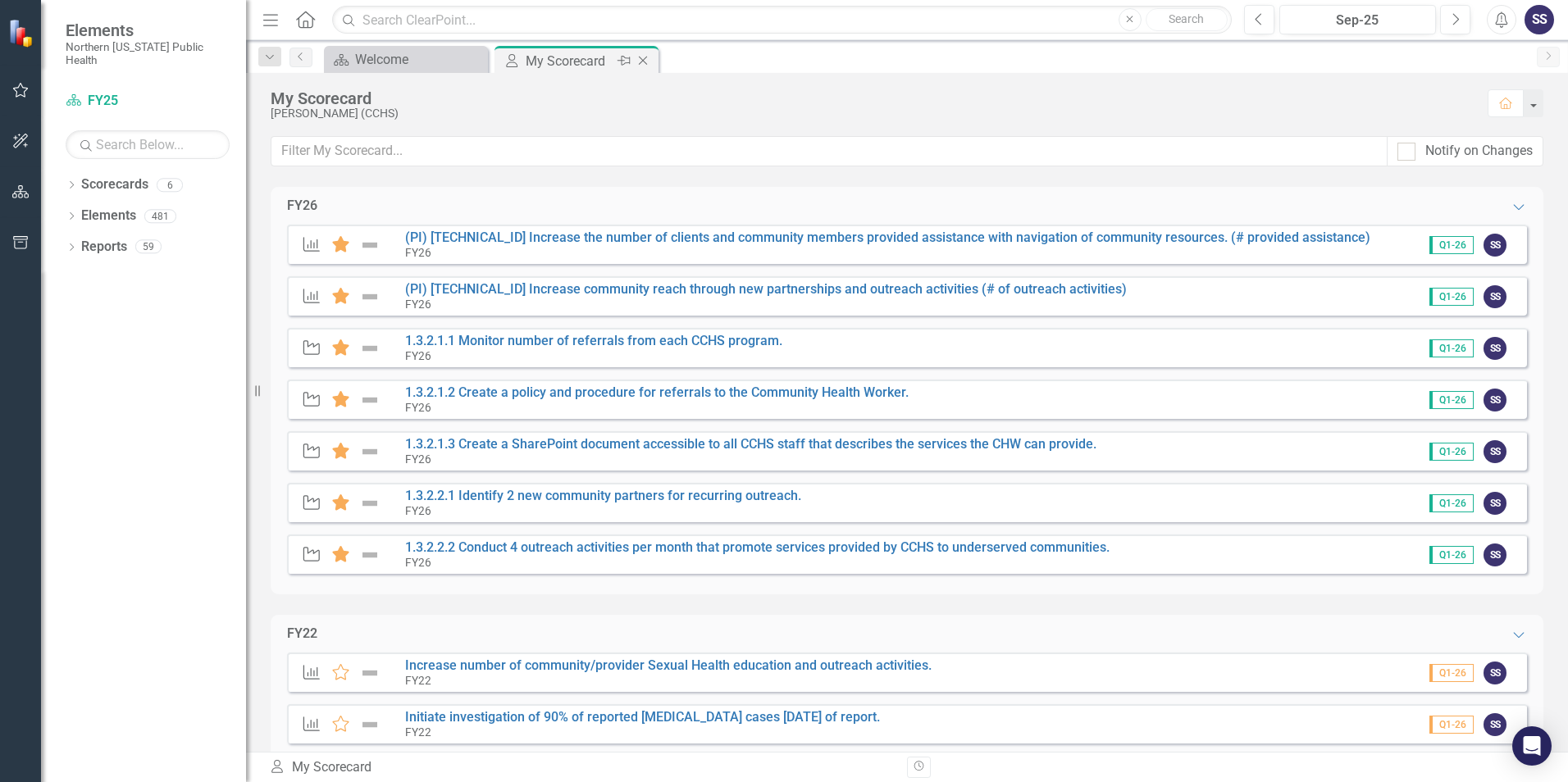
click at [644, 60] on icon "Close" at bounding box center [642, 60] width 16 height 13
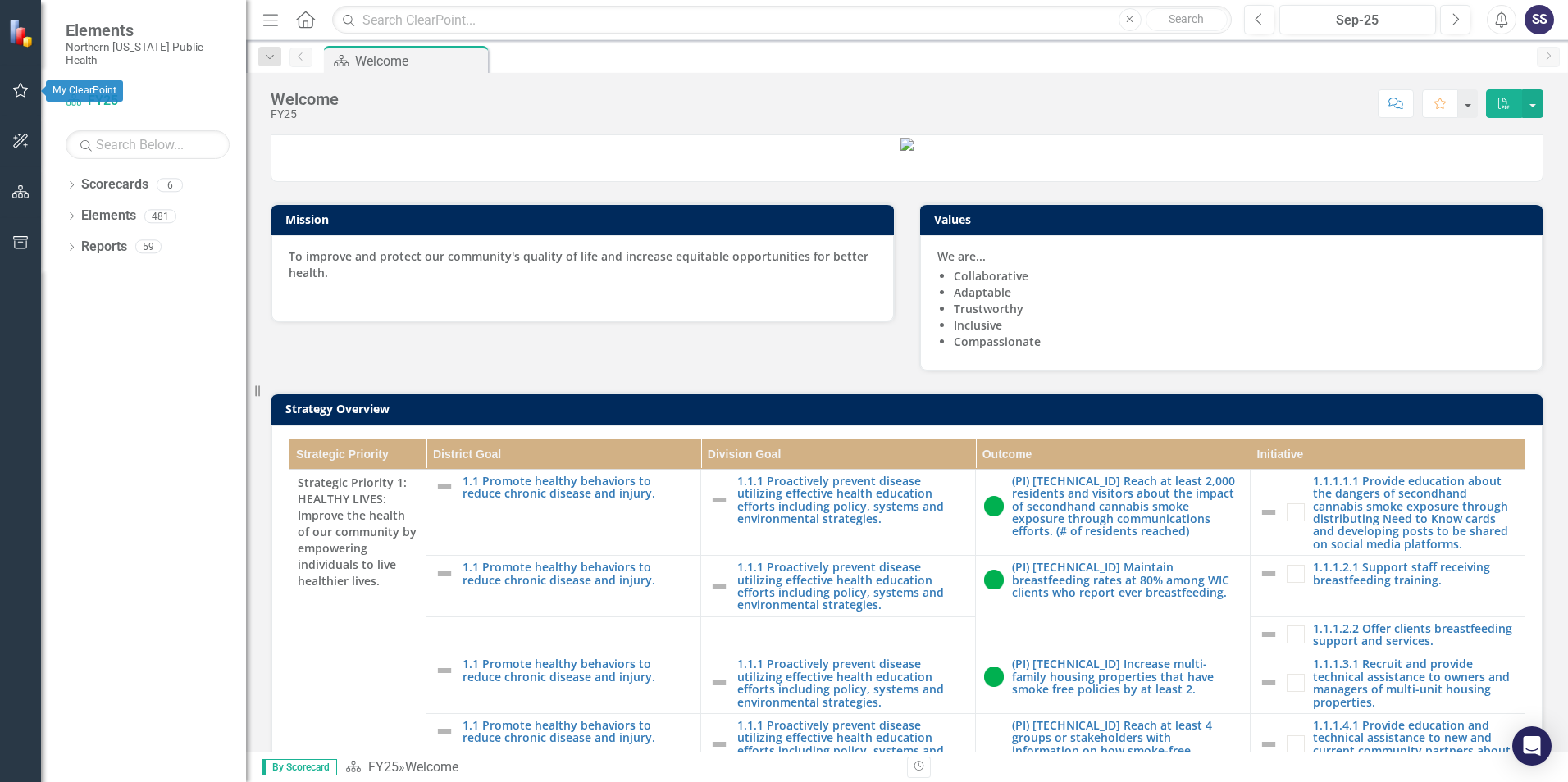
click at [22, 98] on button "button" at bounding box center [21, 91] width 37 height 35
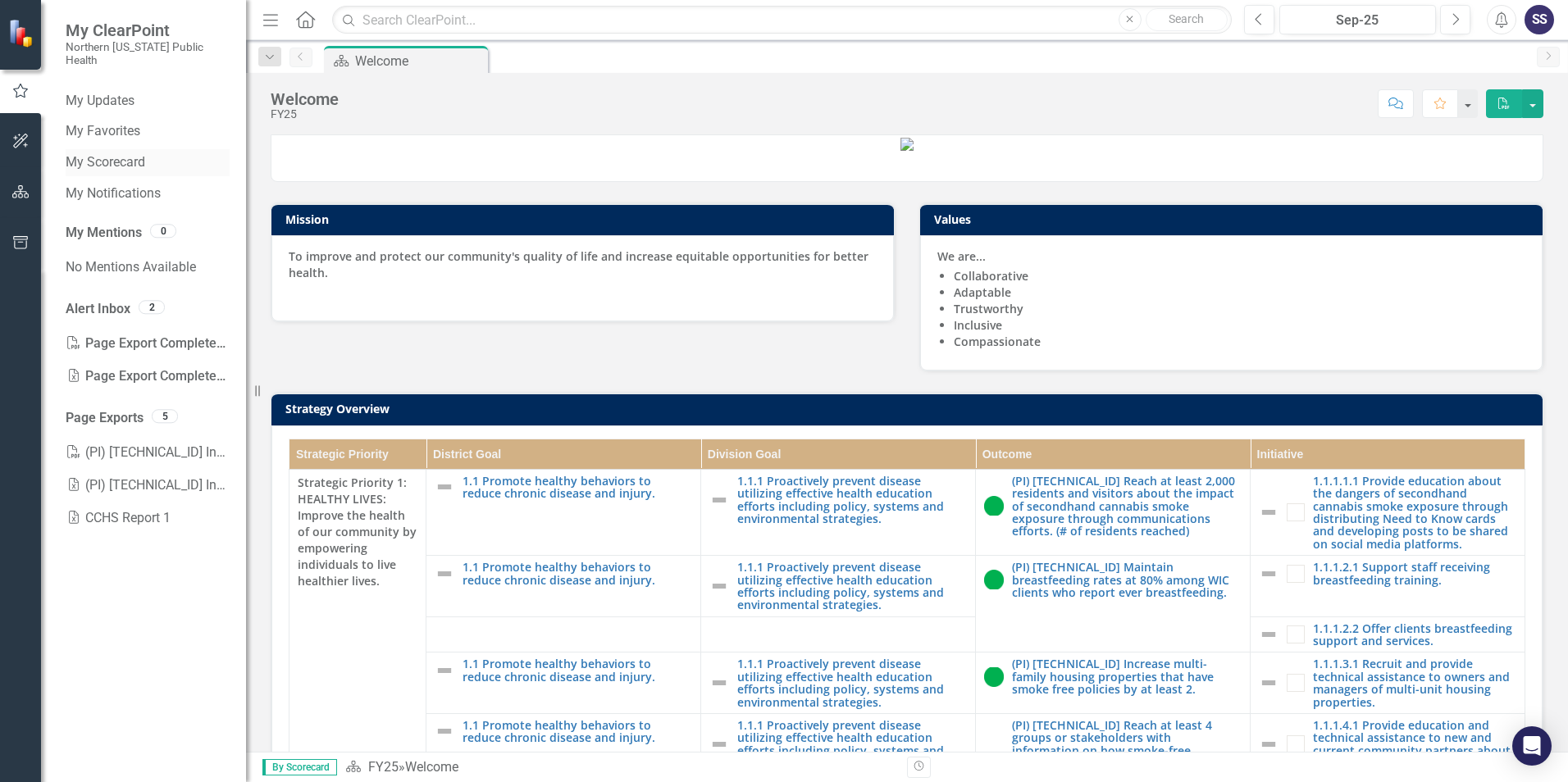
click at [123, 154] on link "My Scorecard" at bounding box center [147, 162] width 164 height 19
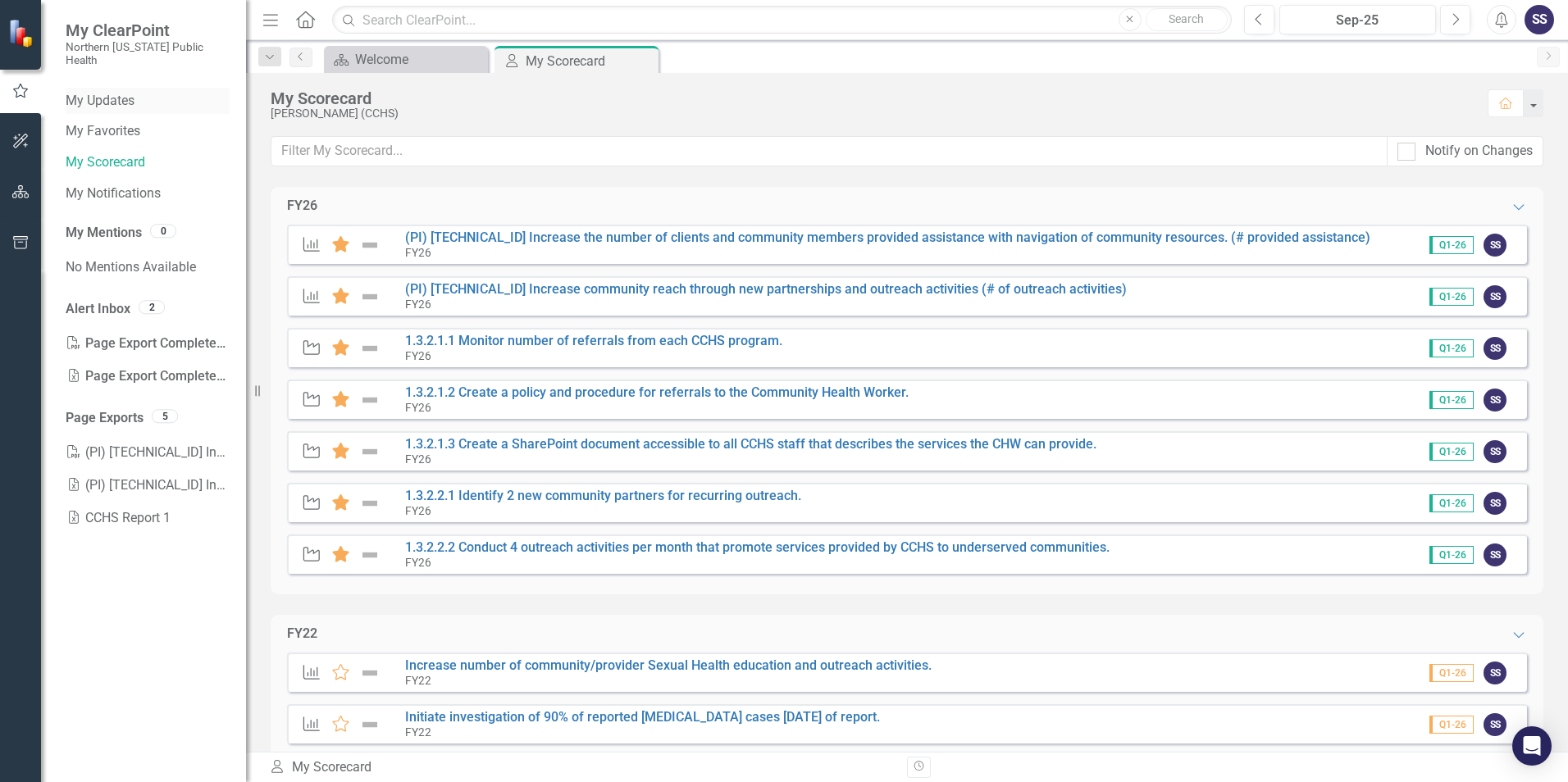
click at [105, 91] on link "My Updates" at bounding box center [147, 100] width 164 height 19
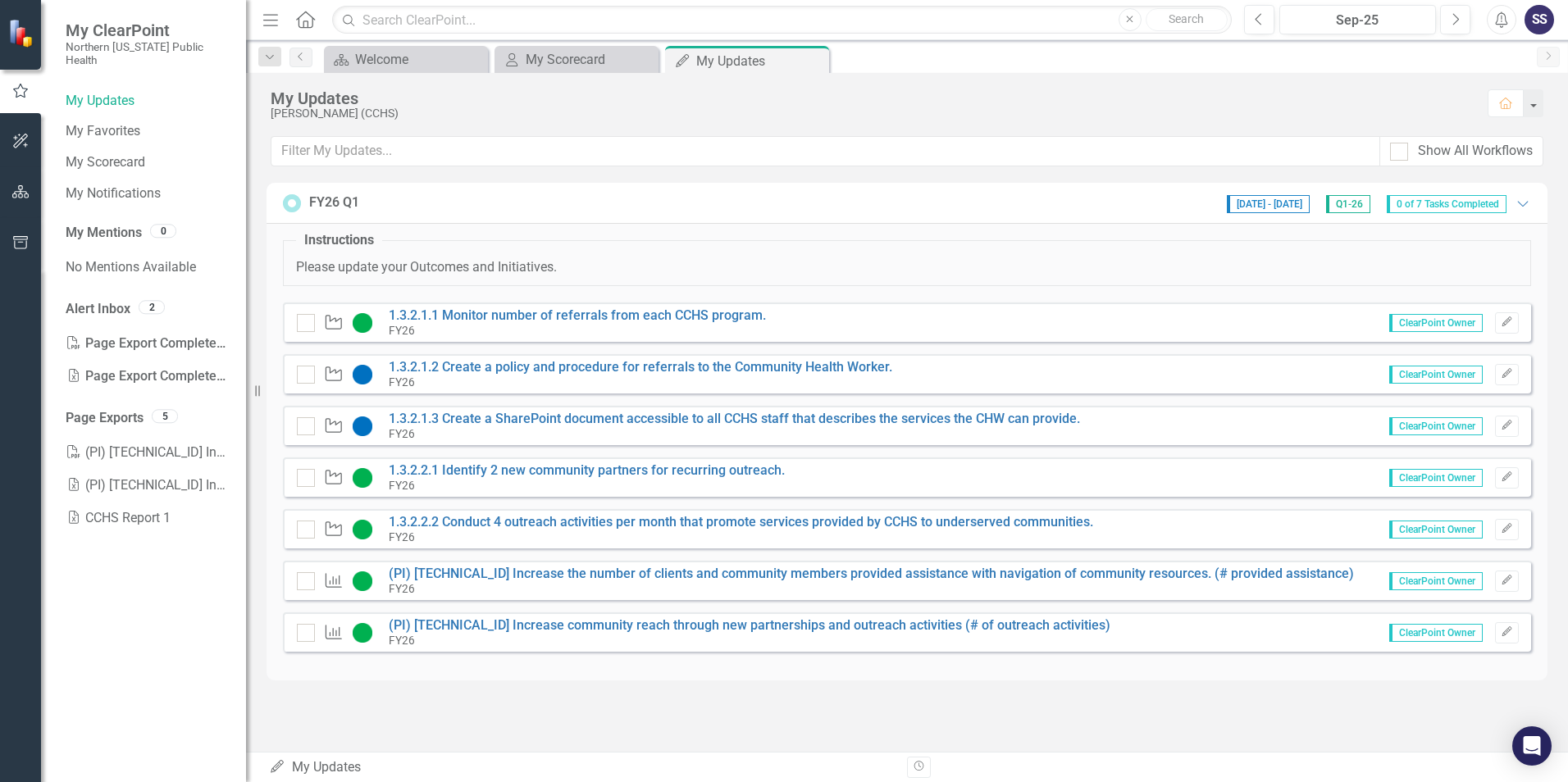
click at [1533, 22] on div "SS" at bounding box center [1539, 20] width 29 height 29
click at [1493, 200] on link "Logout Log Out" at bounding box center [1488, 207] width 130 height 30
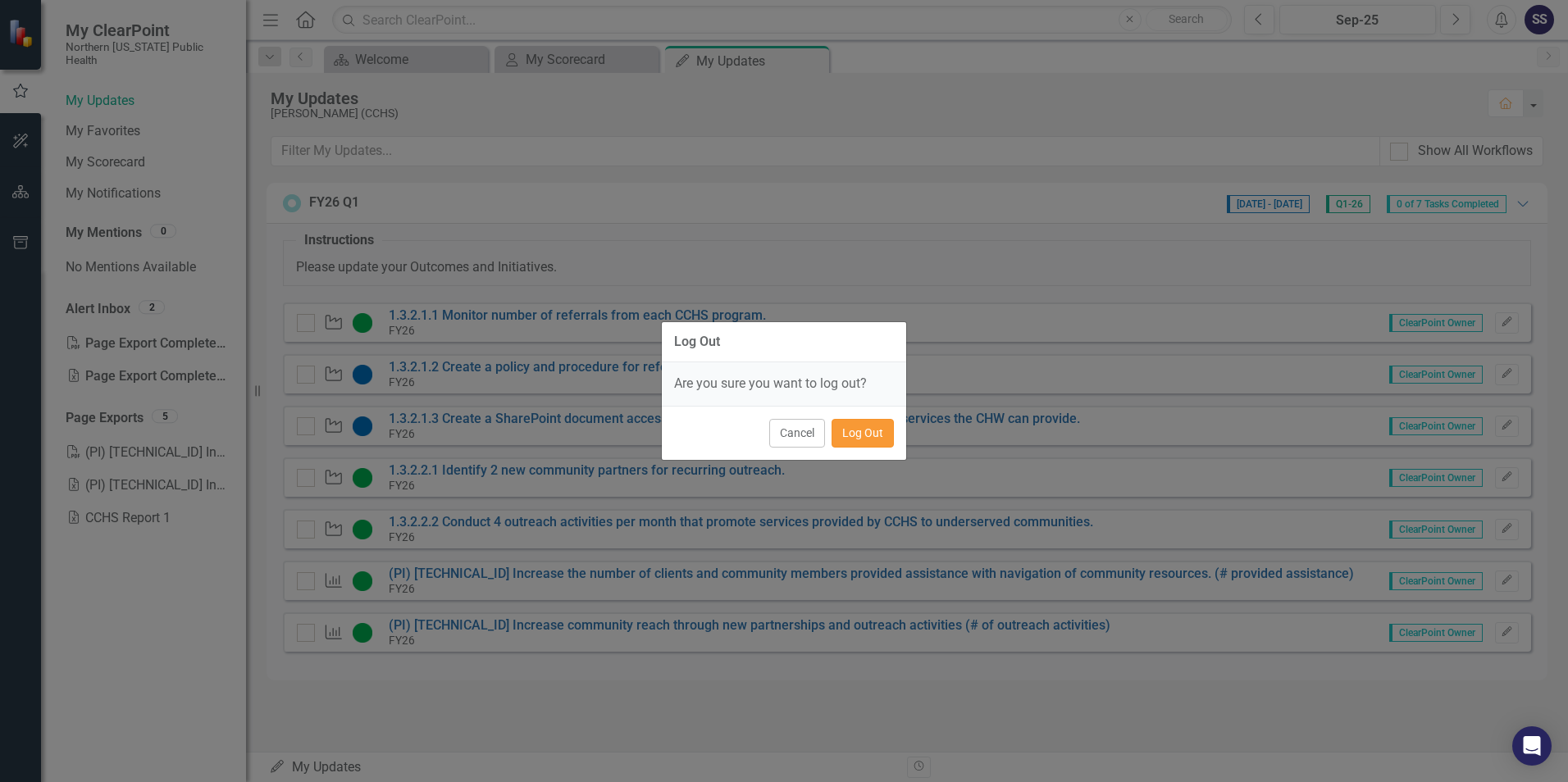
click at [861, 433] on button "Log Out" at bounding box center [863, 433] width 62 height 28
